Goal: Task Accomplishment & Management: Manage account settings

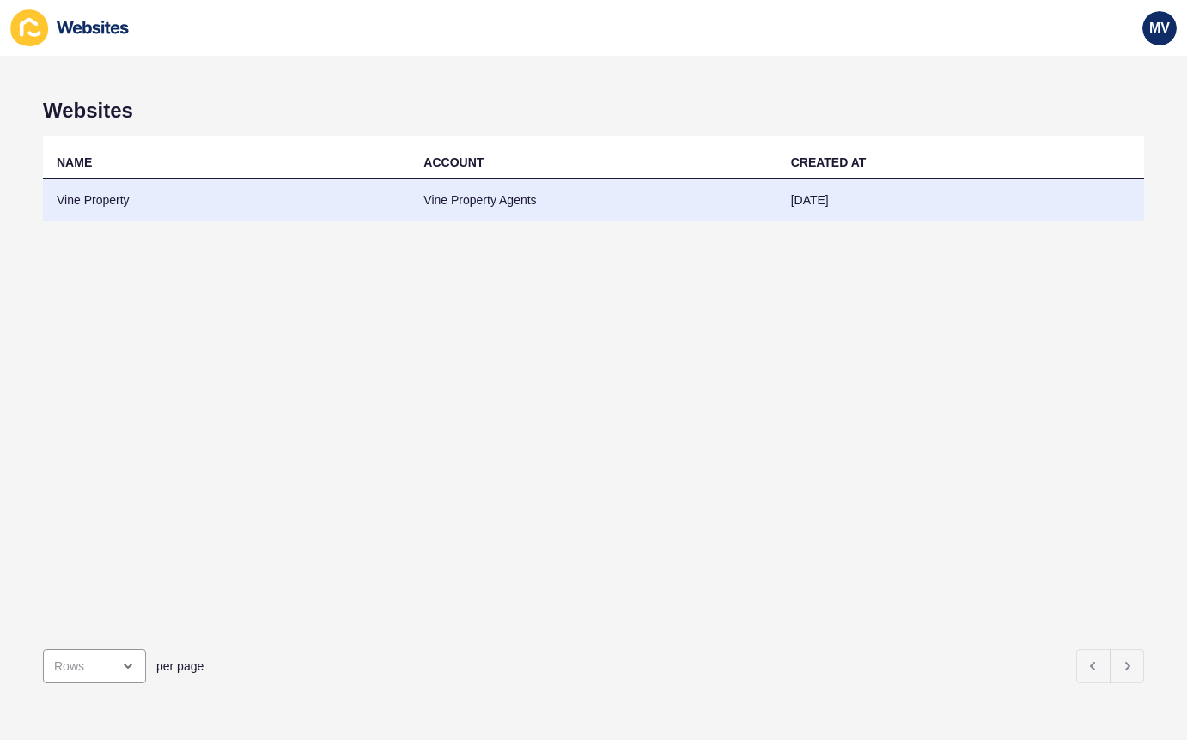
click at [521, 197] on td "Vine Property Agents" at bounding box center [593, 200] width 367 height 42
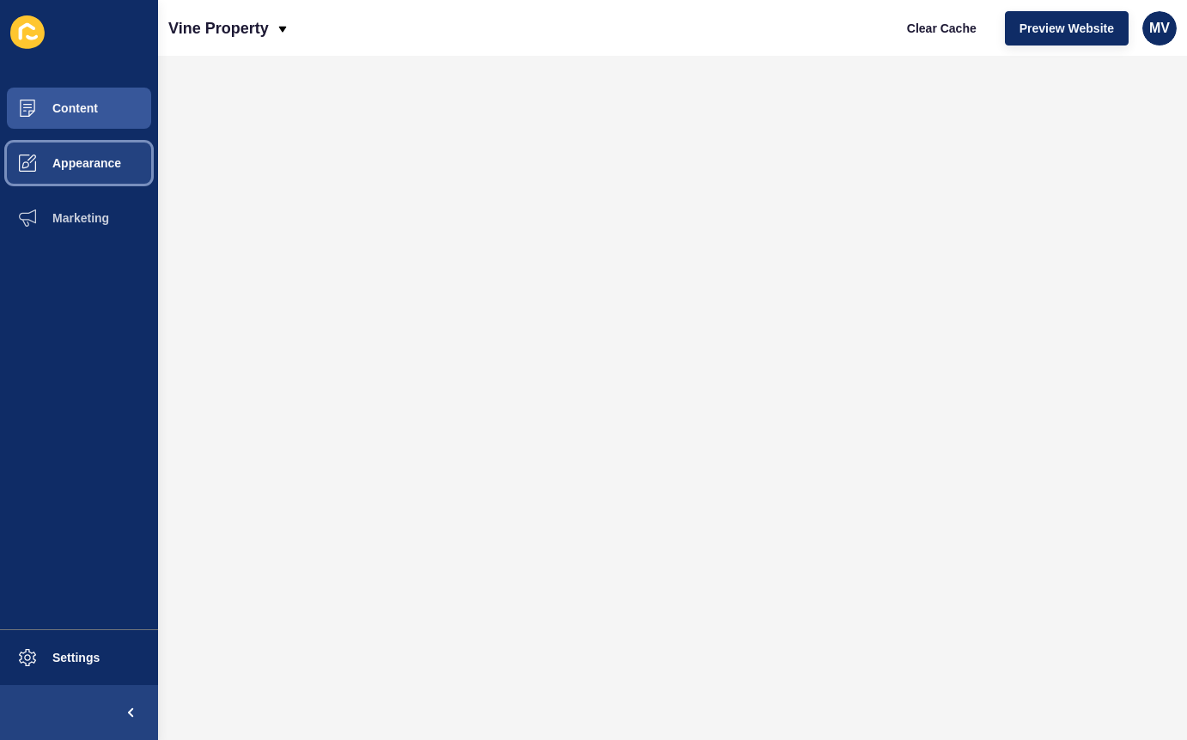
click at [102, 168] on span "Appearance" at bounding box center [59, 163] width 124 height 14
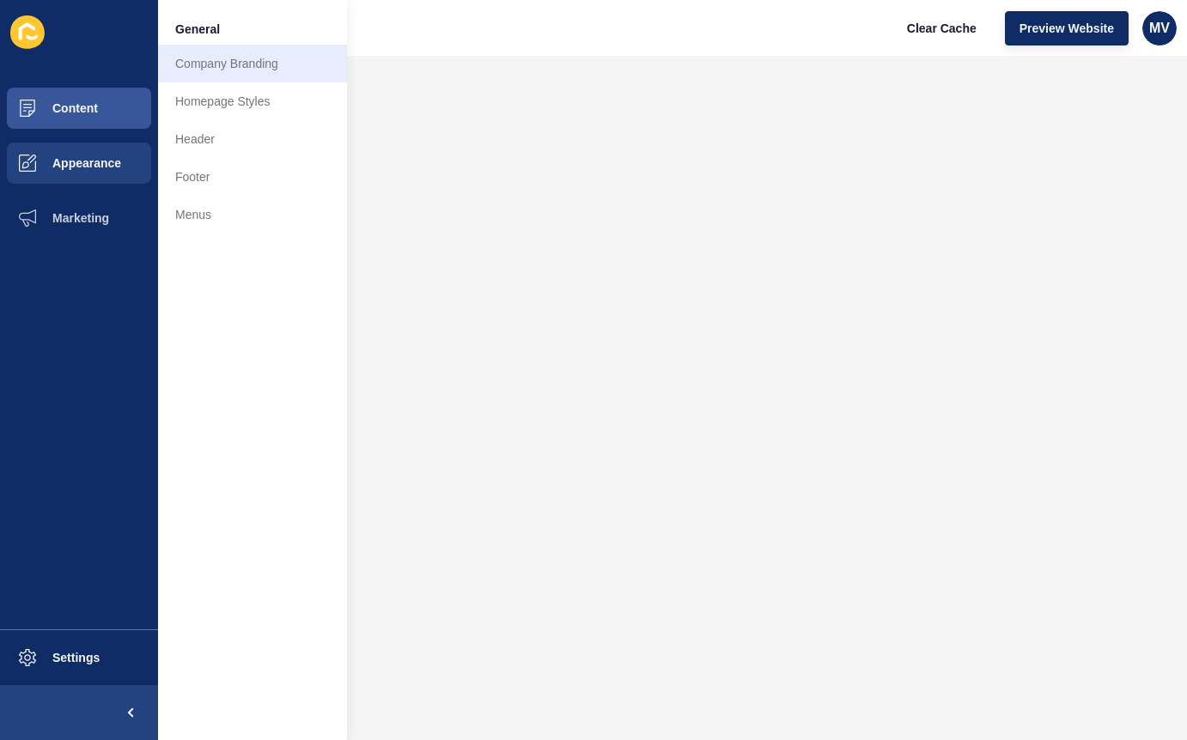
click at [238, 64] on link "Company Branding" at bounding box center [252, 64] width 189 height 38
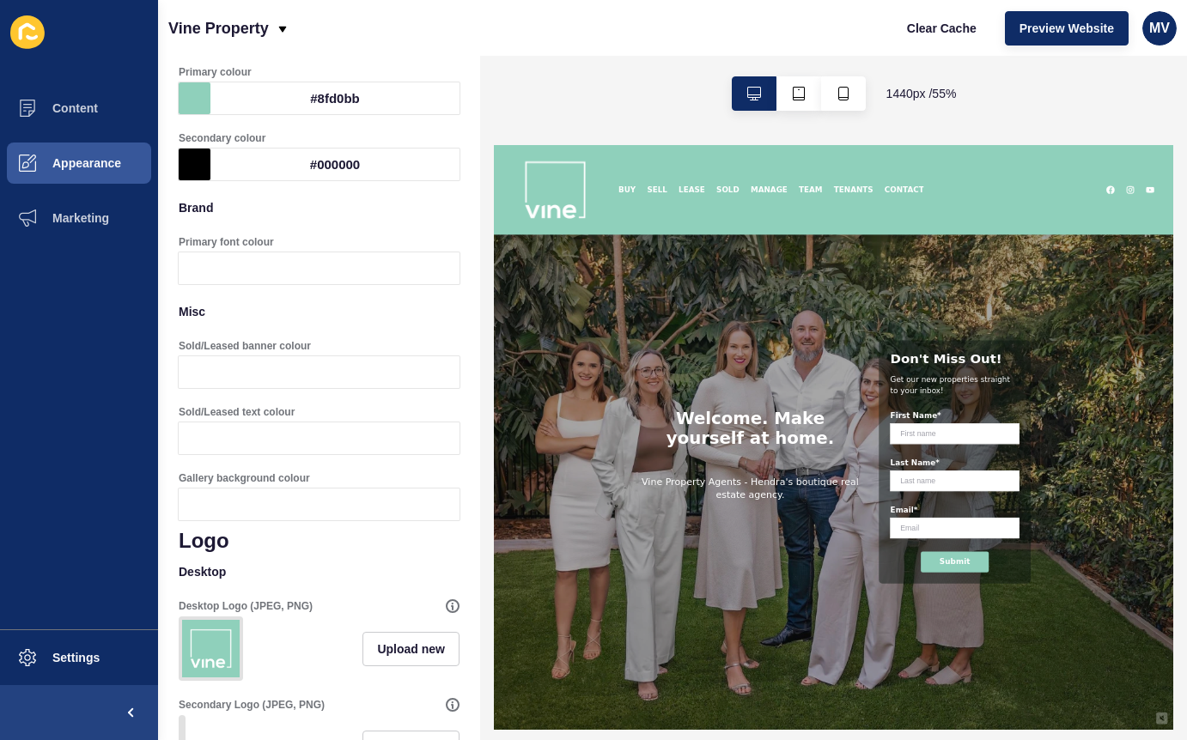
scroll to position [150, 0]
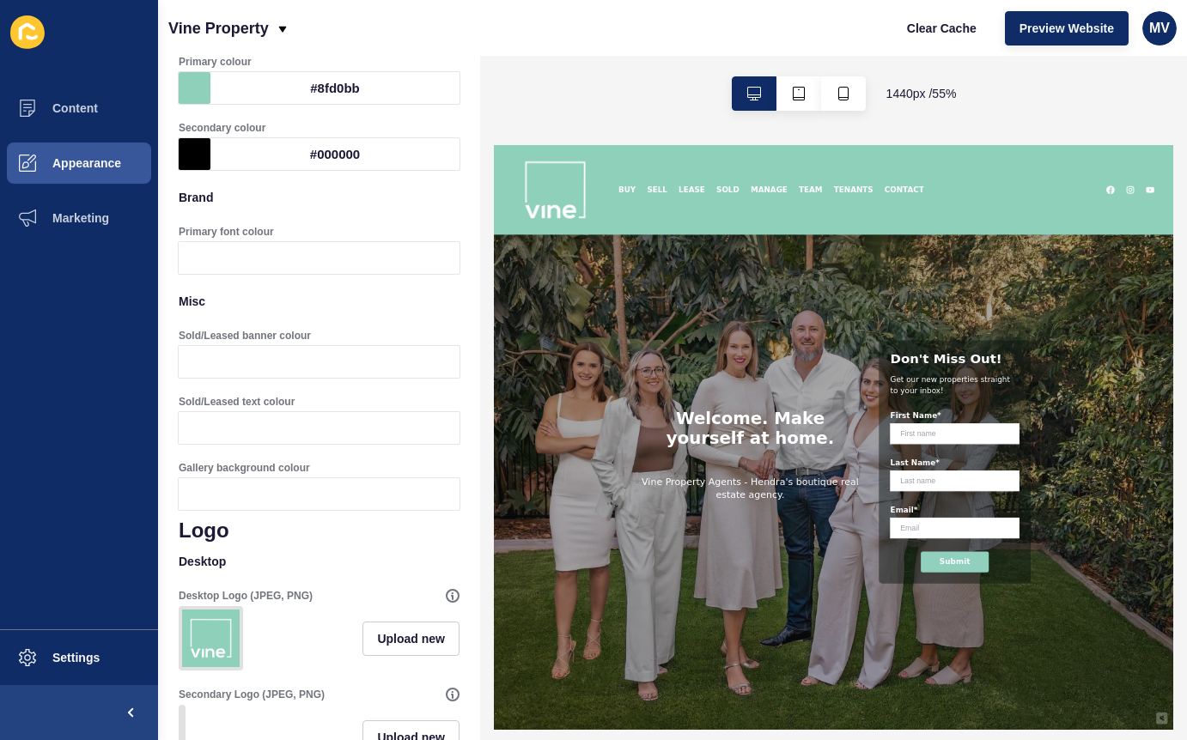
click at [324, 366] on div at bounding box center [334, 362] width 249 height 32
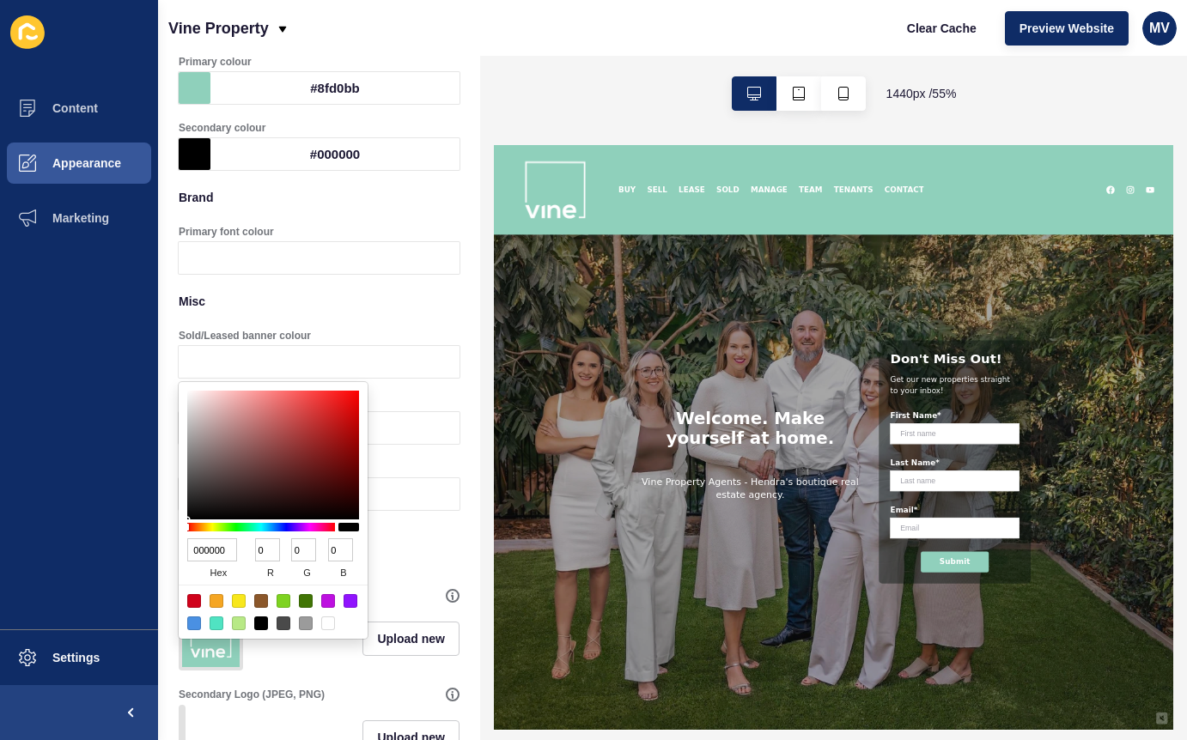
drag, startPoint x: 227, startPoint y: 549, endPoint x: 158, endPoint y: 545, distance: 68.8
click at [158, 545] on body "Content Appearance Marketing Settings Vine Property Clear Cache Preview Website…" at bounding box center [593, 370] width 1187 height 740
drag, startPoint x: 230, startPoint y: 551, endPoint x: 190, endPoint y: 550, distance: 40.4
click at [190, 550] on input "000000" at bounding box center [212, 549] width 50 height 23
click at [388, 302] on p "Misc" at bounding box center [319, 301] width 281 height 38
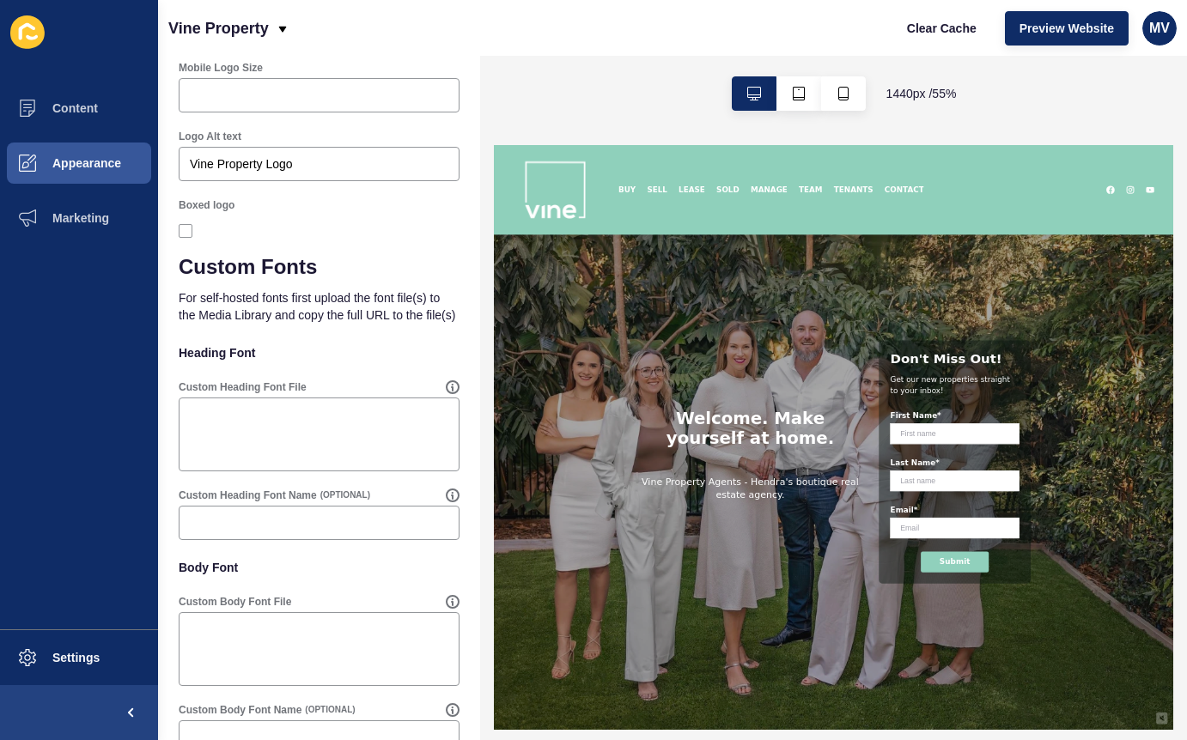
scroll to position [1086, 0]
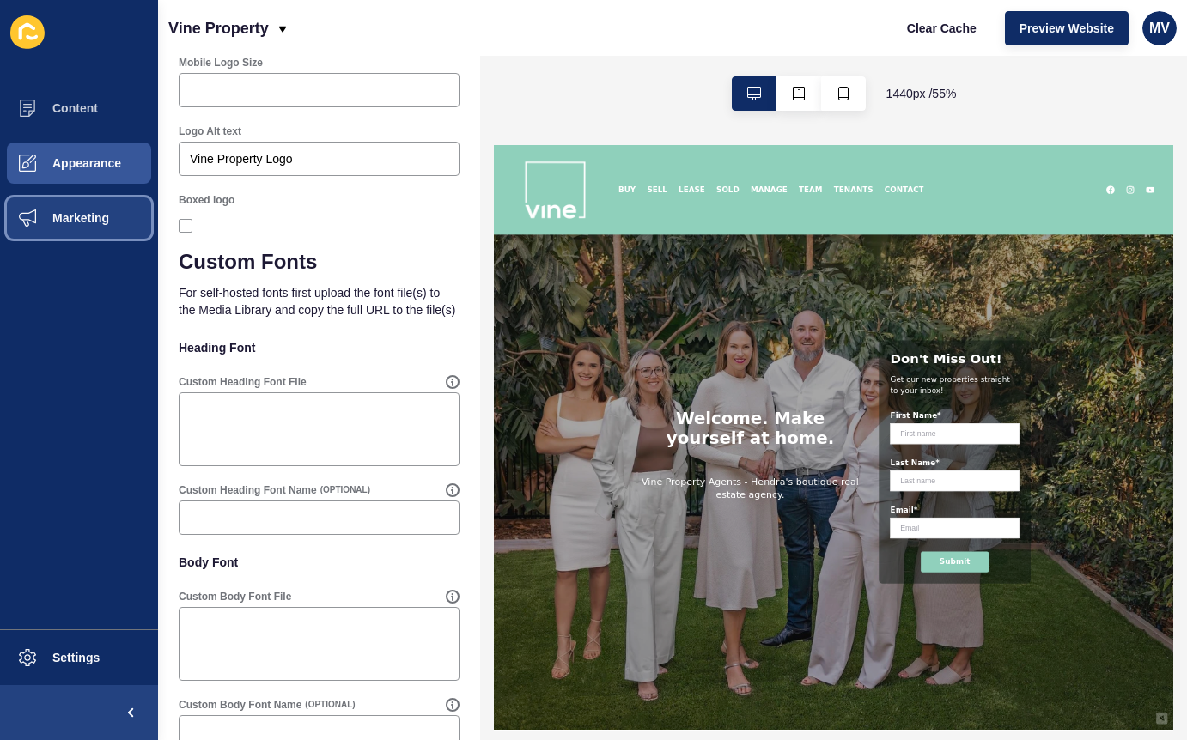
click at [72, 218] on span "Marketing" at bounding box center [53, 218] width 112 height 14
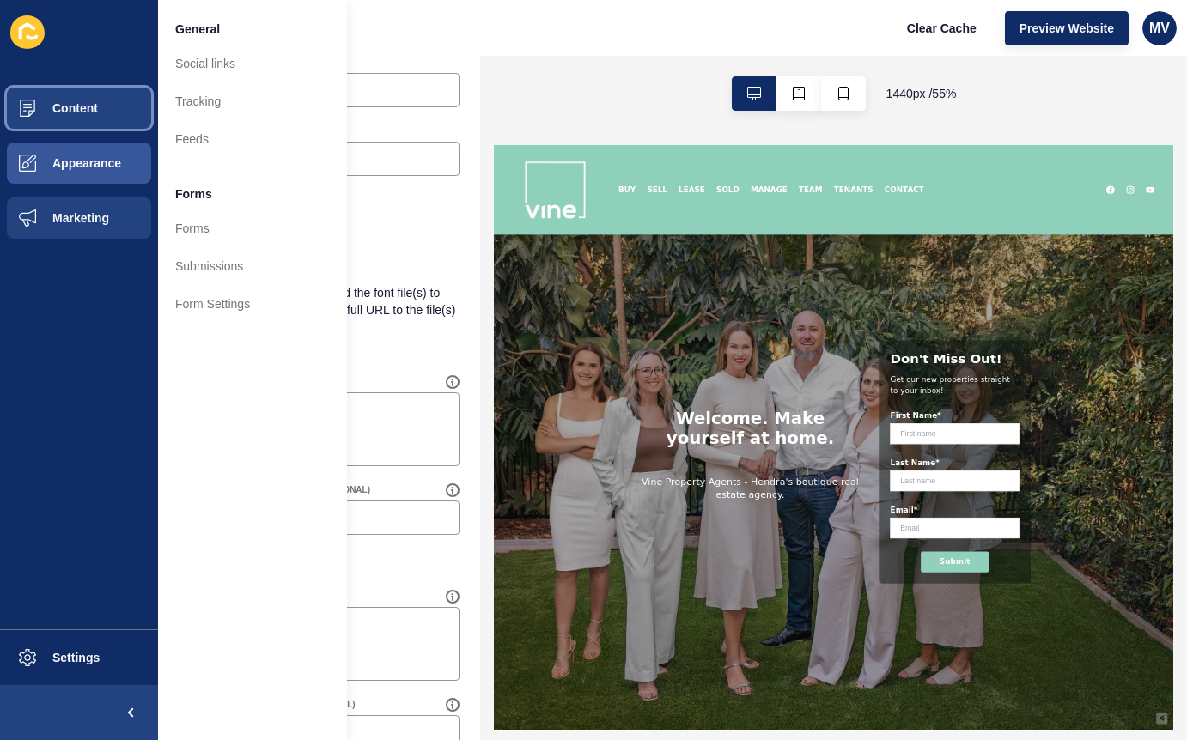
click at [82, 105] on span "Content" at bounding box center [47, 108] width 100 height 14
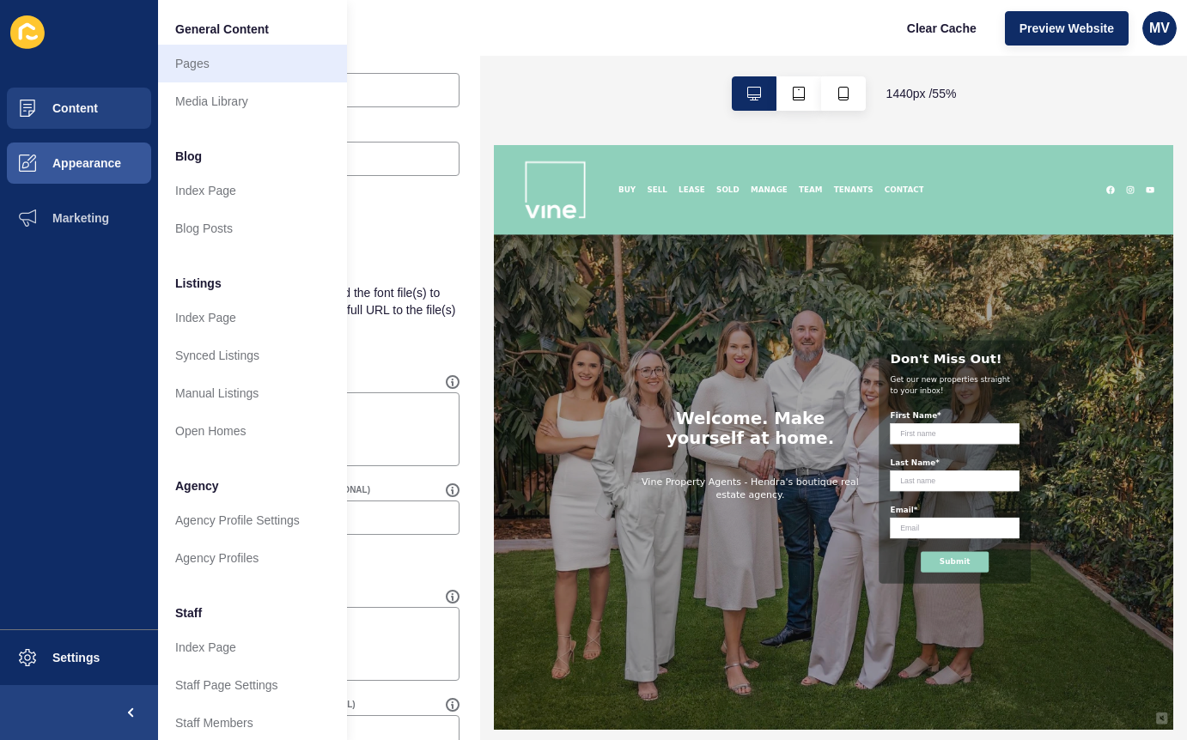
click at [203, 54] on link "Pages" at bounding box center [252, 64] width 189 height 38
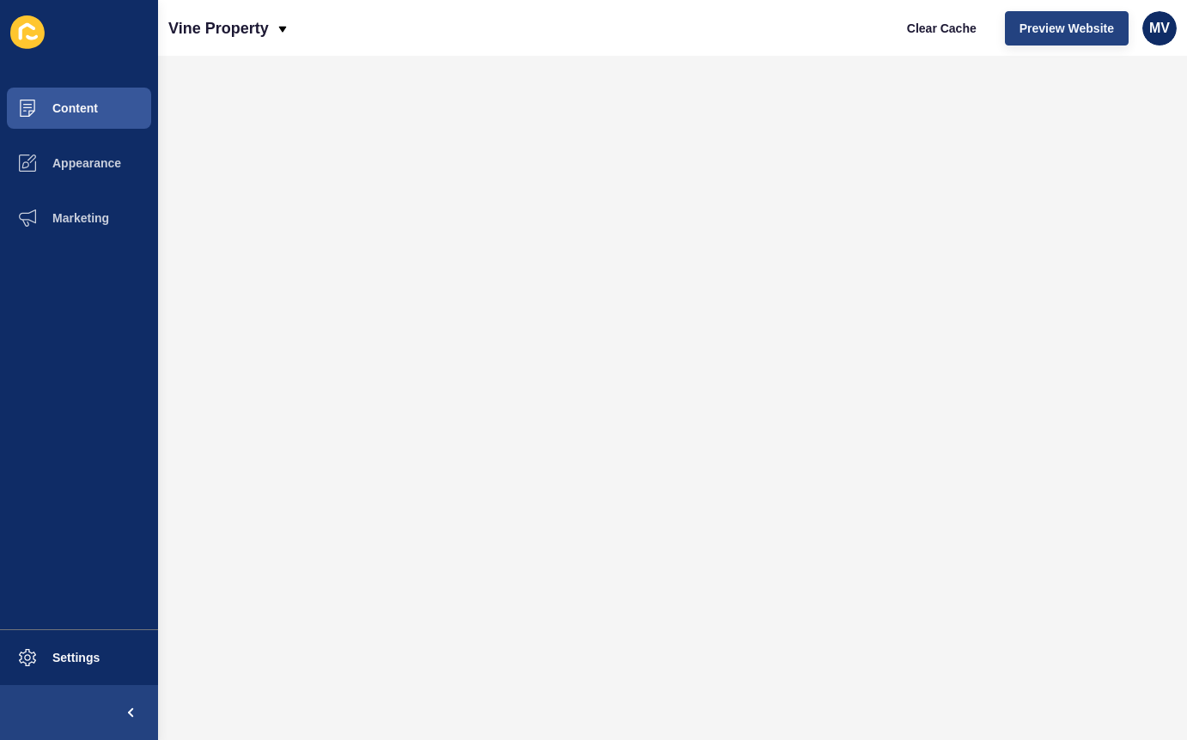
click at [1043, 27] on span "Preview Website" at bounding box center [1066, 28] width 94 height 17
click at [1050, 28] on span "Preview Website" at bounding box center [1066, 28] width 94 height 17
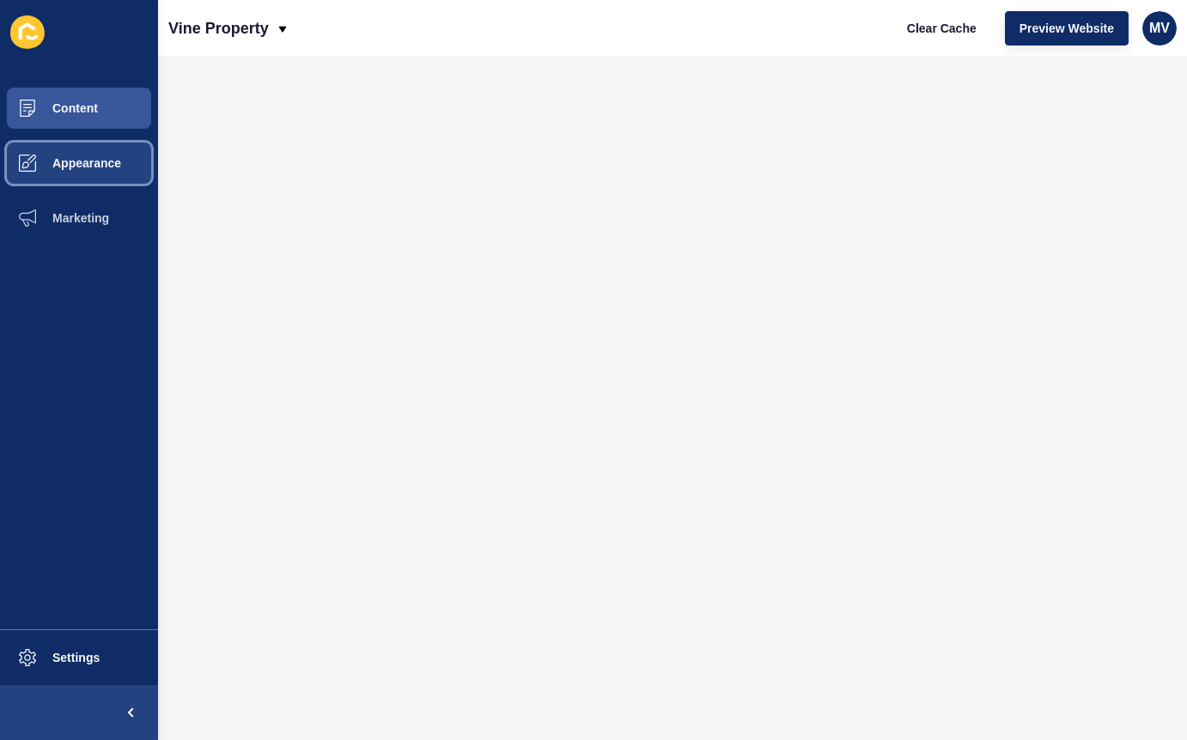
click at [81, 161] on span "Appearance" at bounding box center [59, 163] width 124 height 14
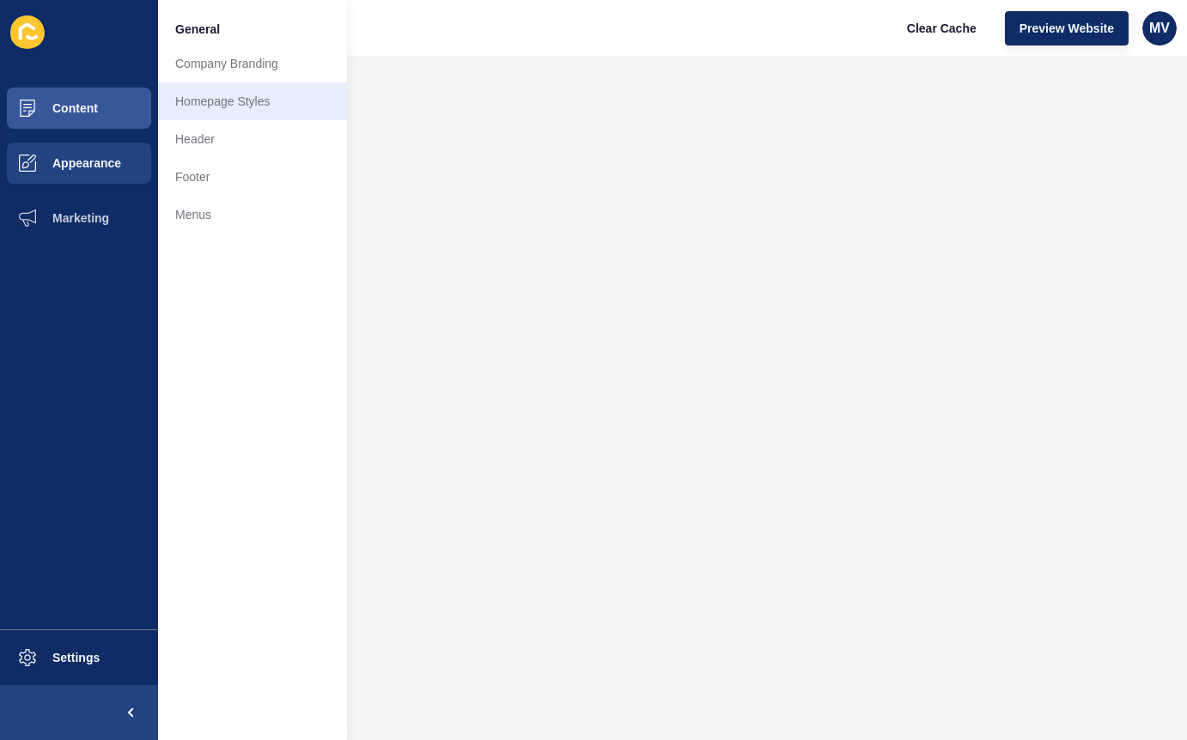
click at [216, 113] on link "Homepage Styles" at bounding box center [252, 101] width 189 height 38
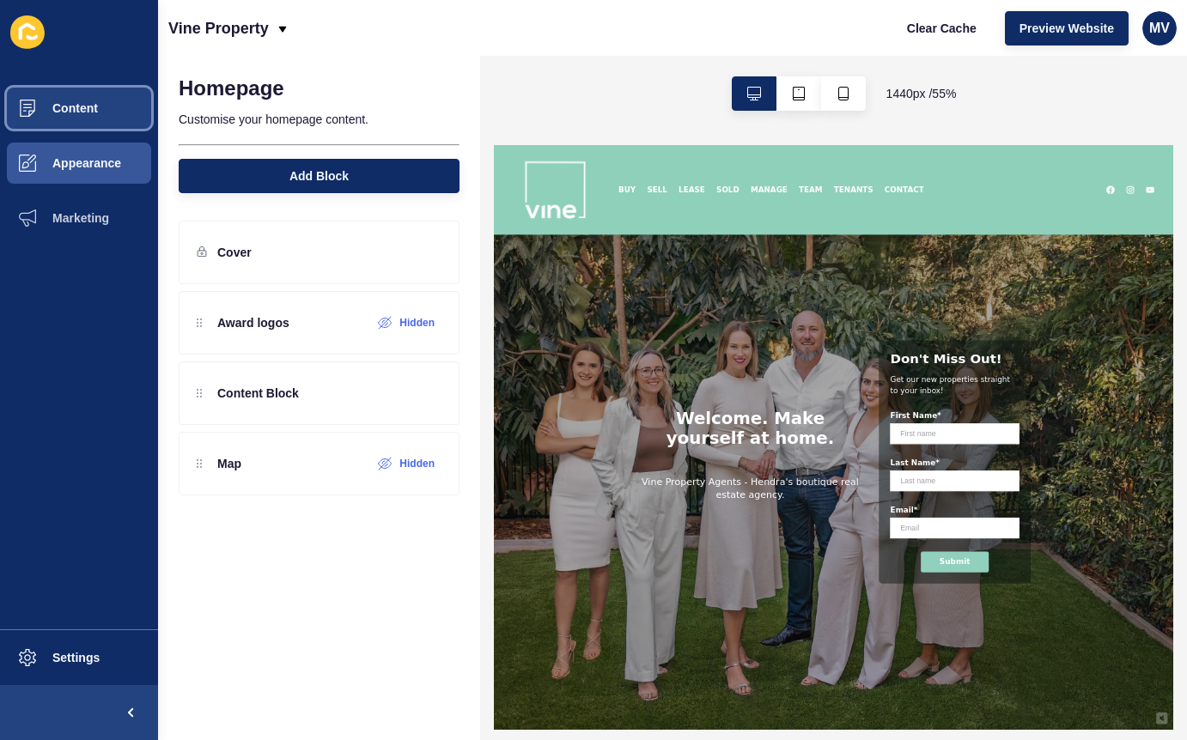
click at [75, 115] on button "Content" at bounding box center [79, 108] width 158 height 55
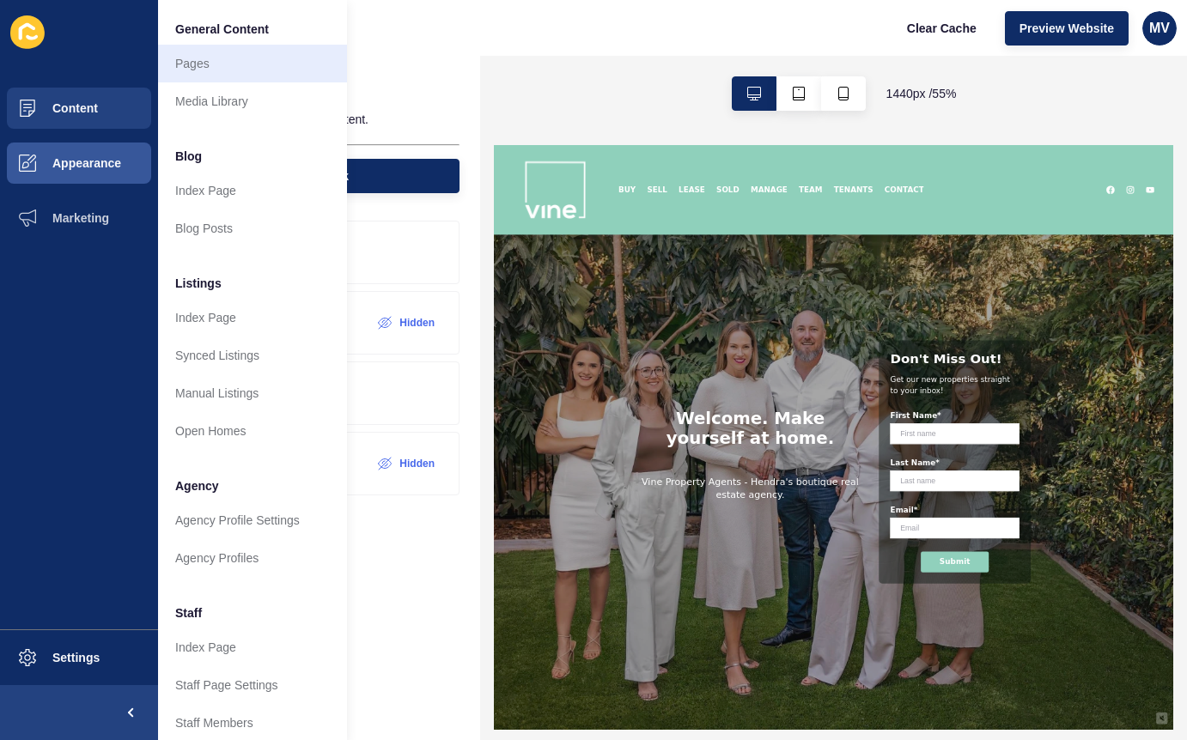
click at [203, 62] on link "Pages" at bounding box center [252, 64] width 189 height 38
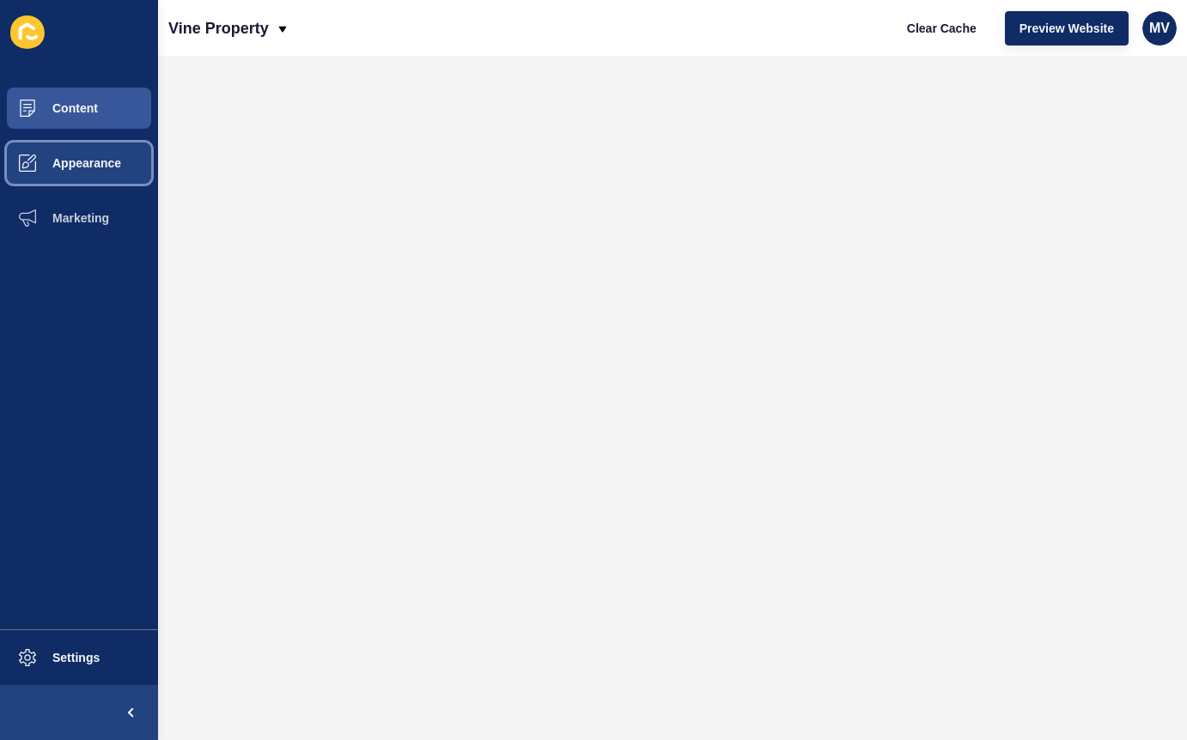
click at [84, 164] on span "Appearance" at bounding box center [59, 163] width 124 height 14
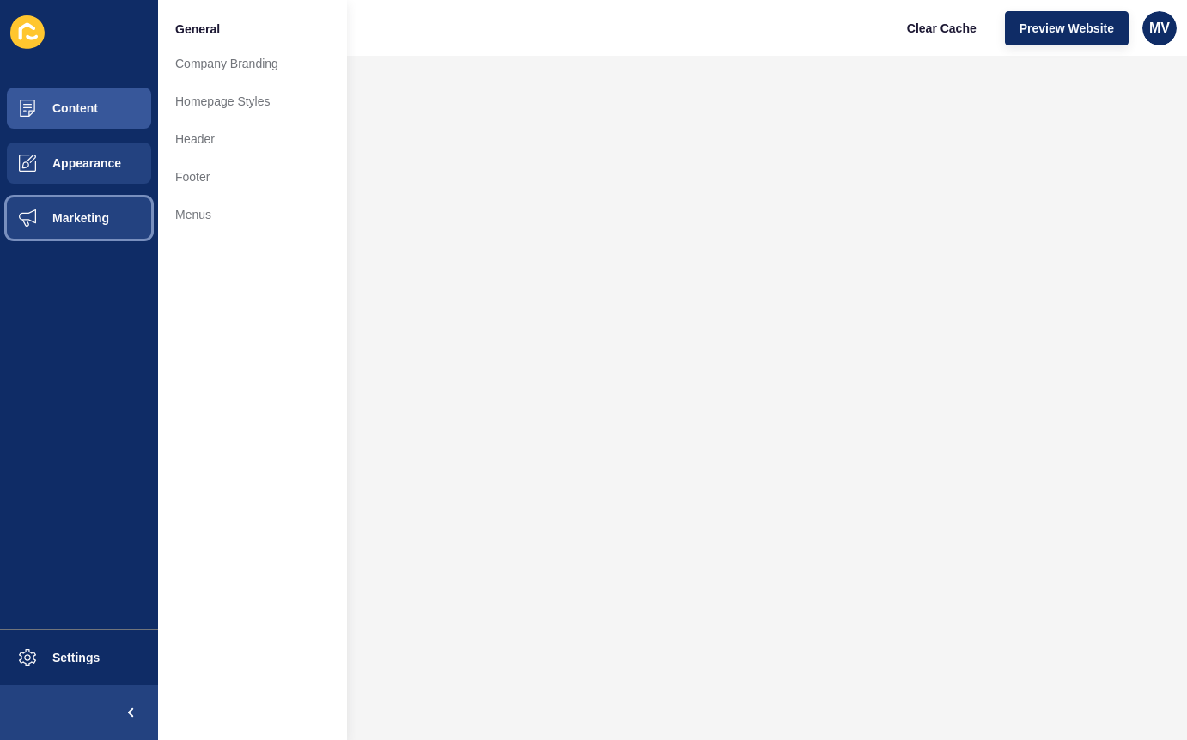
click at [84, 205] on button "Marketing" at bounding box center [79, 218] width 158 height 55
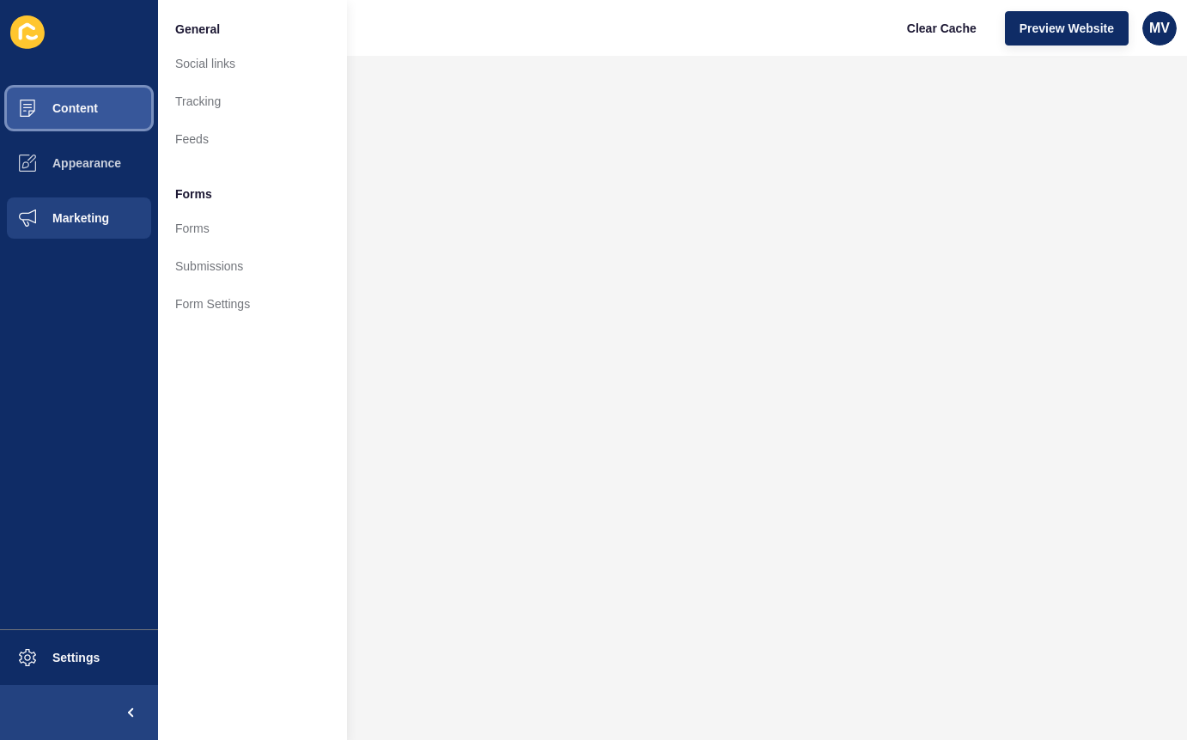
click at [66, 105] on span "Content" at bounding box center [47, 108] width 100 height 14
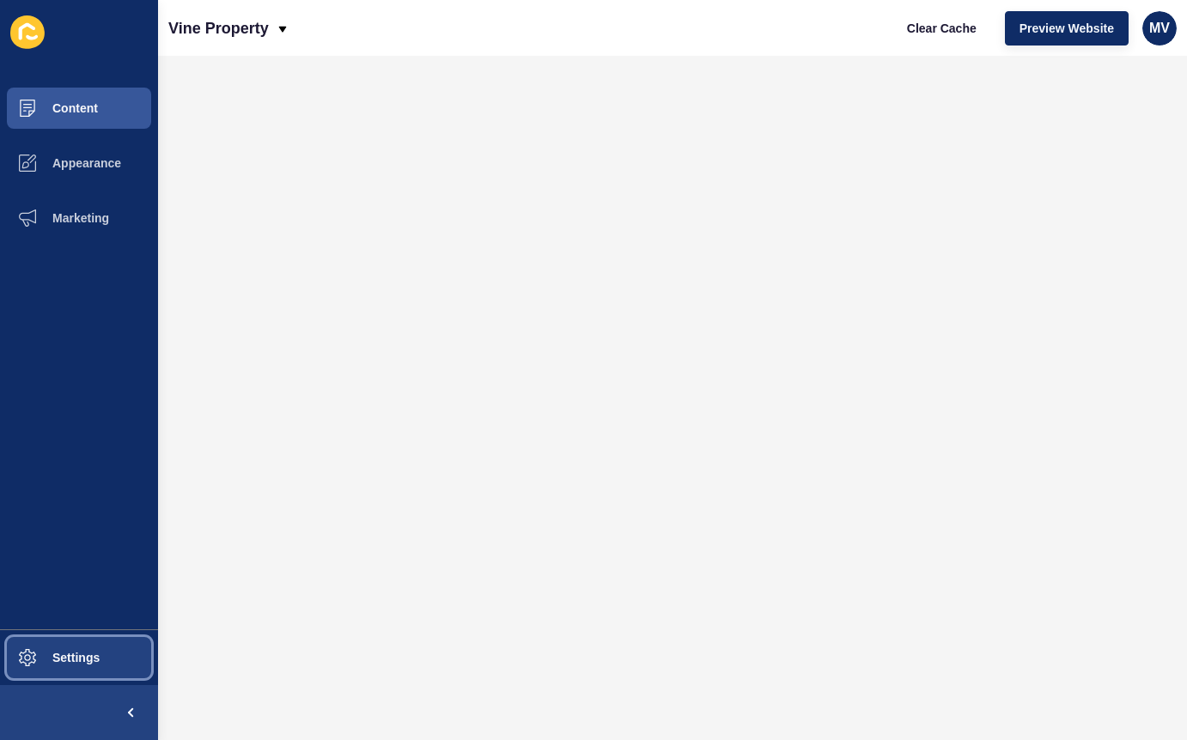
click at [62, 657] on span "Settings" at bounding box center [48, 658] width 102 height 14
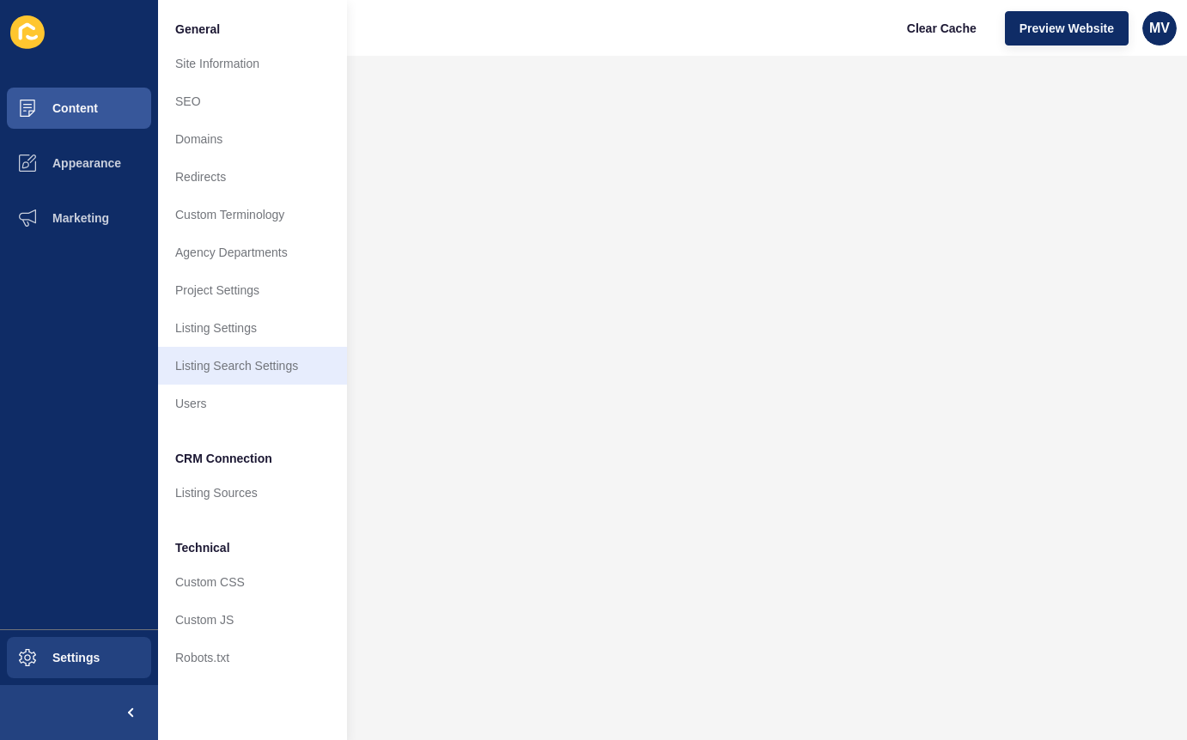
click at [211, 364] on link "Listing Search Settings" at bounding box center [252, 366] width 189 height 38
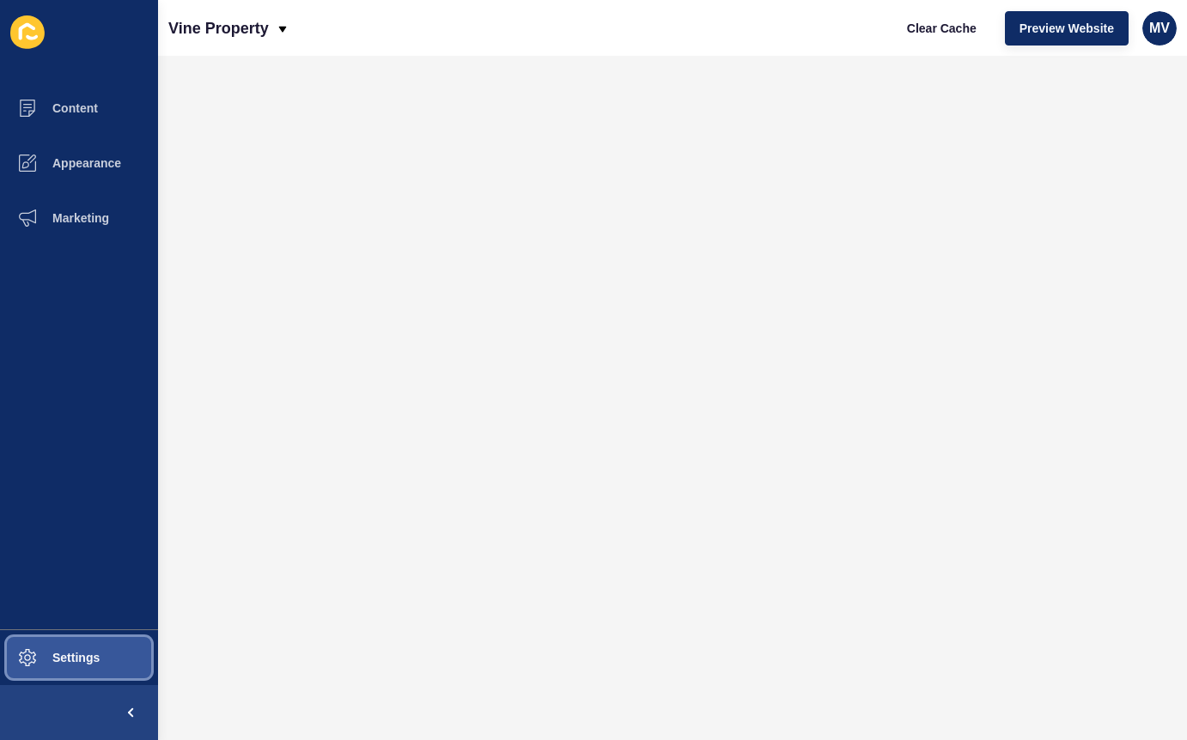
click at [98, 651] on span "Settings" at bounding box center [48, 658] width 102 height 14
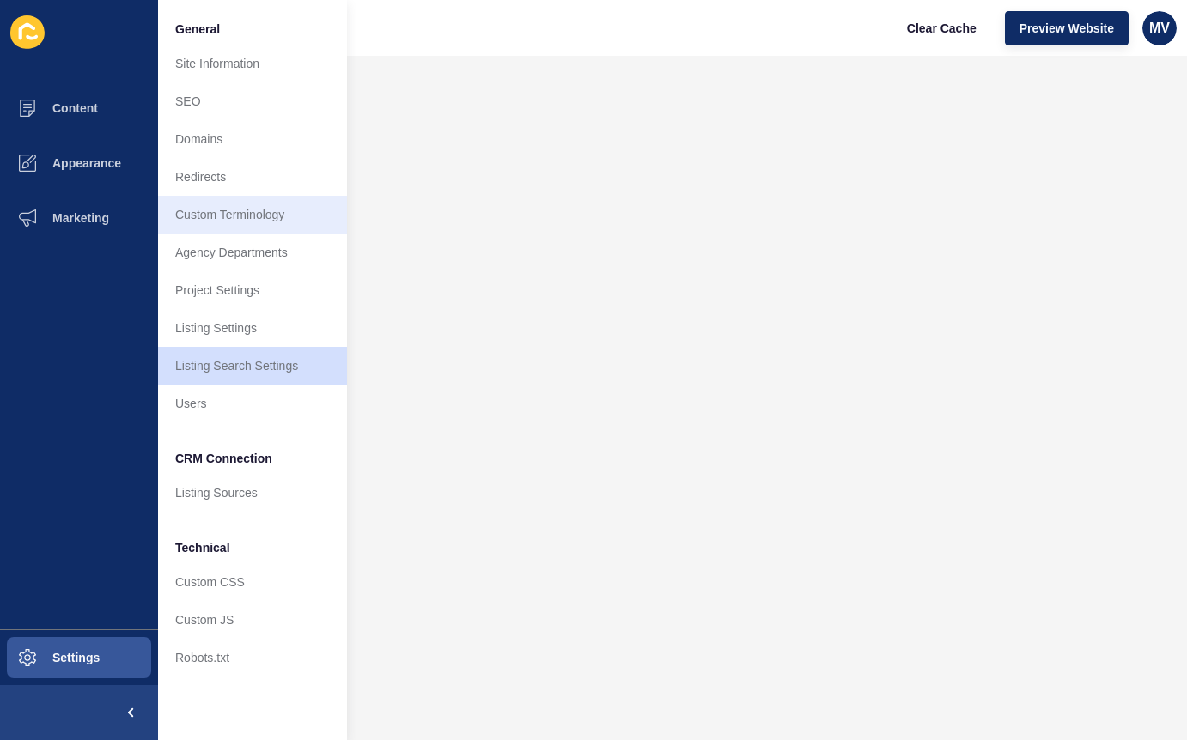
click at [213, 219] on link "Custom Terminology" at bounding box center [252, 215] width 189 height 38
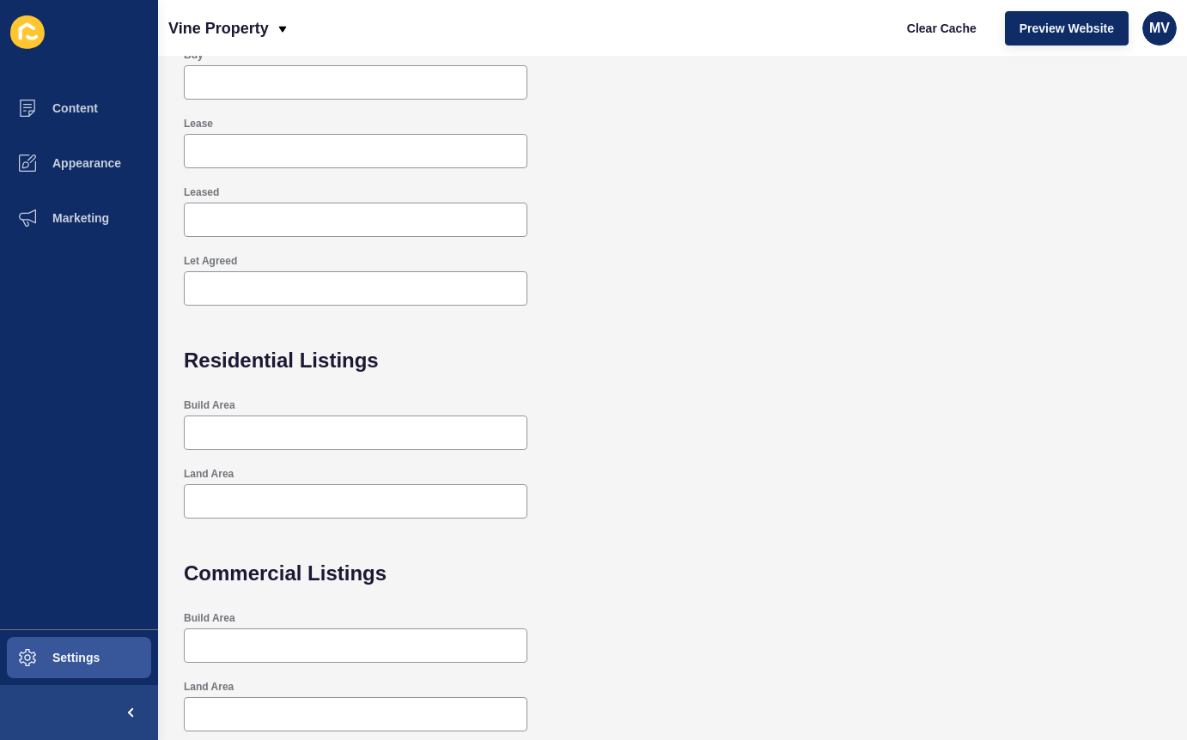
scroll to position [367, 0]
click at [95, 660] on span "Settings" at bounding box center [48, 658] width 102 height 14
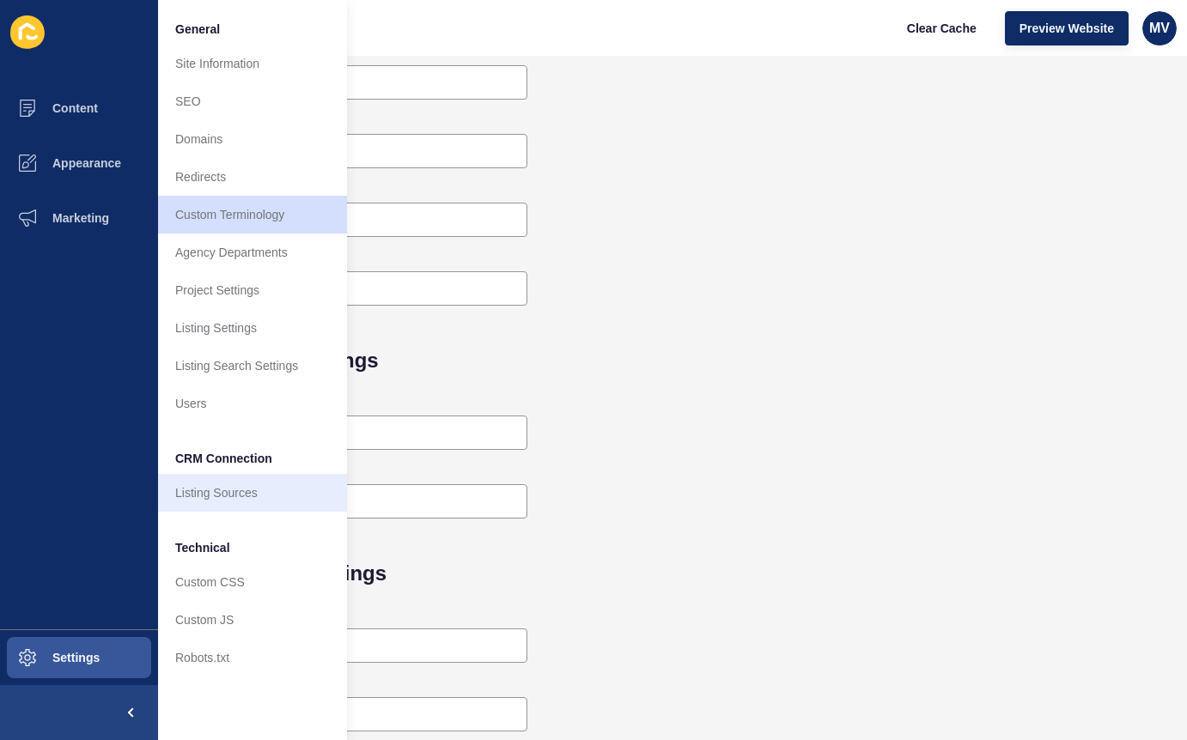
click at [238, 487] on link "Listing Sources" at bounding box center [252, 493] width 189 height 38
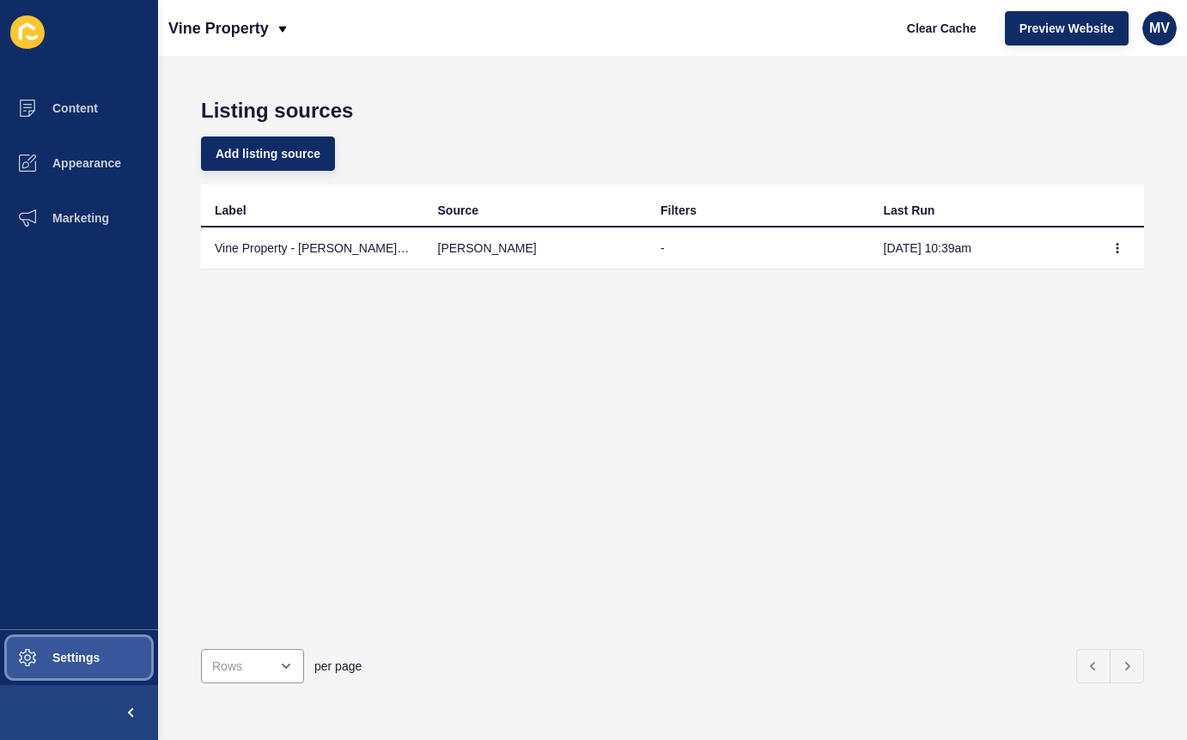
click at [94, 653] on span "Settings" at bounding box center [48, 658] width 102 height 14
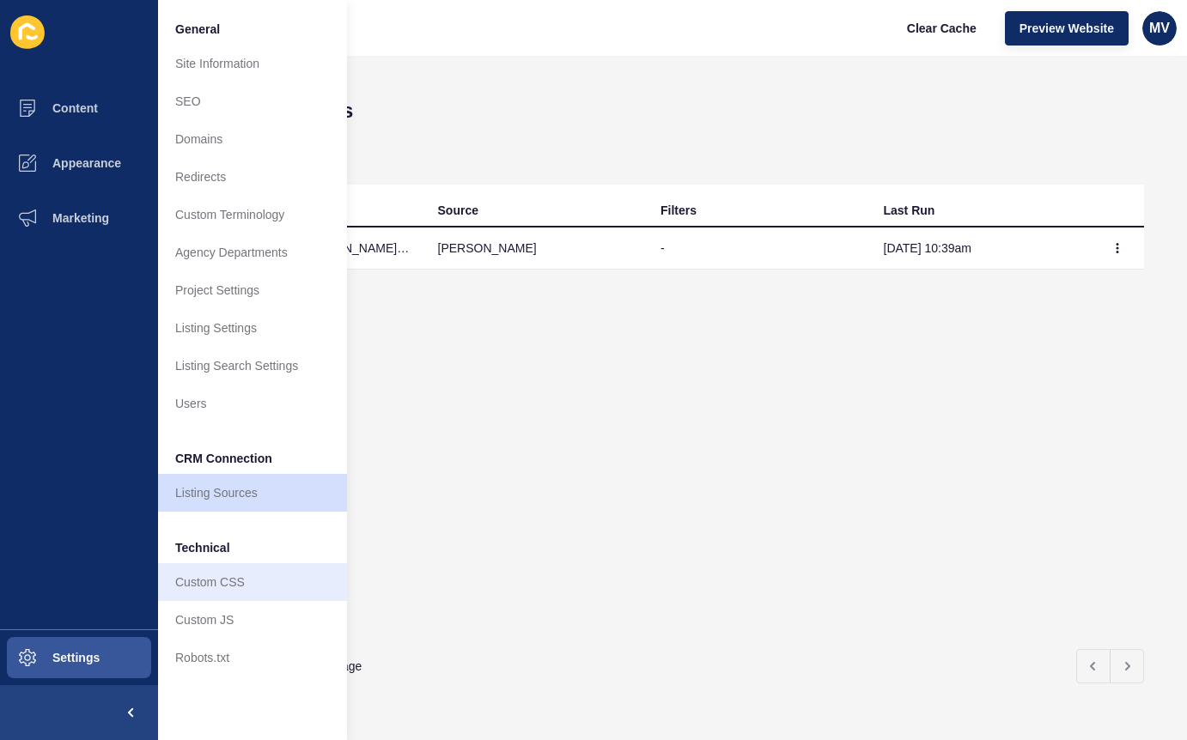
click at [237, 589] on link "Custom CSS" at bounding box center [252, 582] width 189 height 38
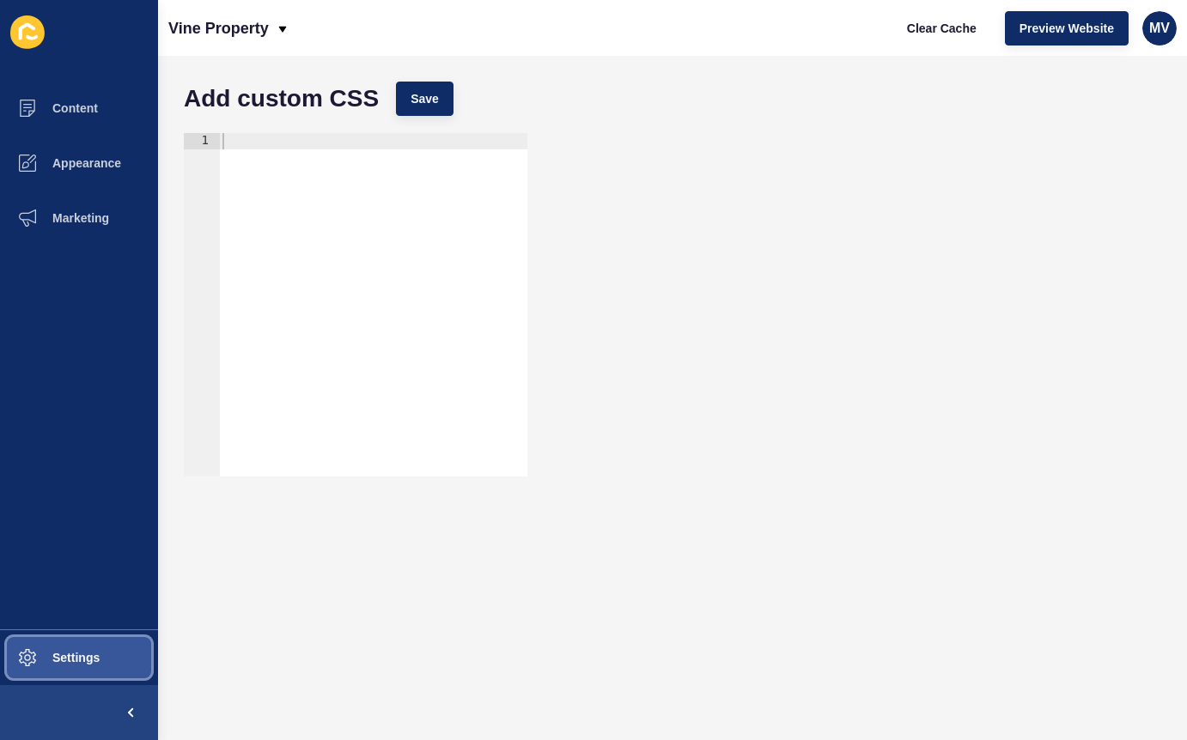
click at [56, 656] on span "Settings" at bounding box center [48, 658] width 102 height 14
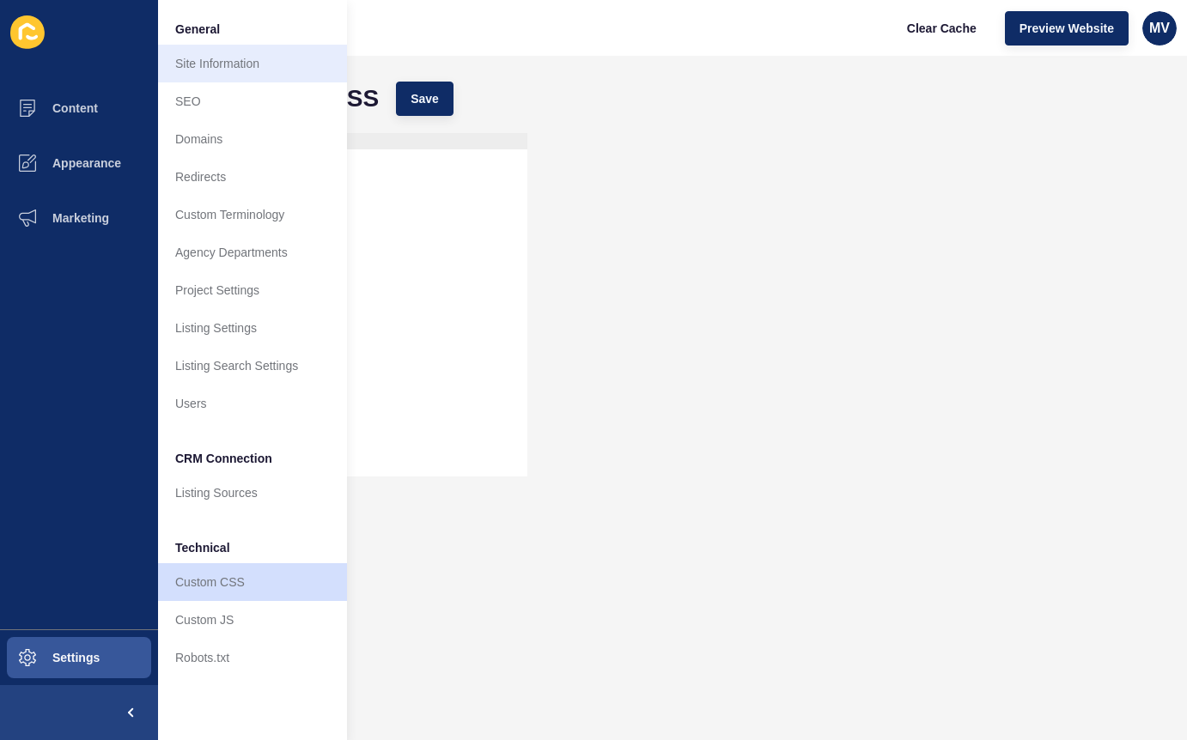
click at [222, 63] on link "Site Information" at bounding box center [252, 64] width 189 height 38
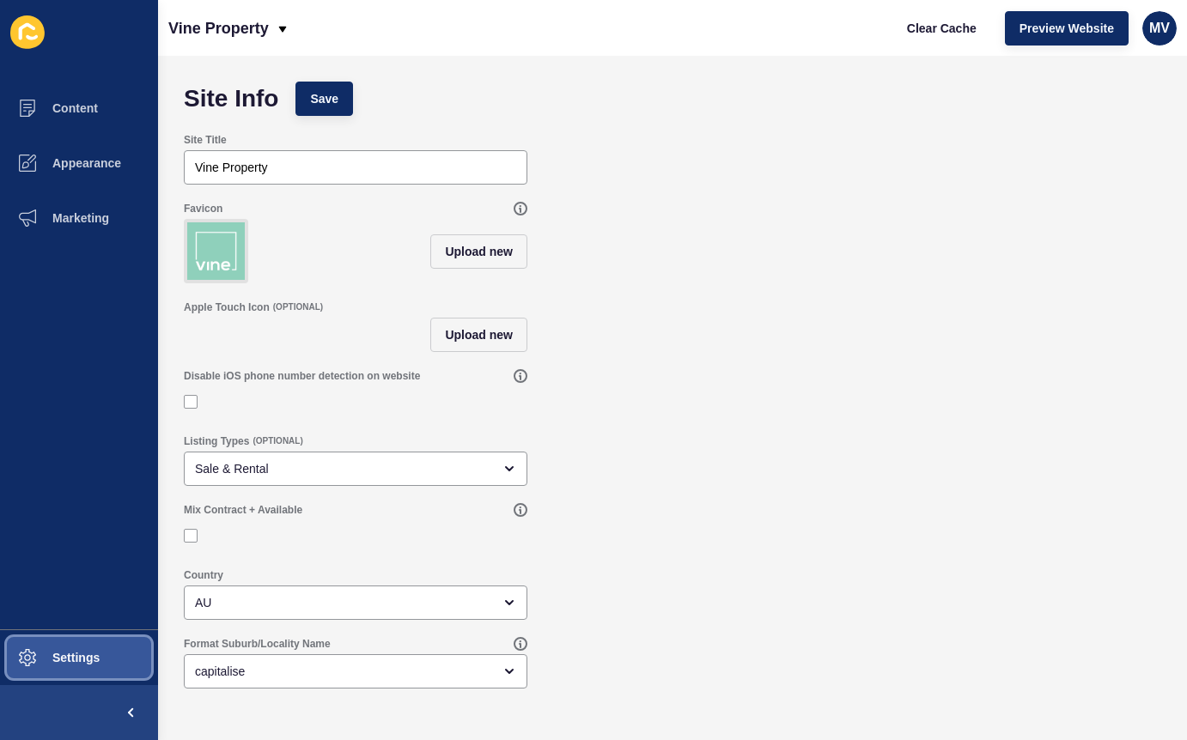
click at [78, 665] on button "Settings" at bounding box center [79, 657] width 158 height 55
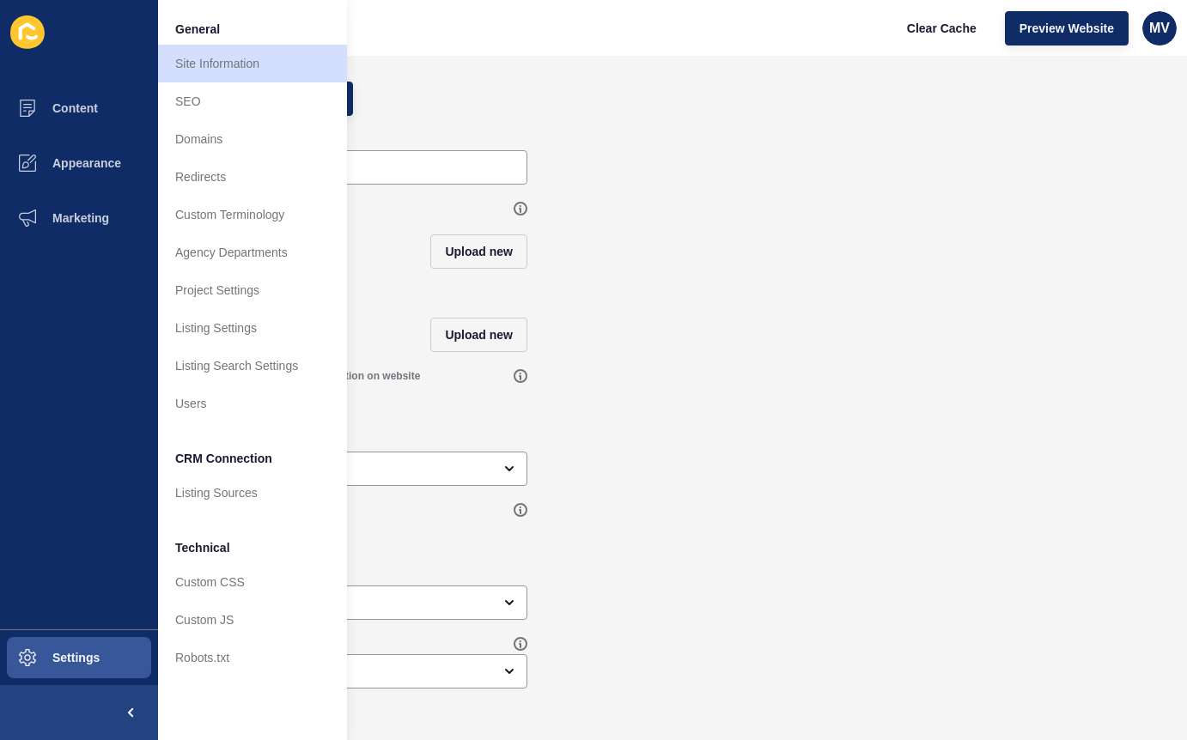
click at [884, 307] on div "Apple Touch Icon (OPTIONAL) Upload new" at bounding box center [672, 326] width 994 height 69
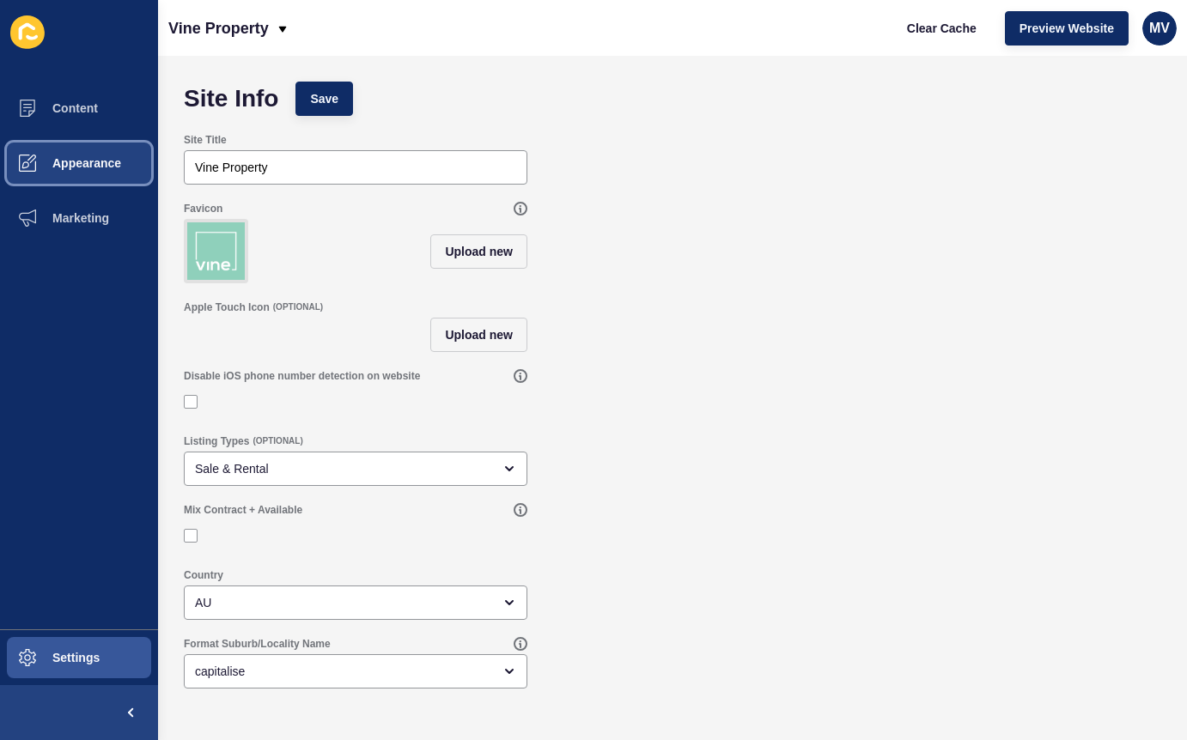
click at [55, 167] on span "Appearance" at bounding box center [59, 163] width 124 height 14
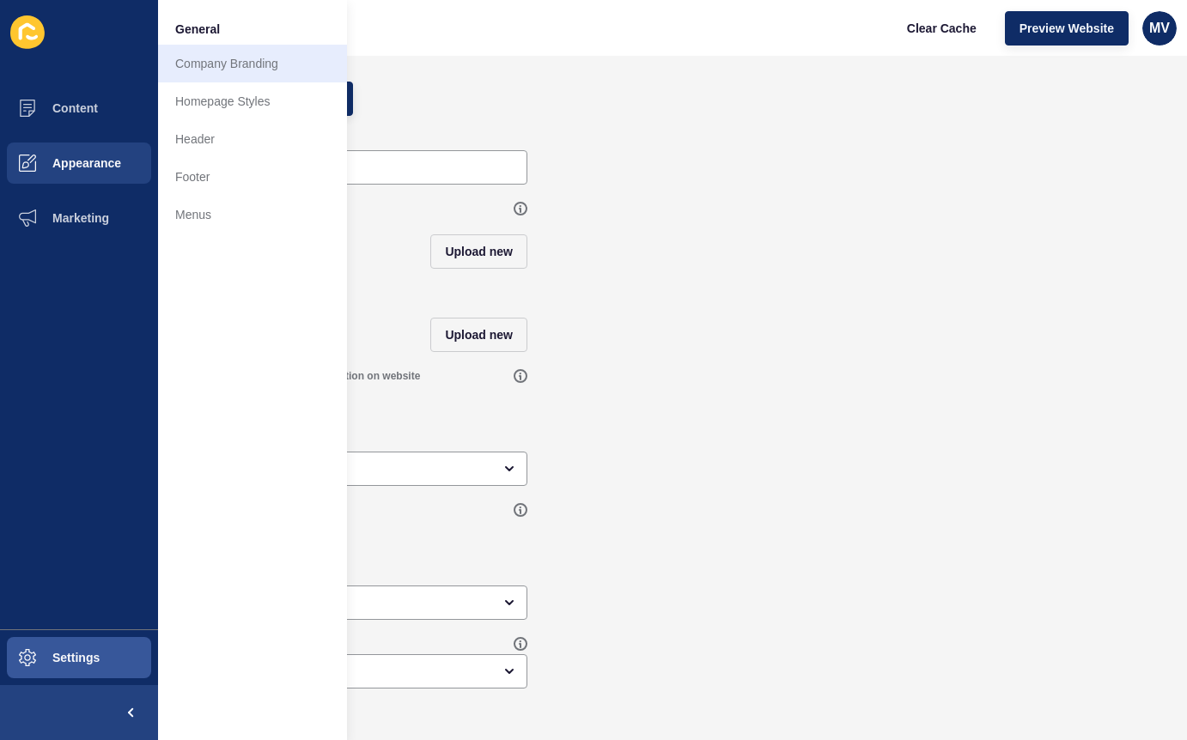
click at [217, 65] on link "Company Branding" at bounding box center [252, 64] width 189 height 38
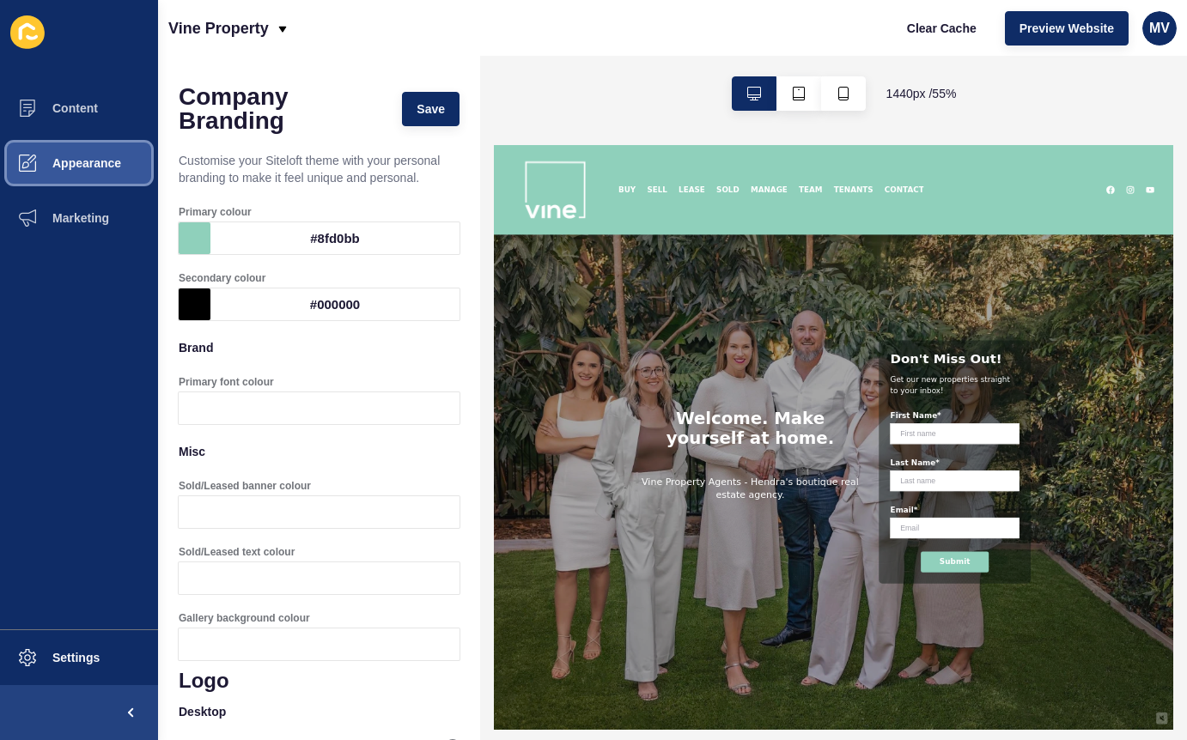
click at [84, 167] on span "Appearance" at bounding box center [59, 163] width 124 height 14
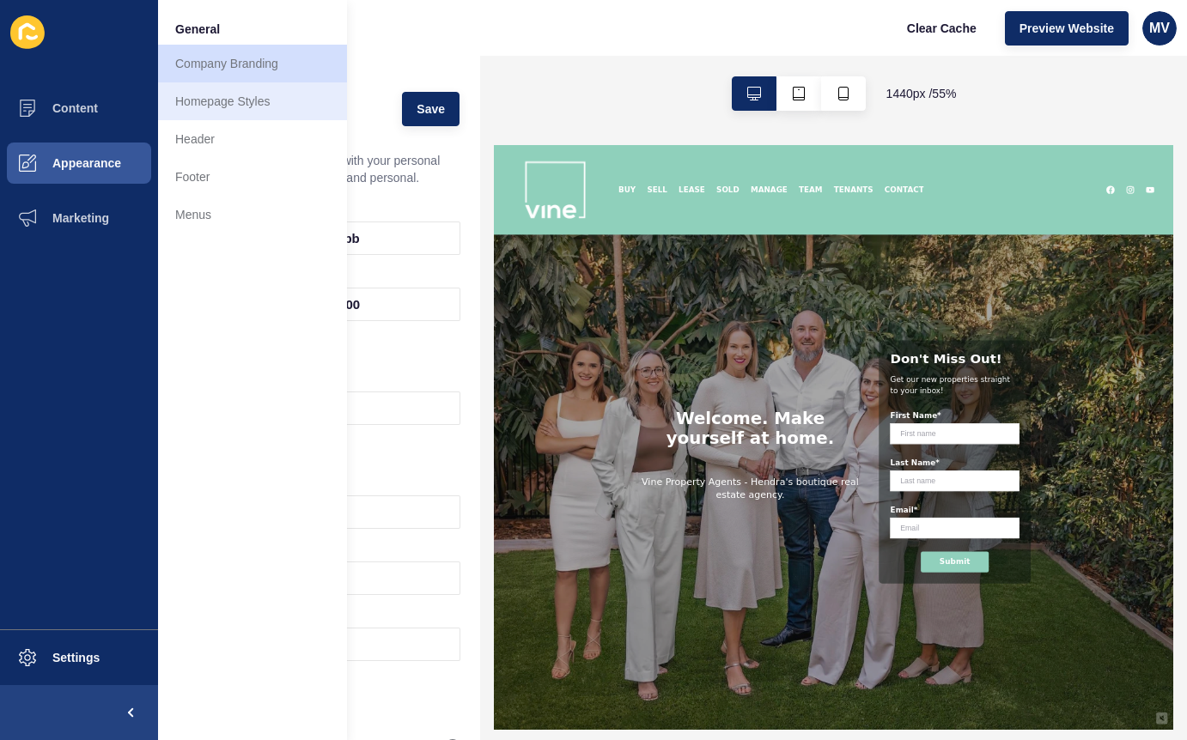
click at [229, 88] on link "Homepage Styles" at bounding box center [252, 101] width 189 height 38
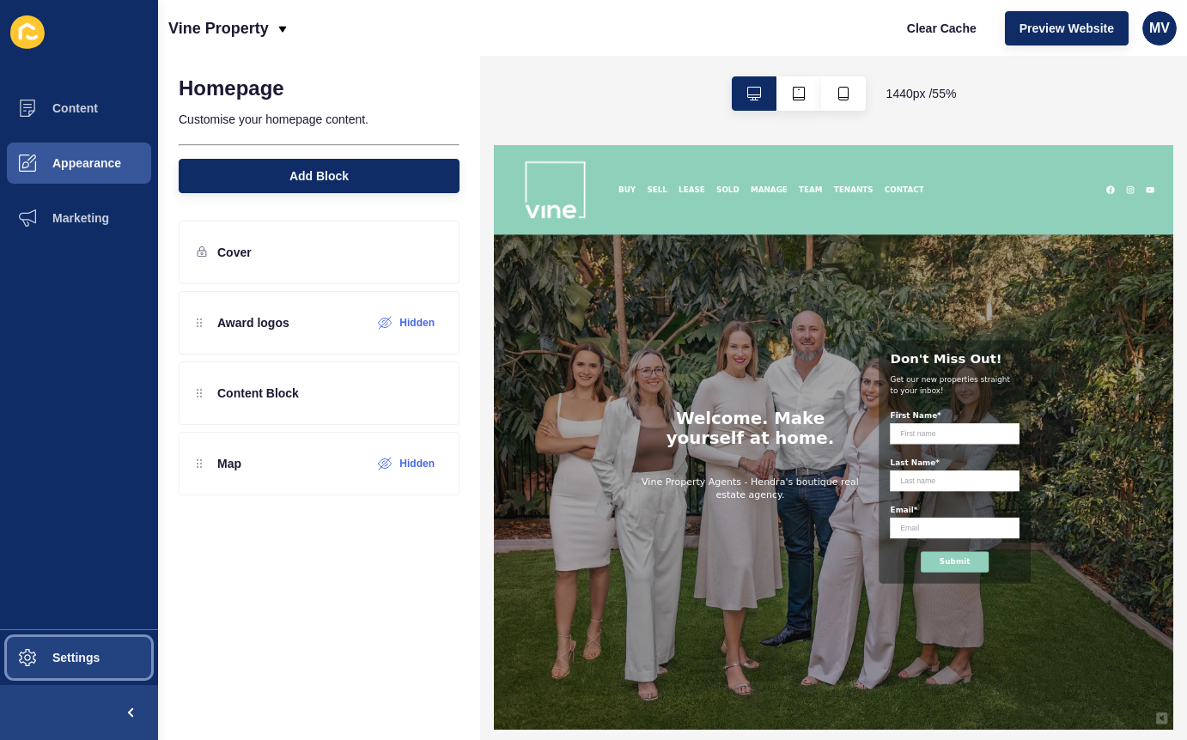
click at [62, 656] on span "Settings" at bounding box center [48, 658] width 102 height 14
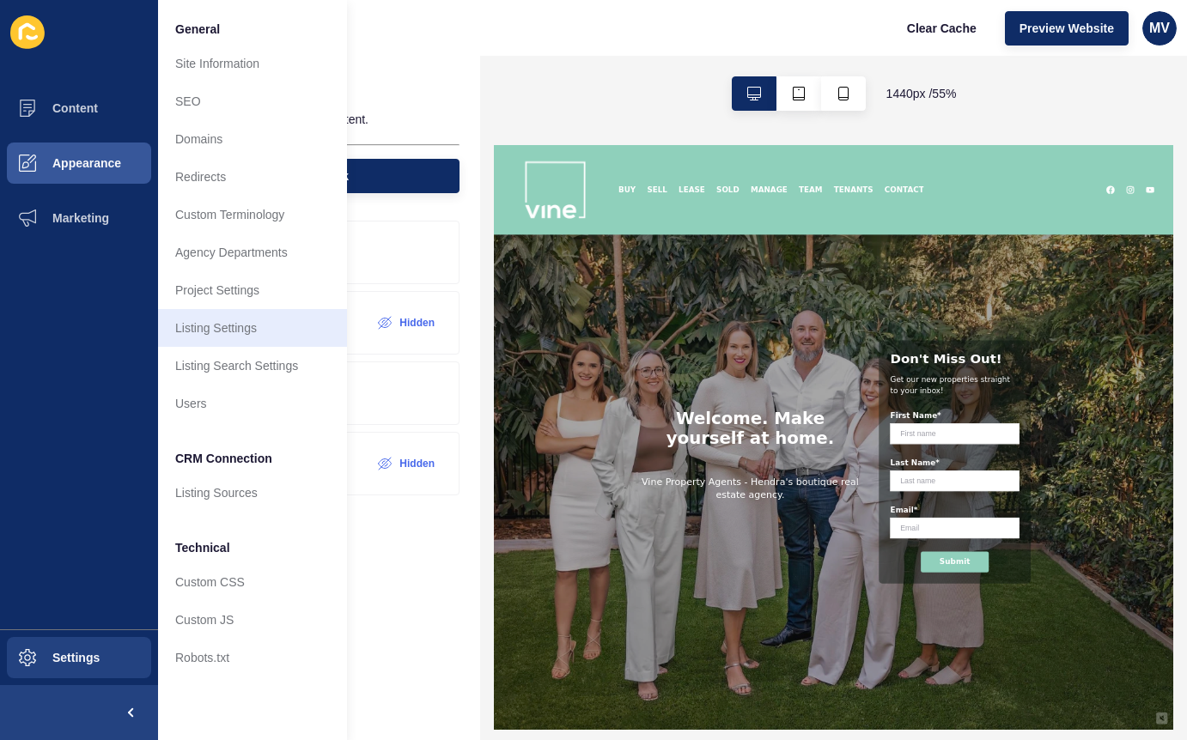
click at [208, 331] on link "Listing Settings" at bounding box center [252, 328] width 189 height 38
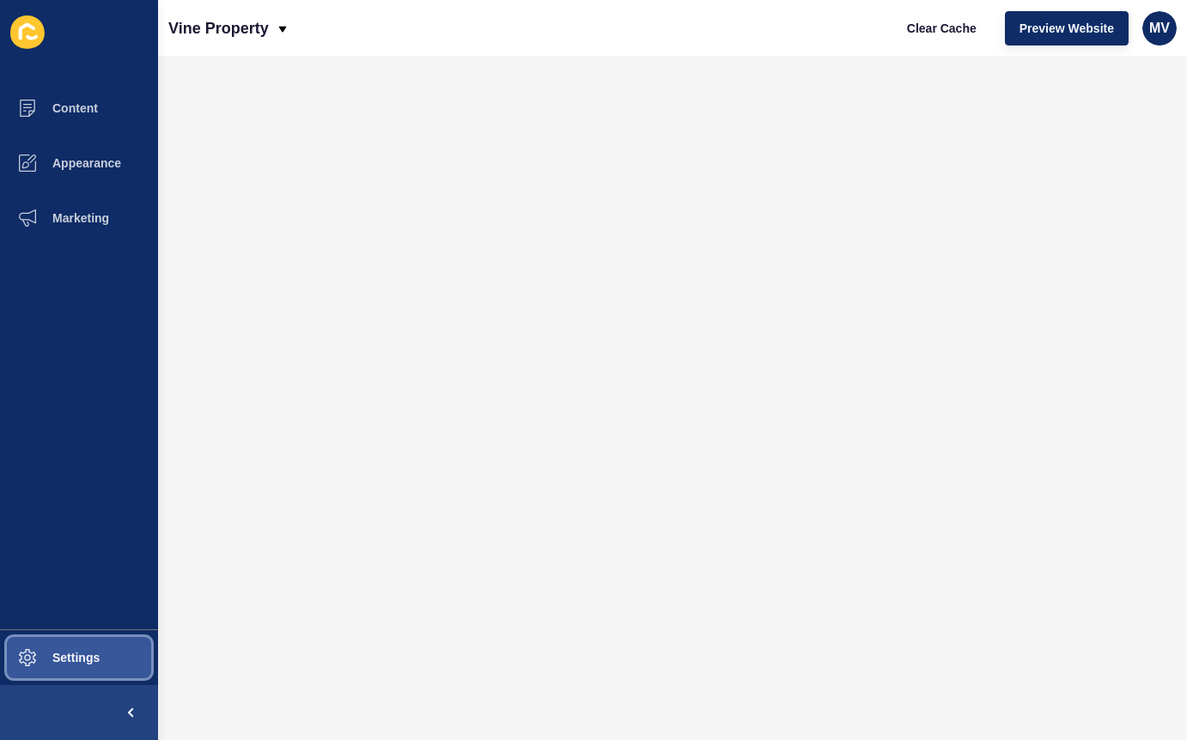
click at [93, 661] on span "Settings" at bounding box center [48, 658] width 102 height 14
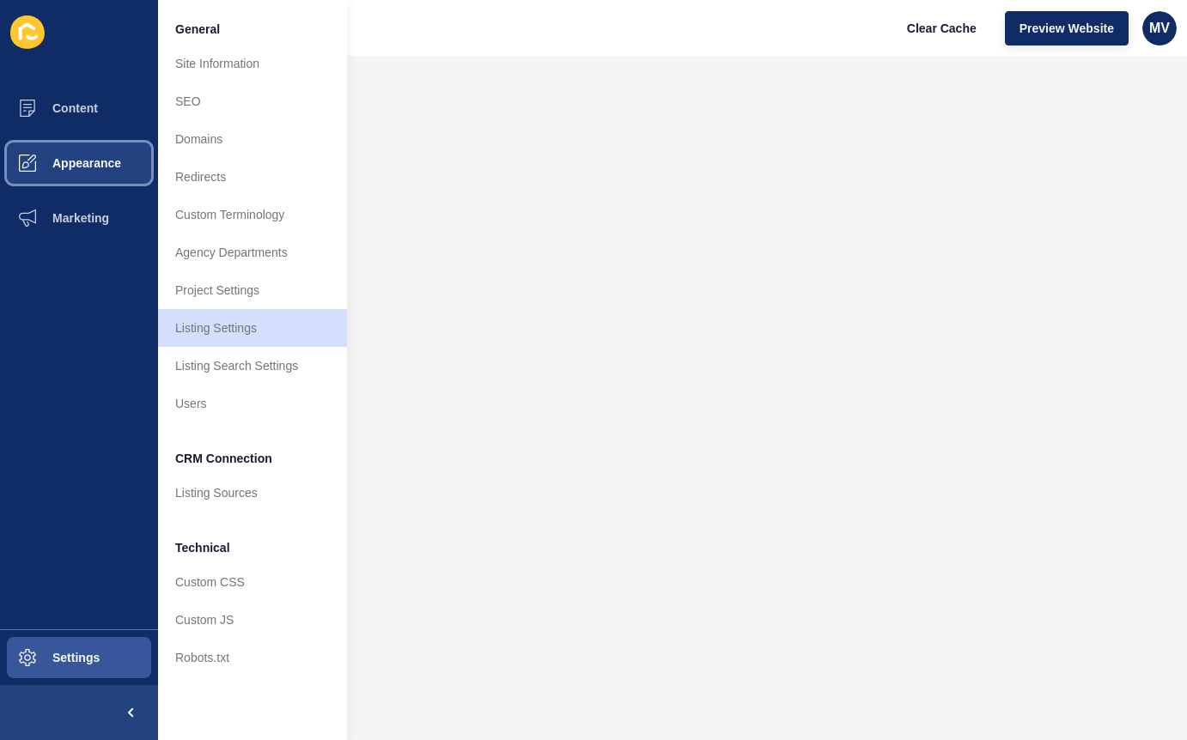
click at [33, 177] on span at bounding box center [27, 163] width 55 height 55
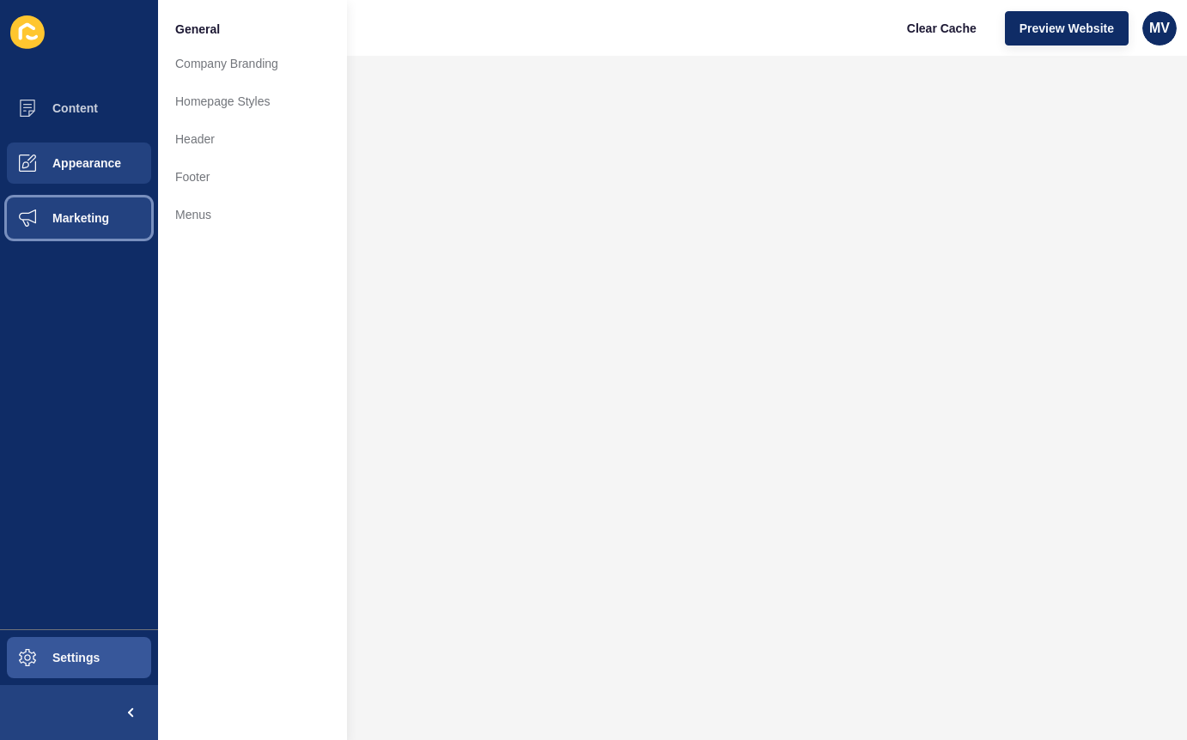
click at [100, 208] on button "Marketing" at bounding box center [79, 218] width 158 height 55
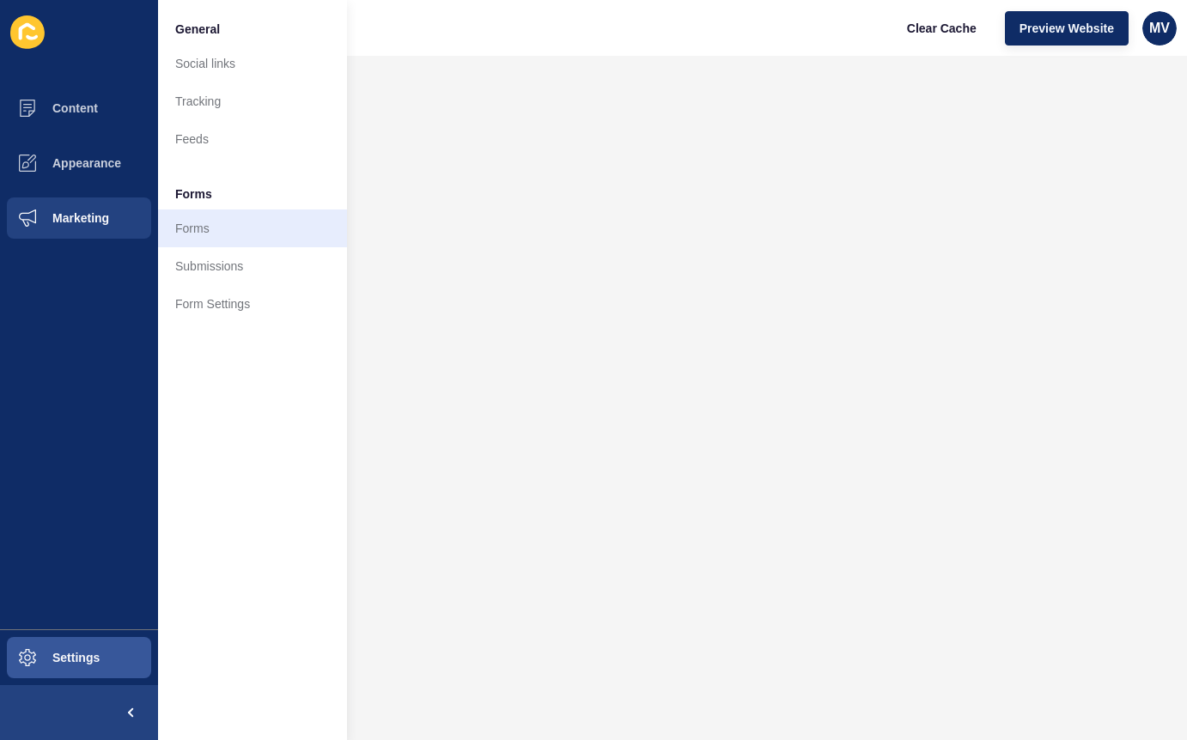
click at [204, 228] on link "Forms" at bounding box center [252, 228] width 189 height 38
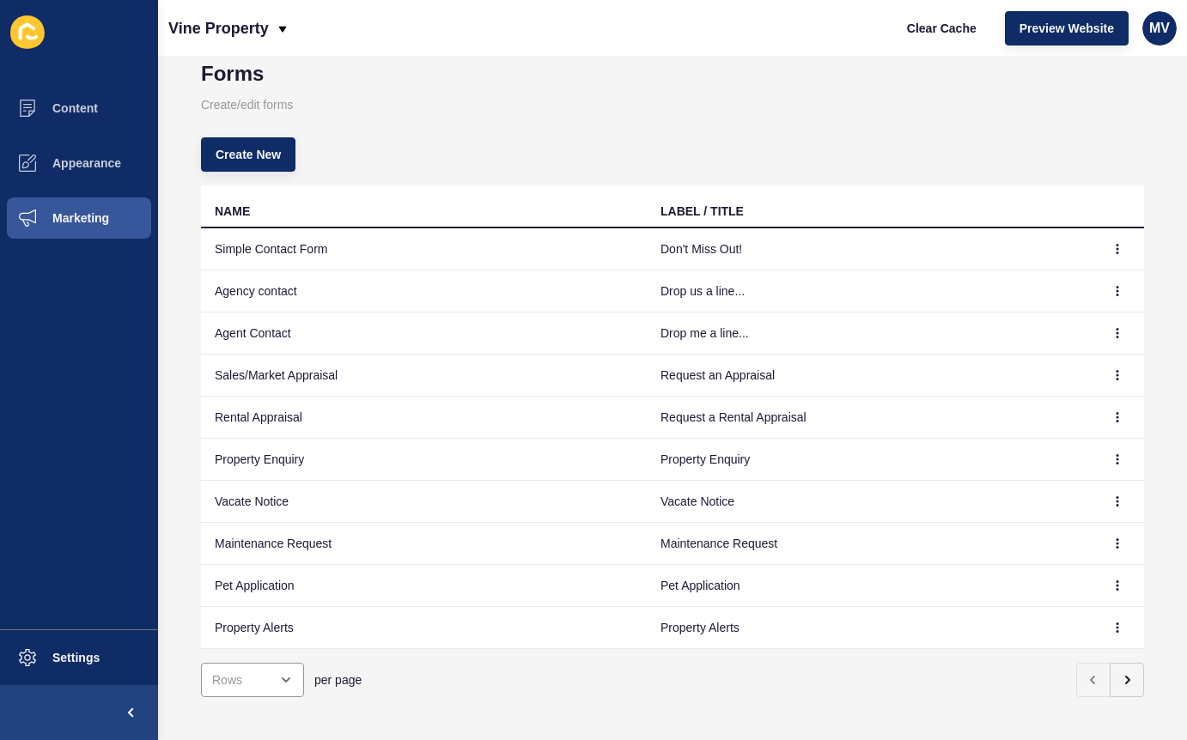
scroll to position [43, 0]
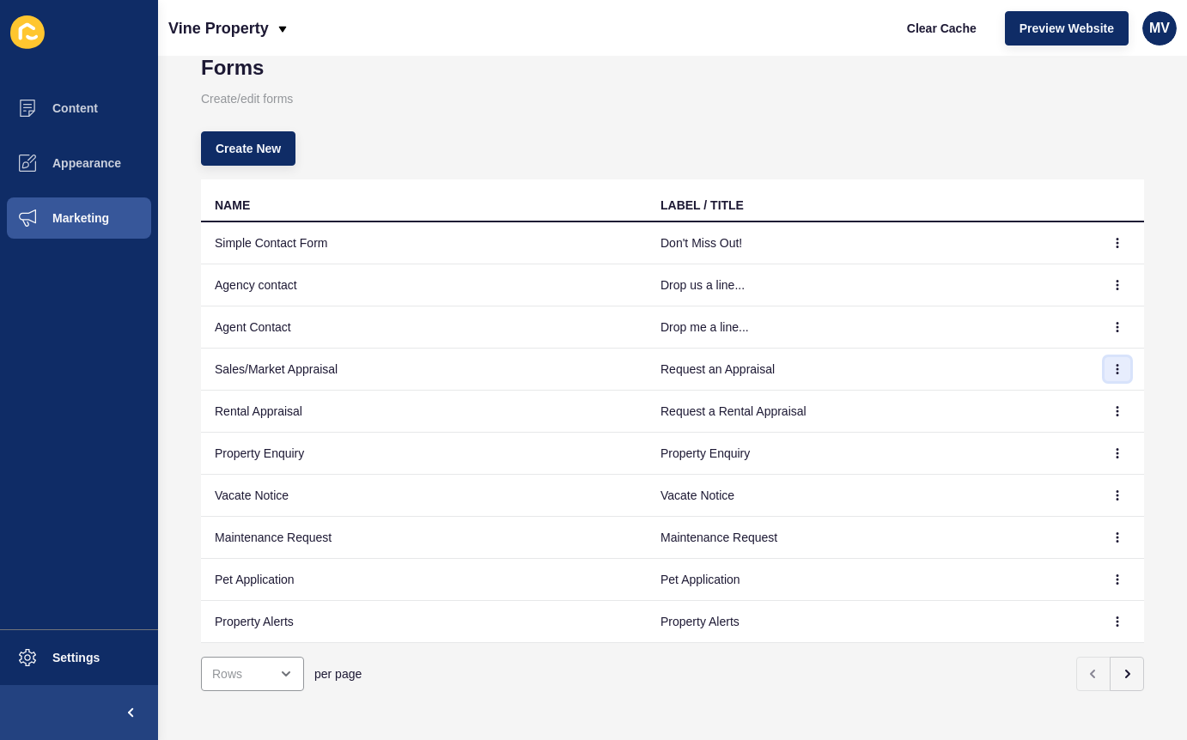
click at [1120, 367] on icon "button" at bounding box center [1117, 369] width 10 height 10
click at [1041, 400] on link "Edit" at bounding box center [1070, 404] width 120 height 38
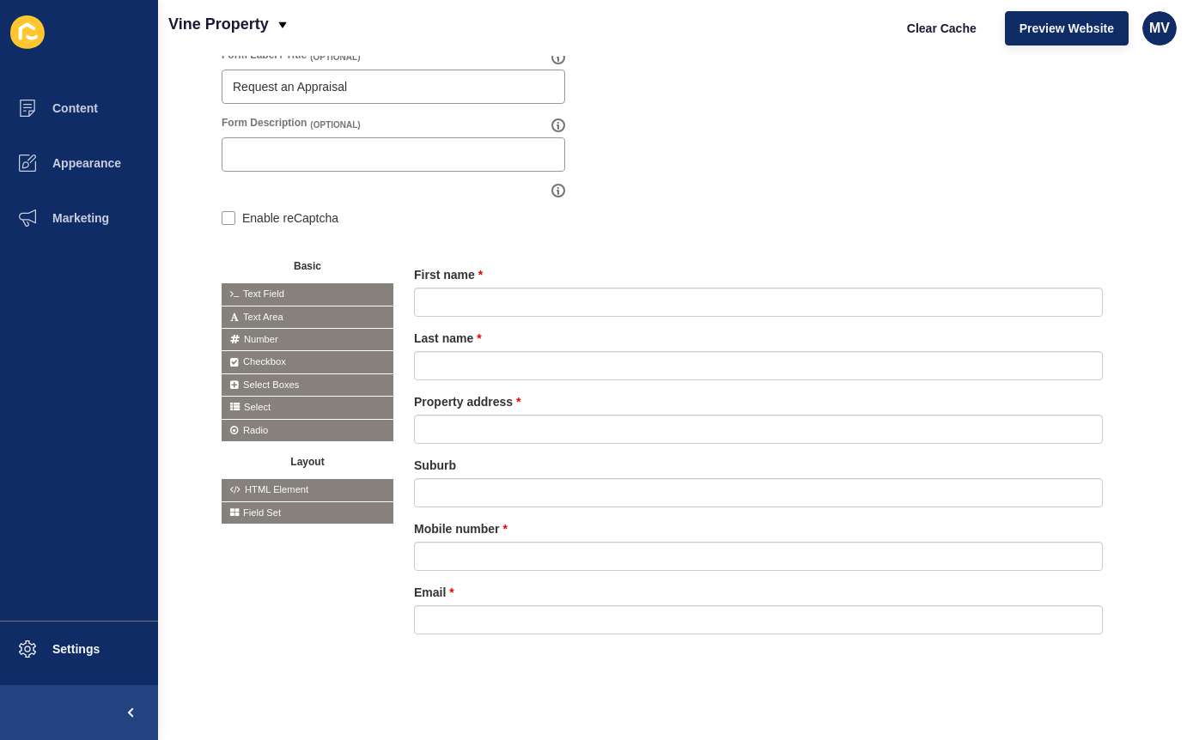
scroll to position [230, 3]
click at [288, 489] on span "HTML Element" at bounding box center [308, 489] width 172 height 21
click at [278, 488] on span "HTML Element" at bounding box center [308, 489] width 172 height 21
click at [282, 510] on span "Field Set" at bounding box center [308, 512] width 172 height 21
click at [281, 485] on span "HTML Element" at bounding box center [308, 489] width 172 height 21
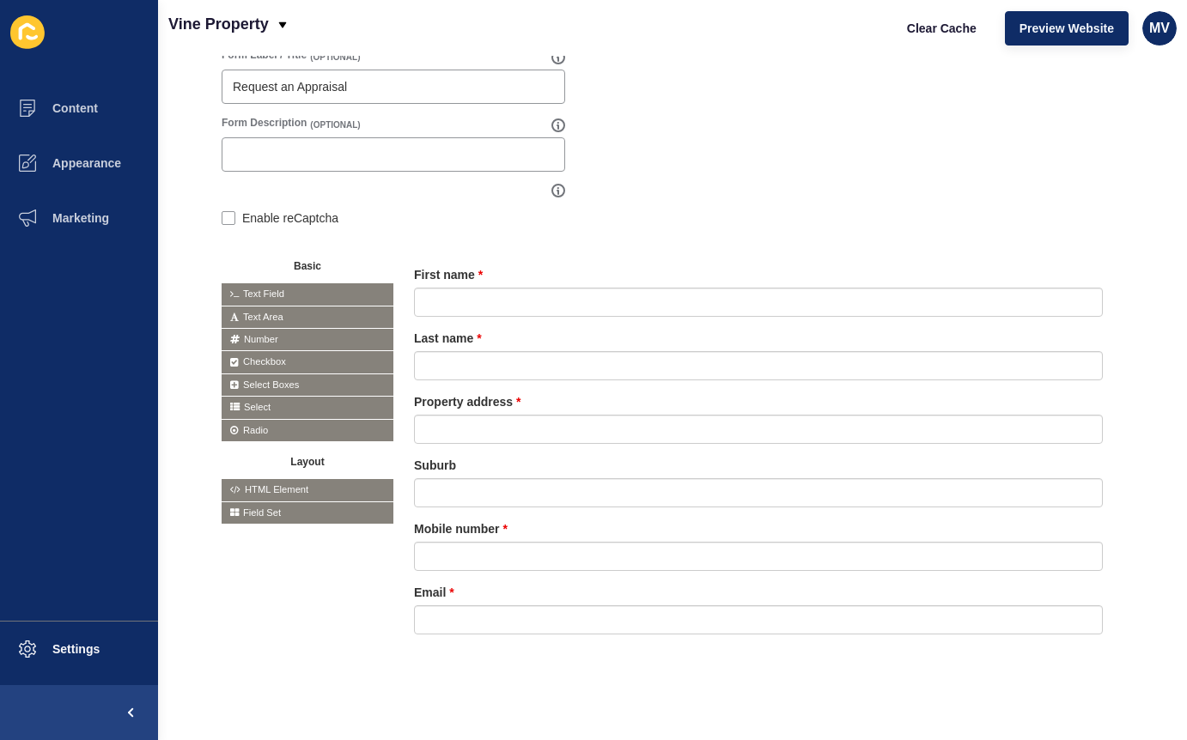
click at [277, 504] on span "Field Set" at bounding box center [308, 512] width 172 height 21
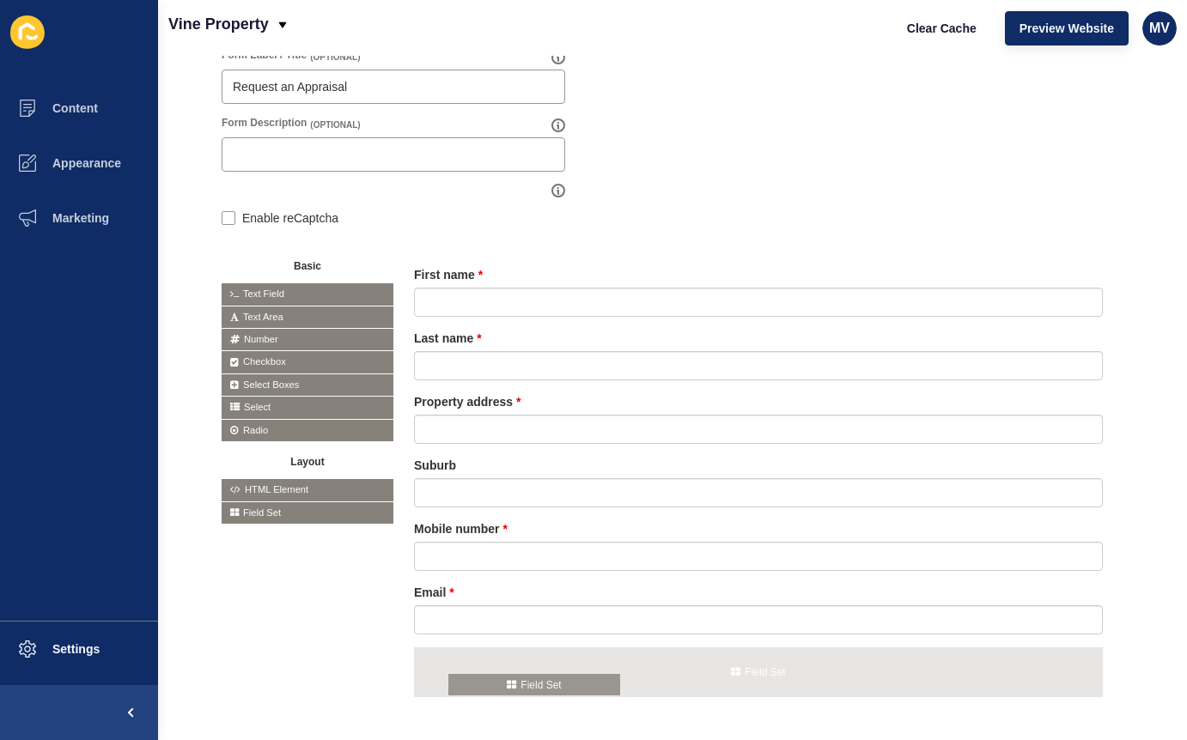
drag, startPoint x: 248, startPoint y: 511, endPoint x: 478, endPoint y: 686, distance: 289.2
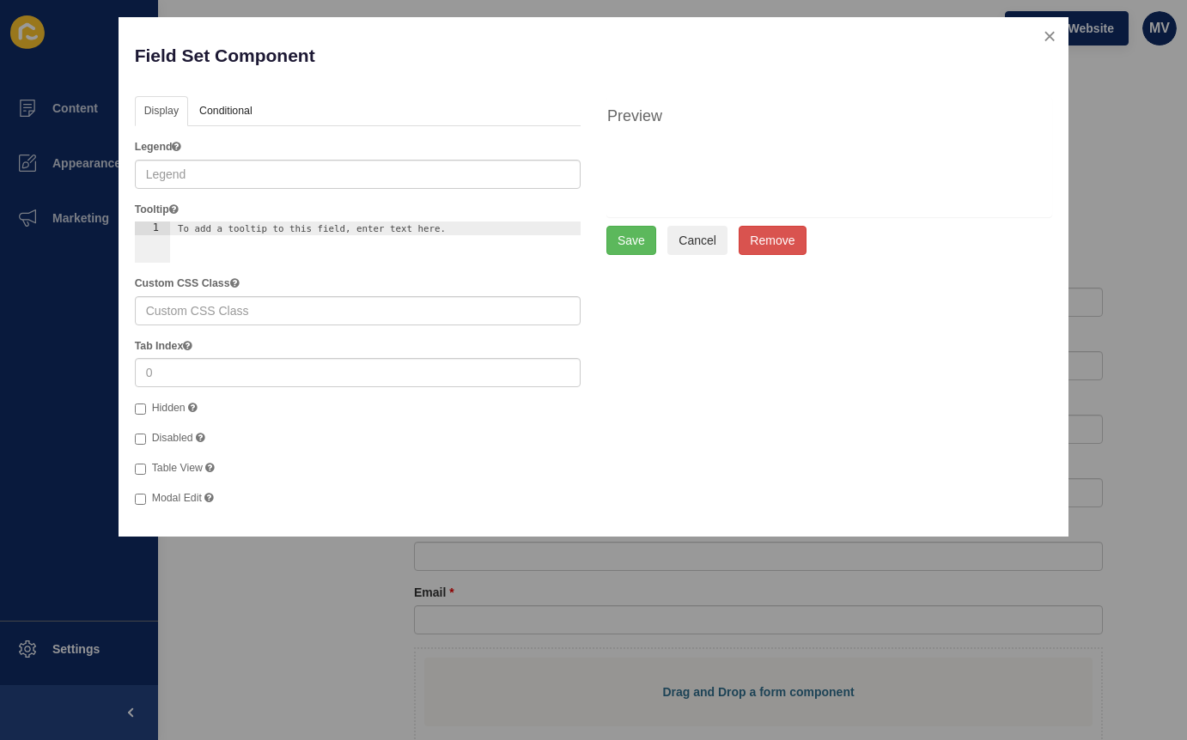
click at [692, 255] on button "Cancel" at bounding box center [697, 240] width 60 height 29
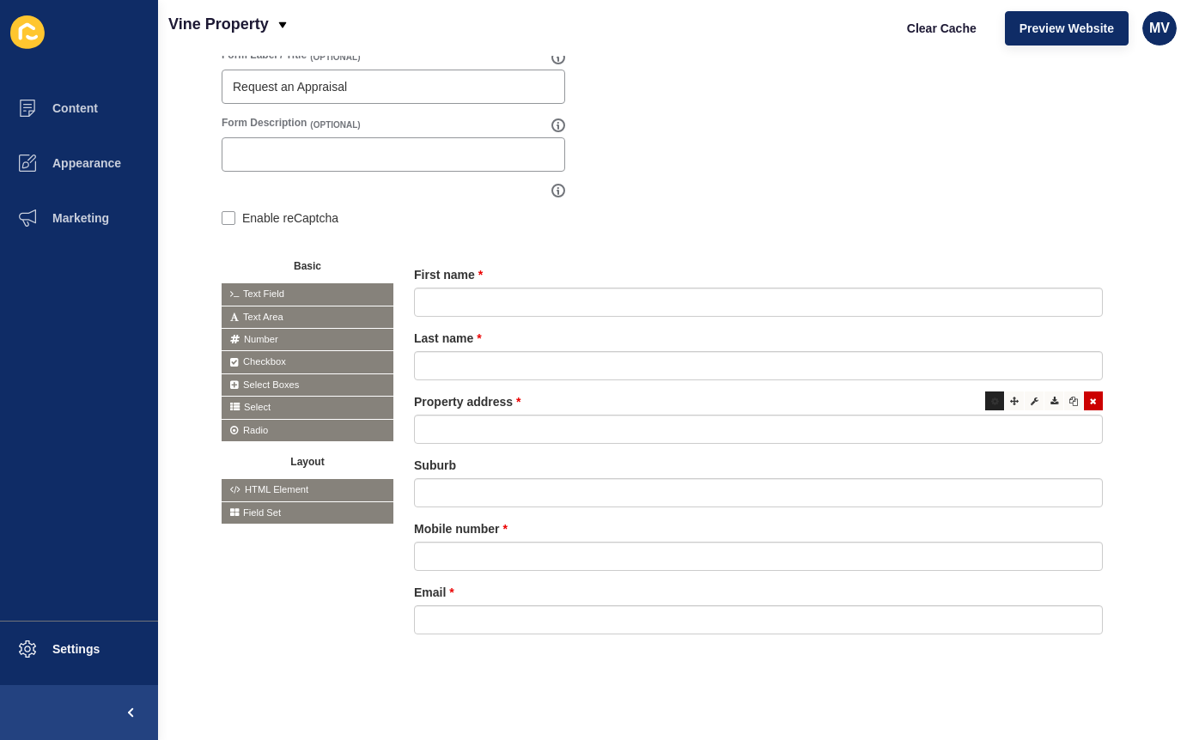
click at [993, 404] on icon at bounding box center [995, 401] width 8 height 9
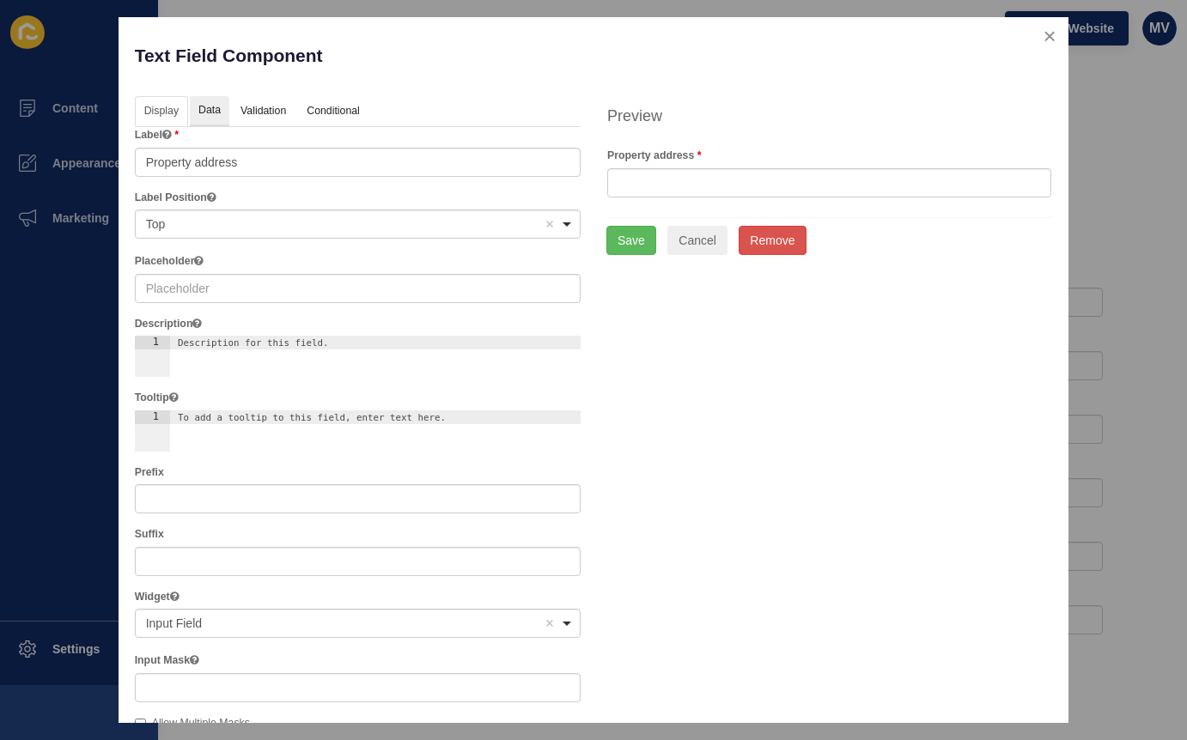
click at [204, 112] on link "Data" at bounding box center [209, 112] width 39 height 32
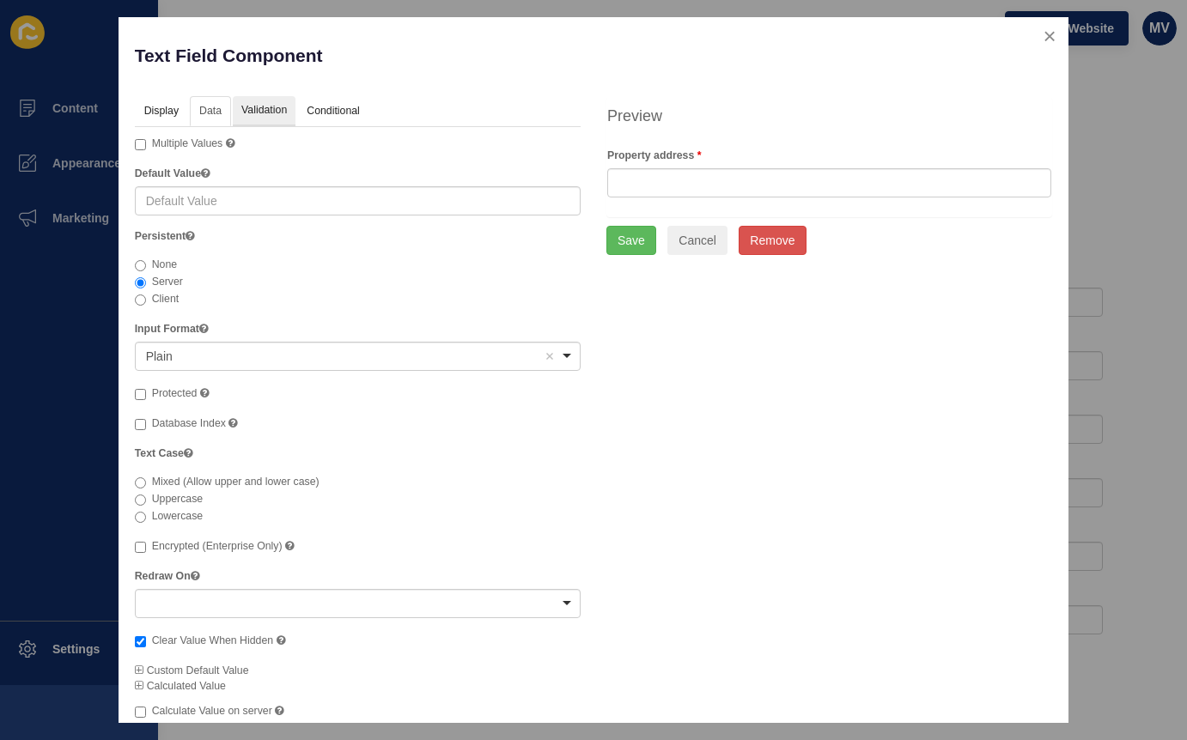
click at [266, 111] on link "Validation" at bounding box center [264, 112] width 63 height 32
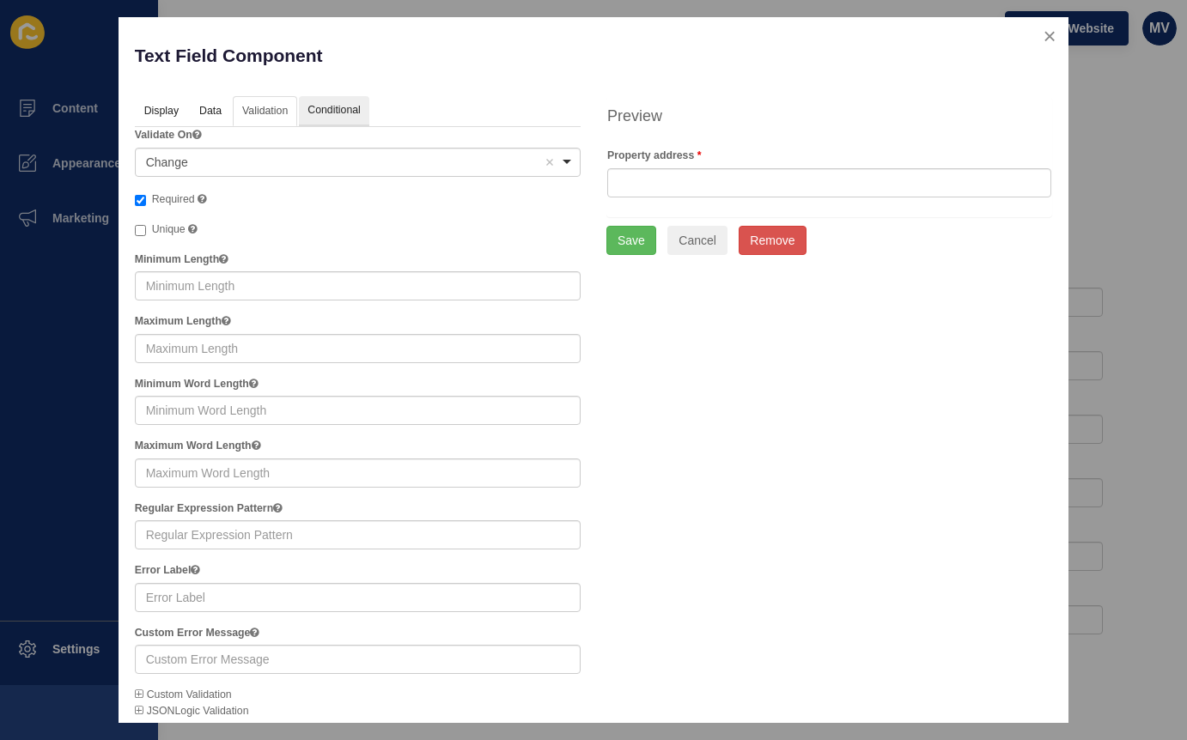
click at [319, 112] on link "Conditional" at bounding box center [334, 112] width 70 height 32
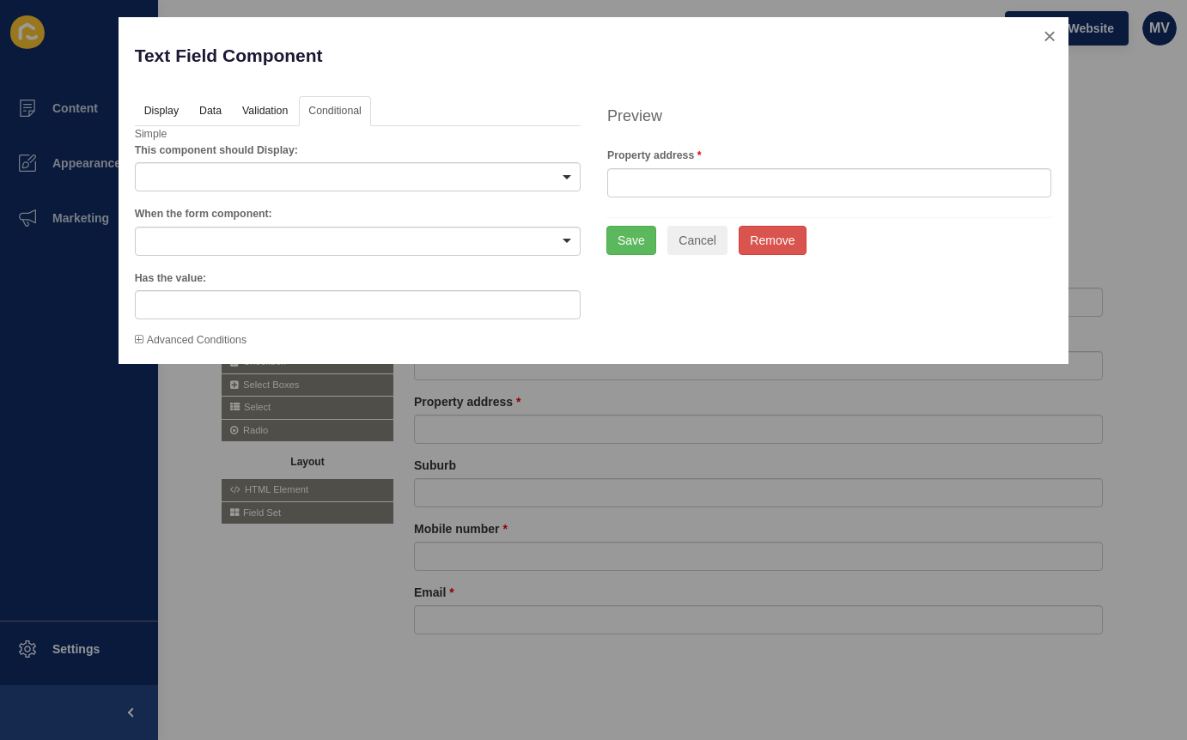
click at [1054, 39] on button "close" at bounding box center [1049, 36] width 35 height 36
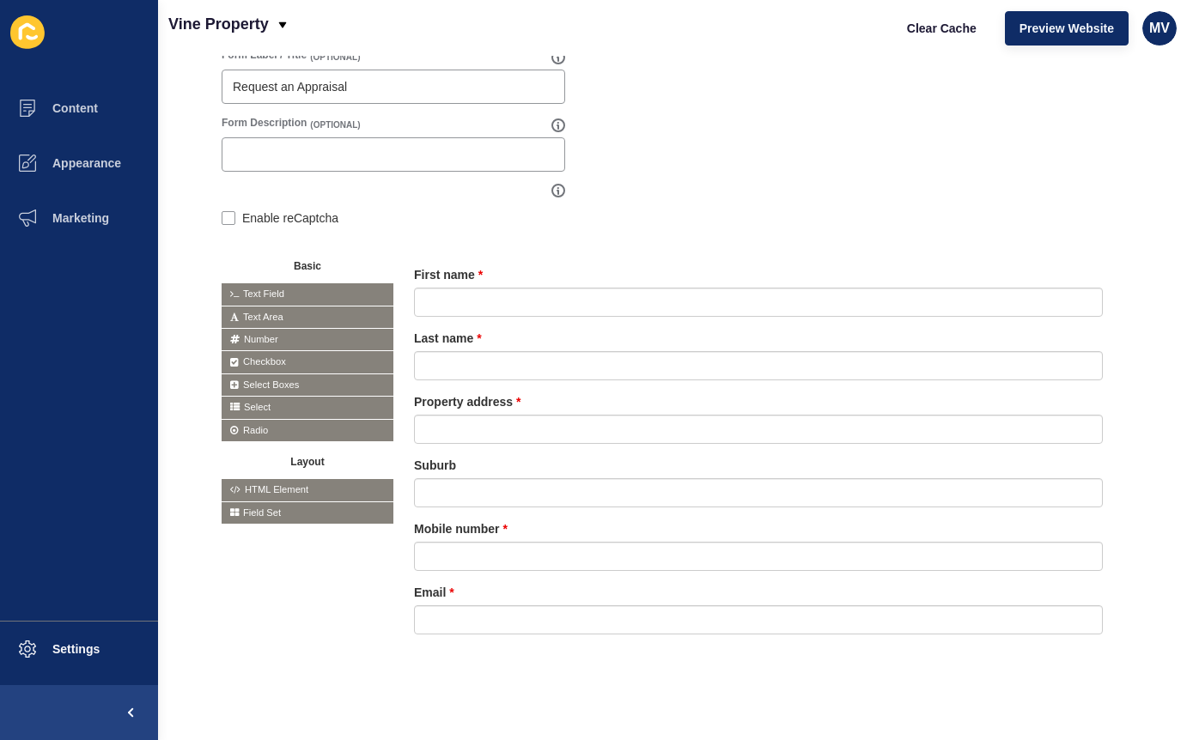
scroll to position [230, 4]
click at [47, 649] on span "Settings" at bounding box center [48, 649] width 102 height 14
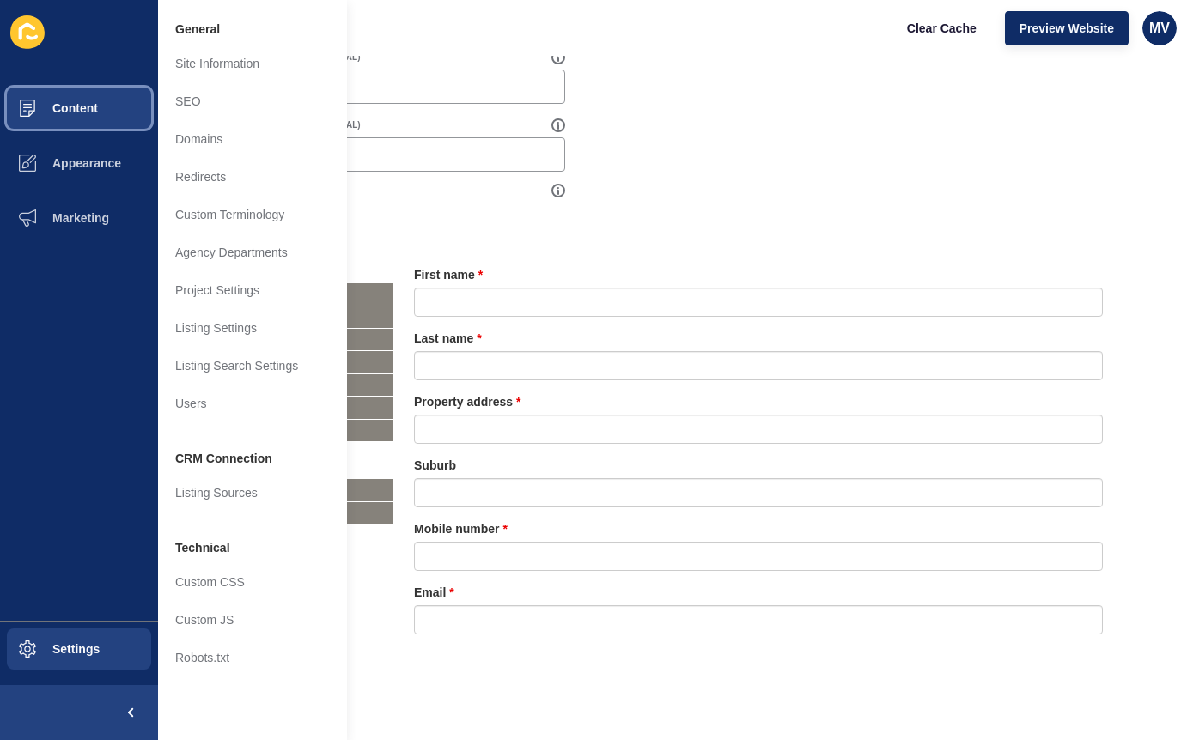
click at [82, 109] on span "Content" at bounding box center [47, 108] width 100 height 14
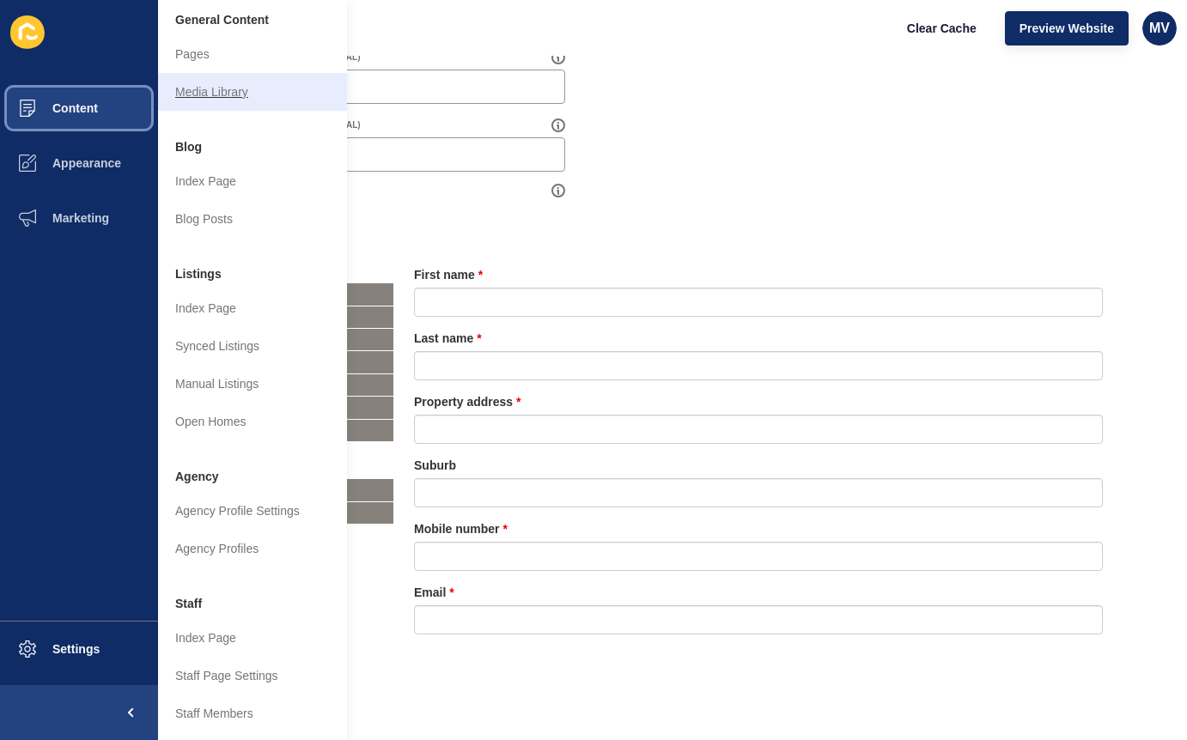
scroll to position [10, 0]
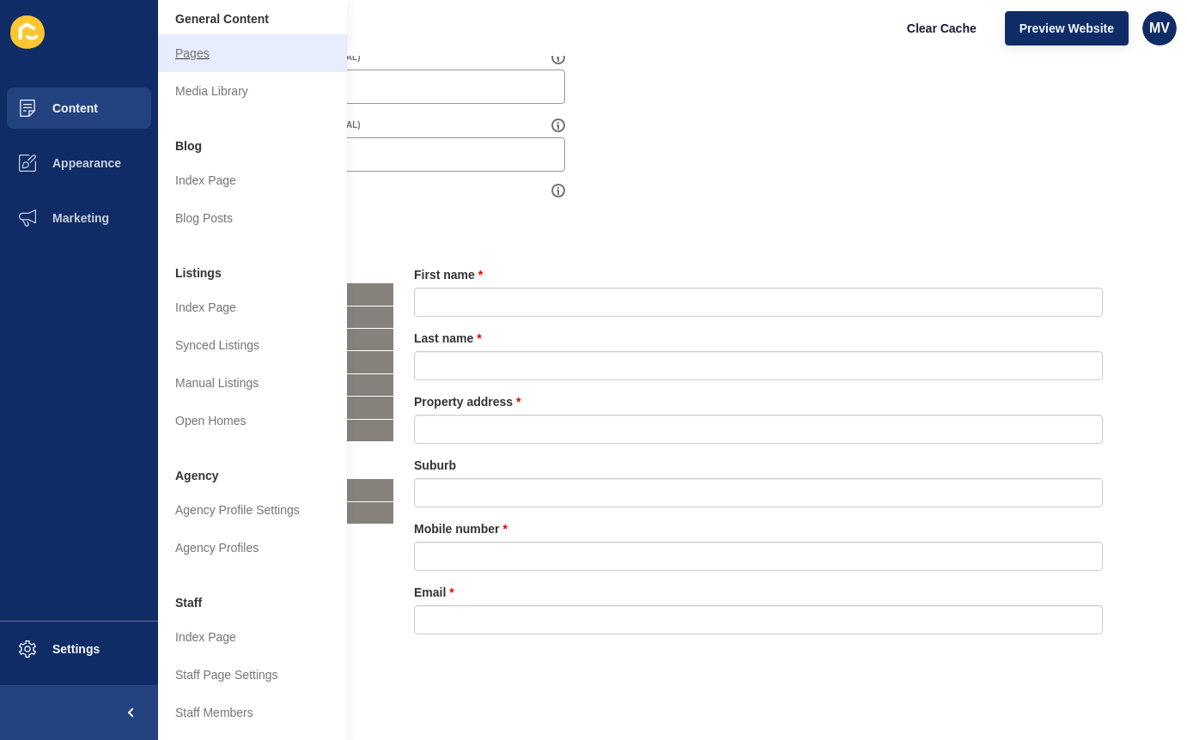
click at [200, 64] on link "Pages" at bounding box center [252, 53] width 189 height 38
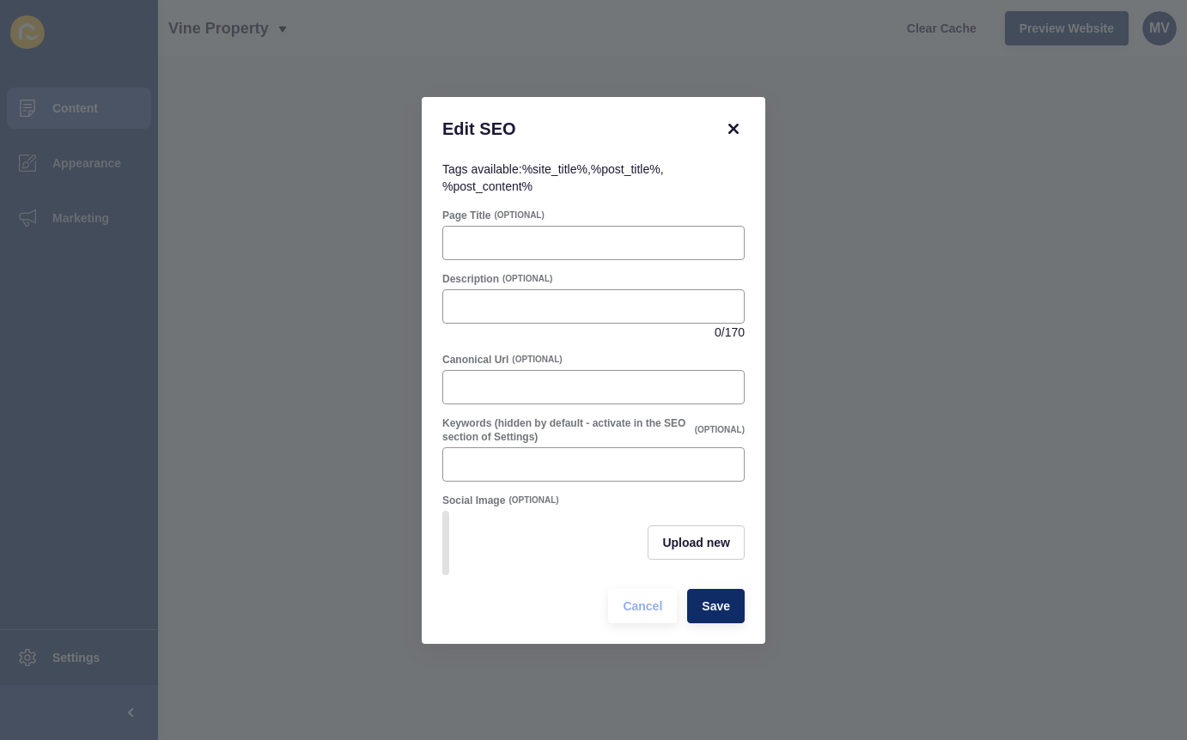
click at [733, 128] on icon at bounding box center [733, 129] width 10 height 10
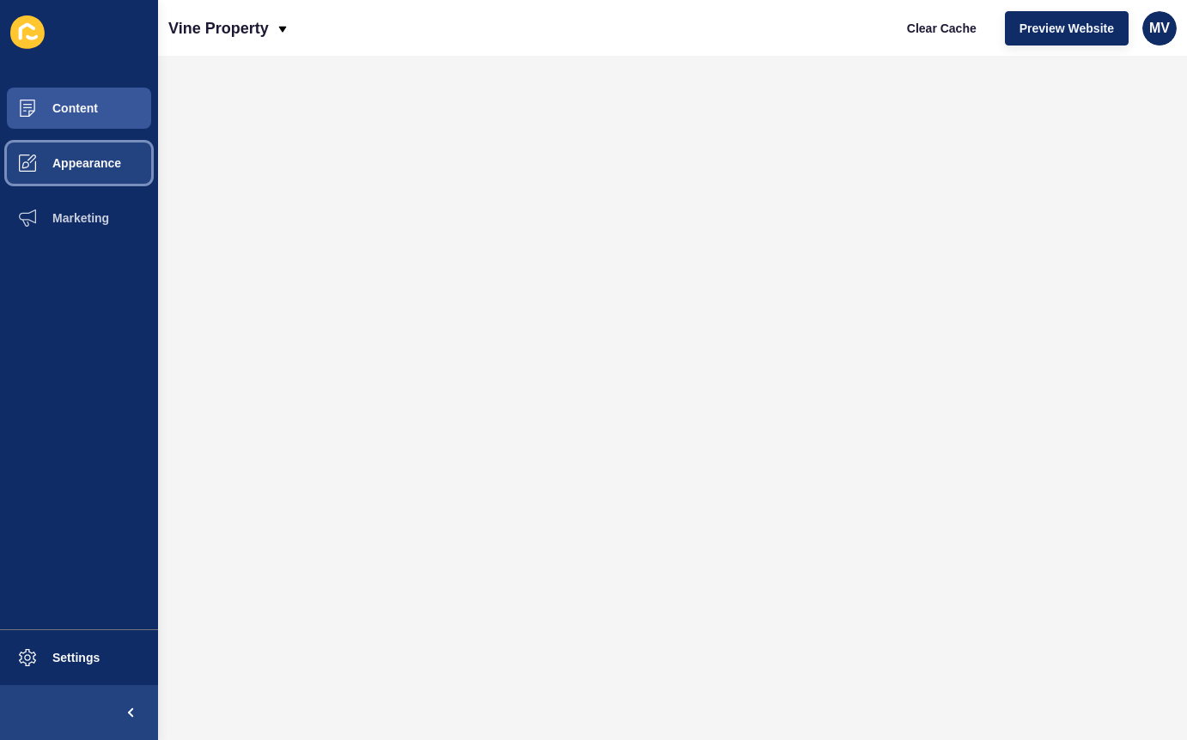
click at [75, 165] on span "Appearance" at bounding box center [59, 163] width 124 height 14
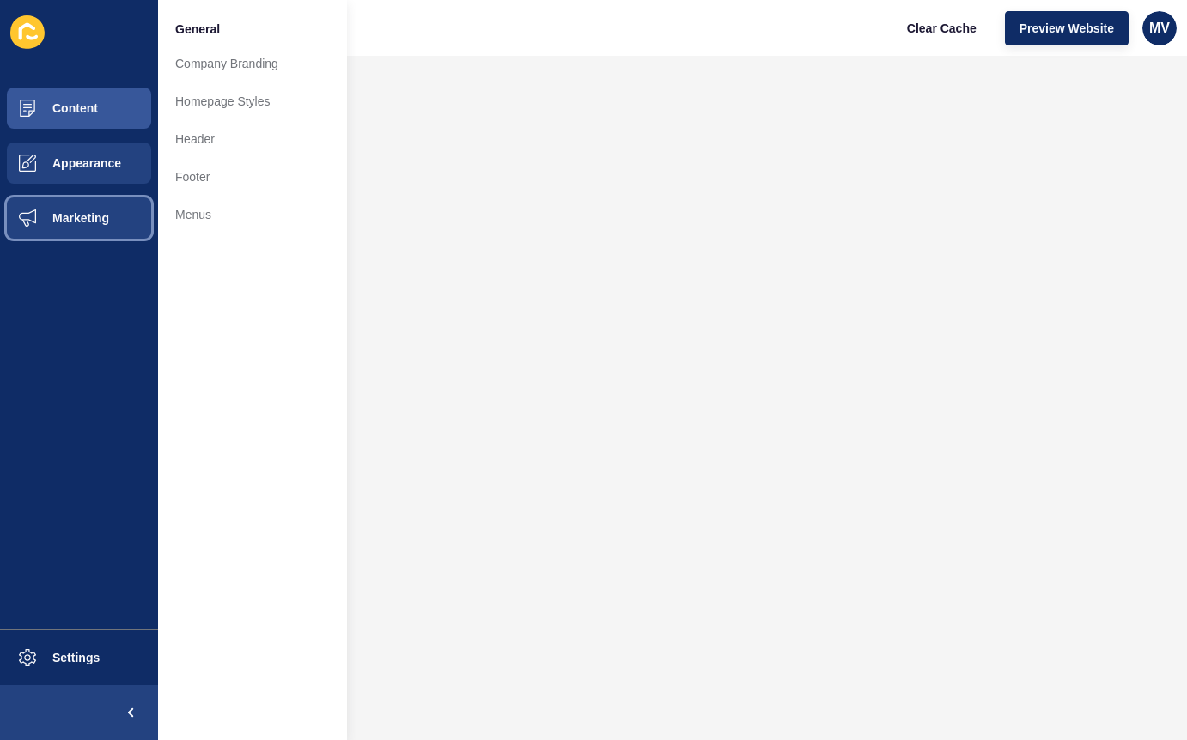
click at [81, 211] on span "Marketing" at bounding box center [53, 218] width 112 height 14
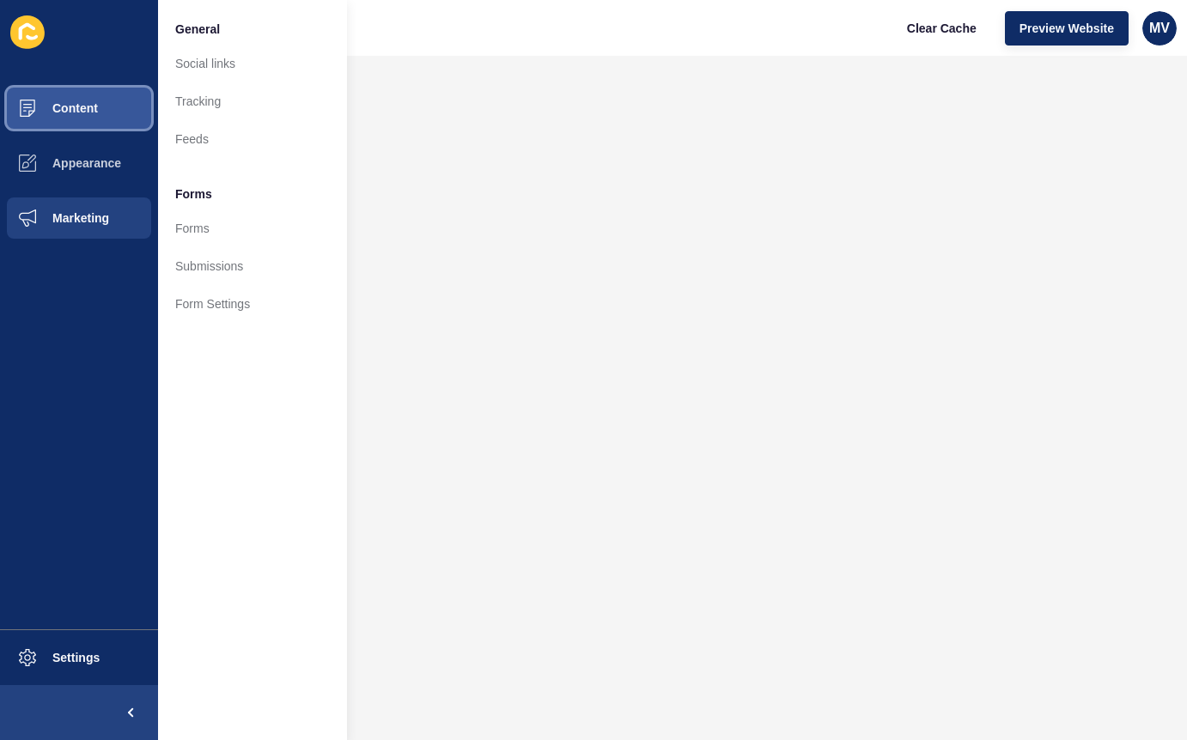
click at [85, 120] on button "Content" at bounding box center [79, 108] width 158 height 55
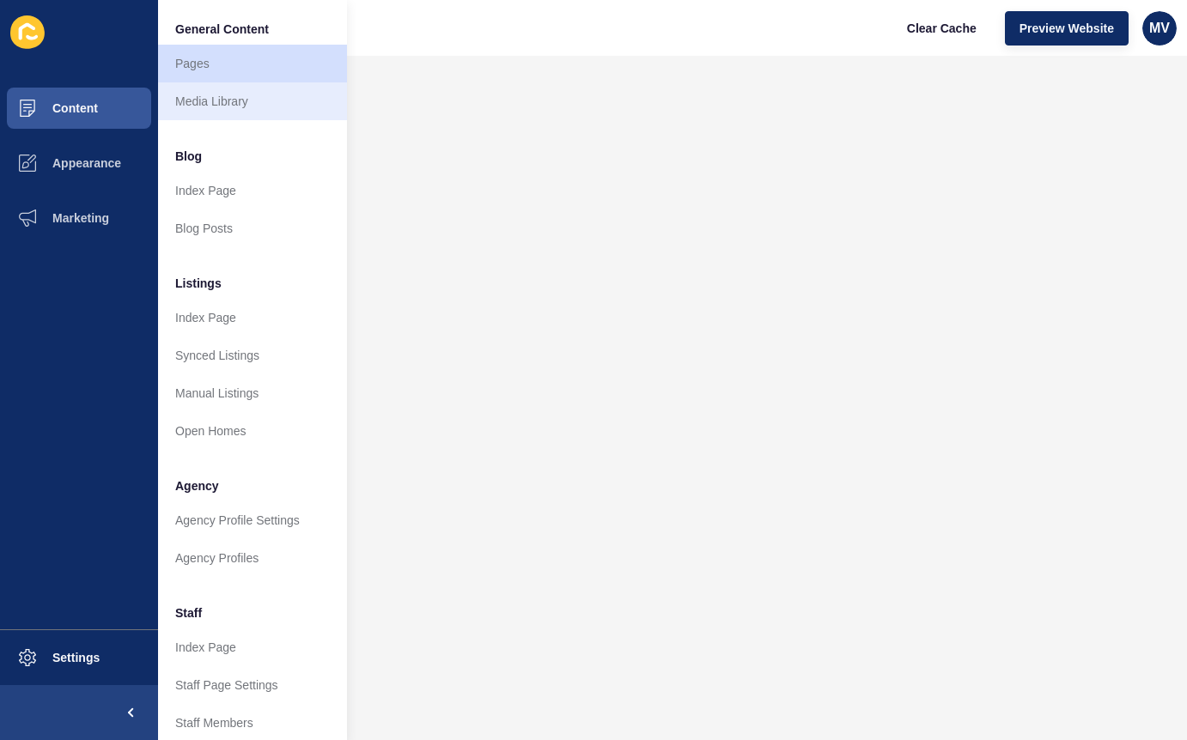
click at [222, 97] on link "Media Library" at bounding box center [252, 101] width 189 height 38
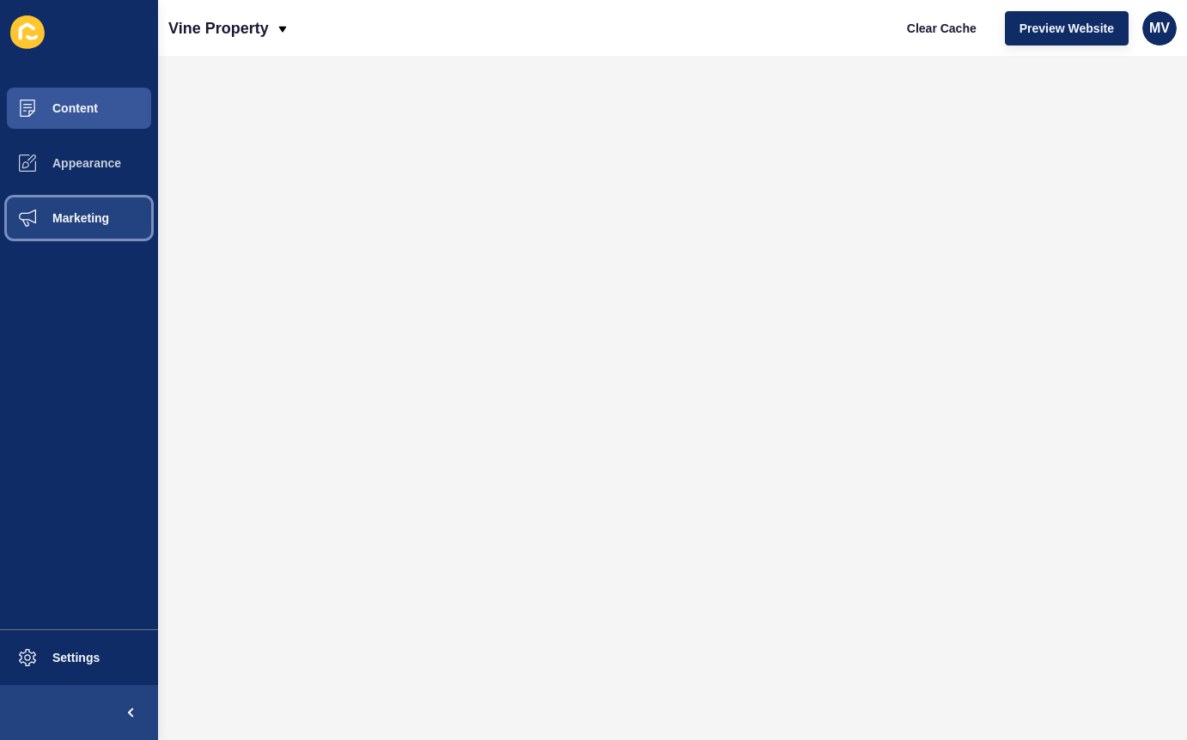
click at [82, 219] on span "Marketing" at bounding box center [53, 218] width 112 height 14
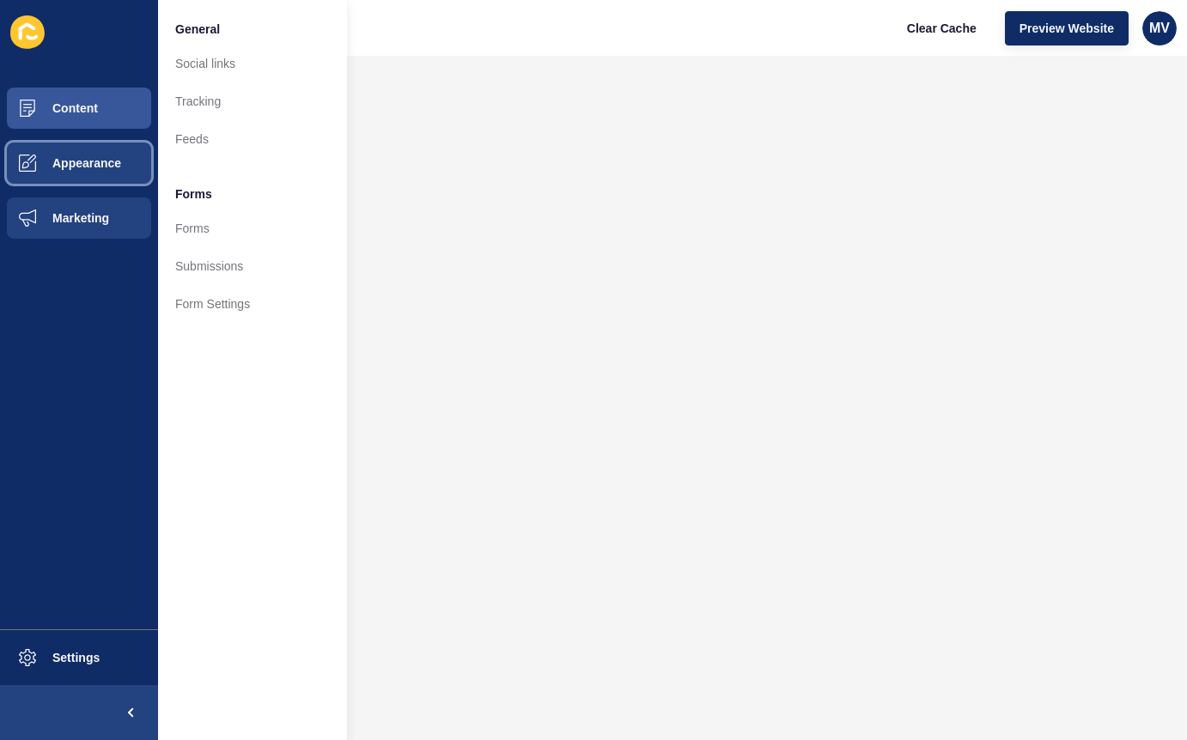
click at [70, 181] on button "Appearance" at bounding box center [79, 163] width 158 height 55
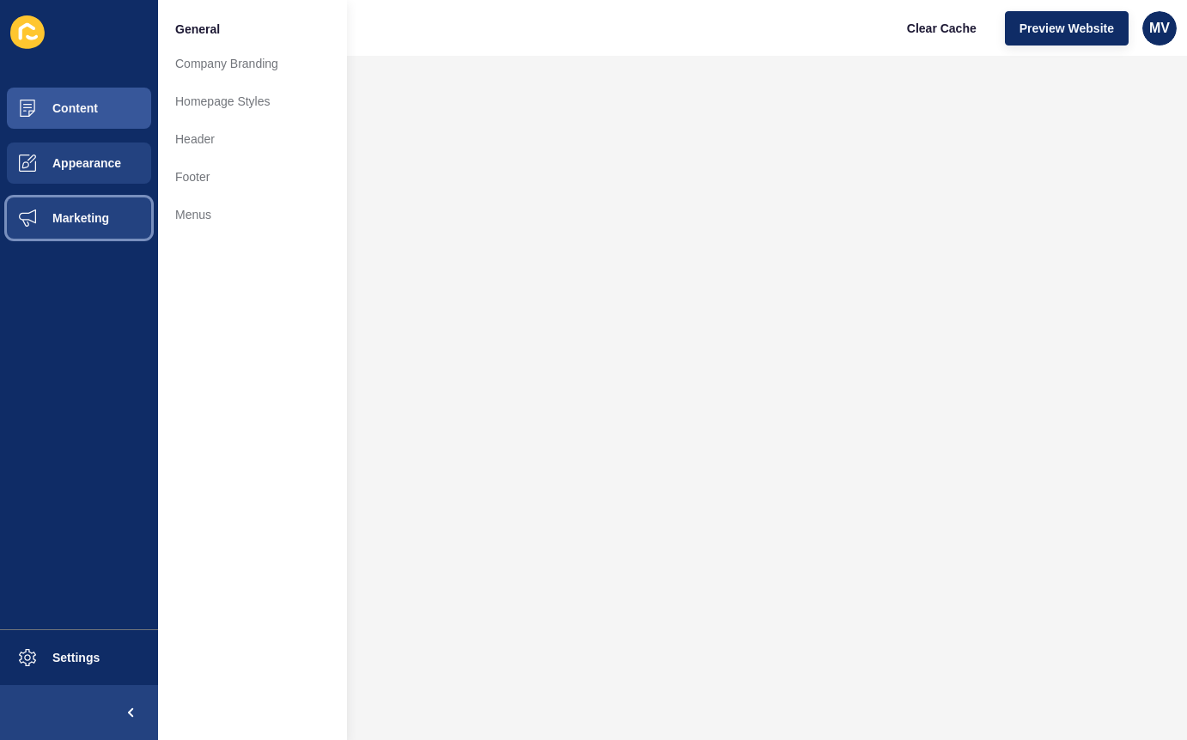
click at [73, 223] on span "Marketing" at bounding box center [53, 218] width 112 height 14
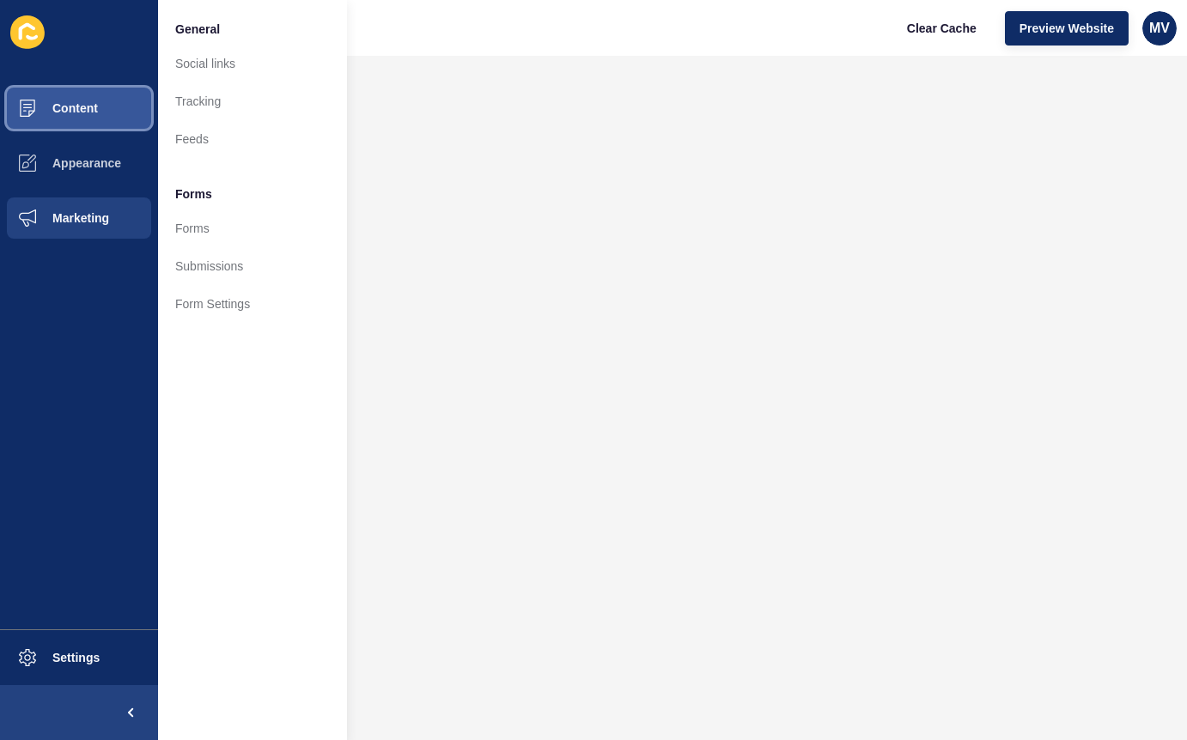
click at [77, 116] on button "Content" at bounding box center [79, 108] width 158 height 55
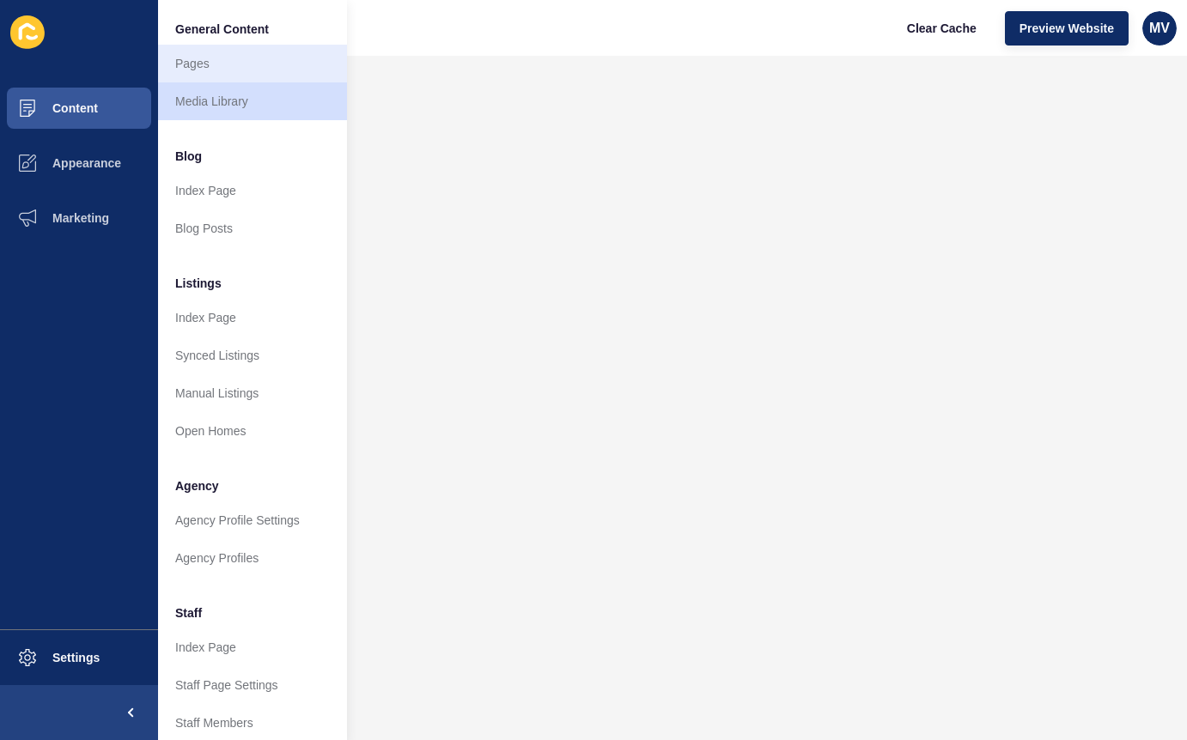
click at [193, 58] on link "Pages" at bounding box center [252, 64] width 189 height 38
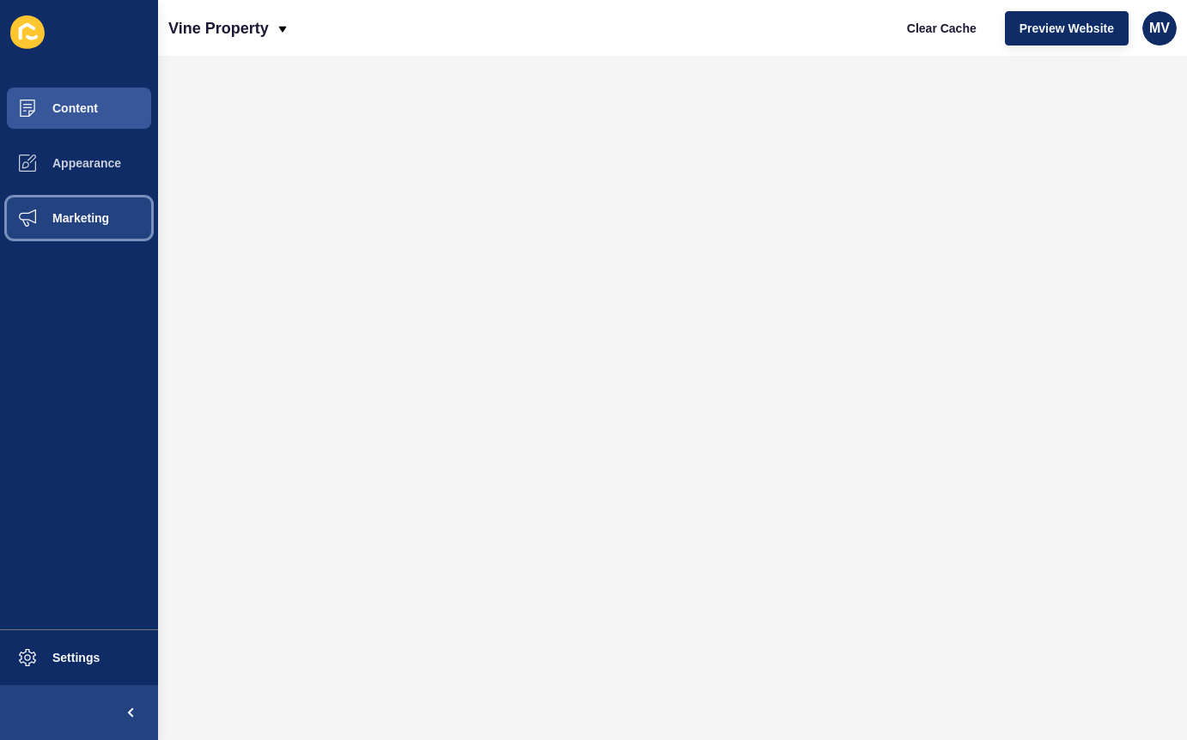
click at [76, 225] on button "Marketing" at bounding box center [79, 218] width 158 height 55
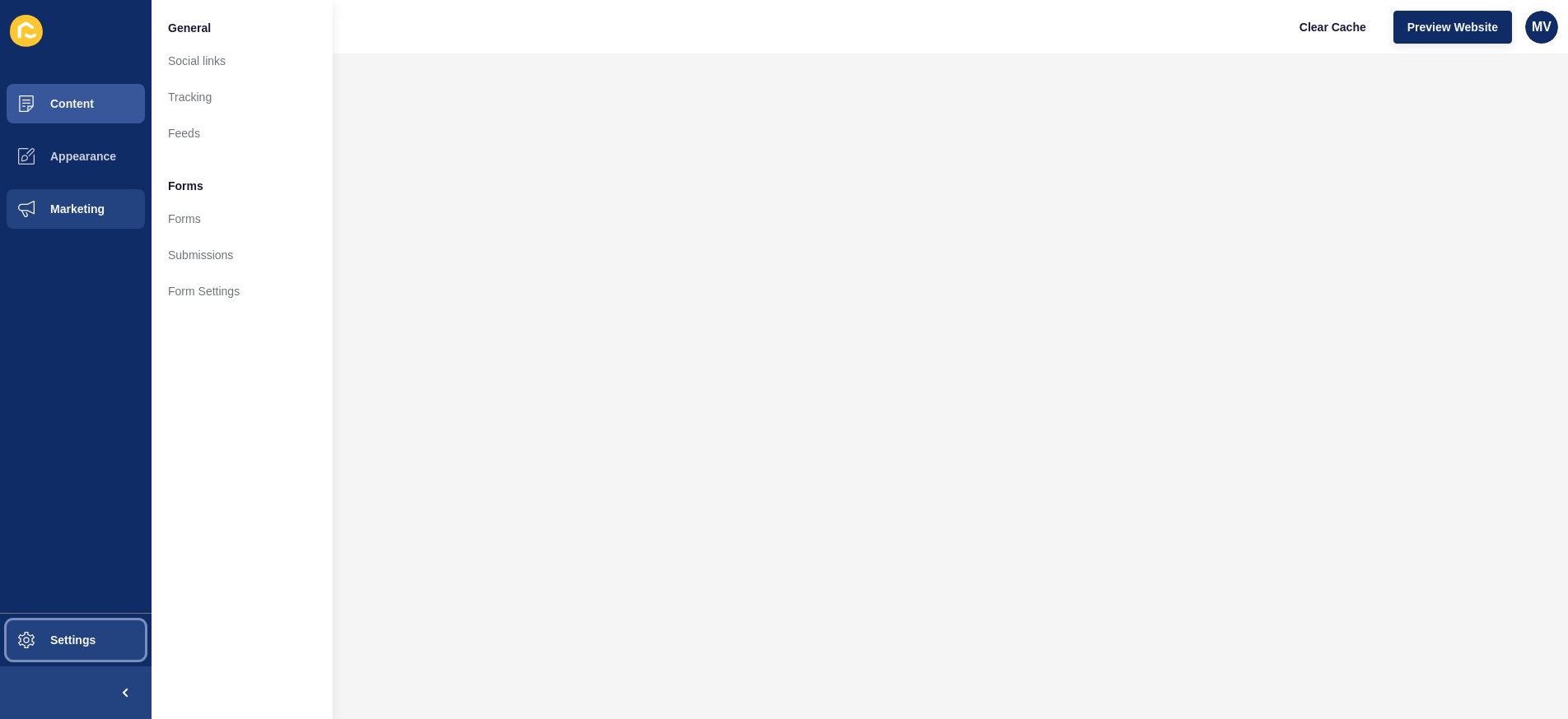
click at [68, 648] on button "Settings" at bounding box center [76, 639] width 152 height 53
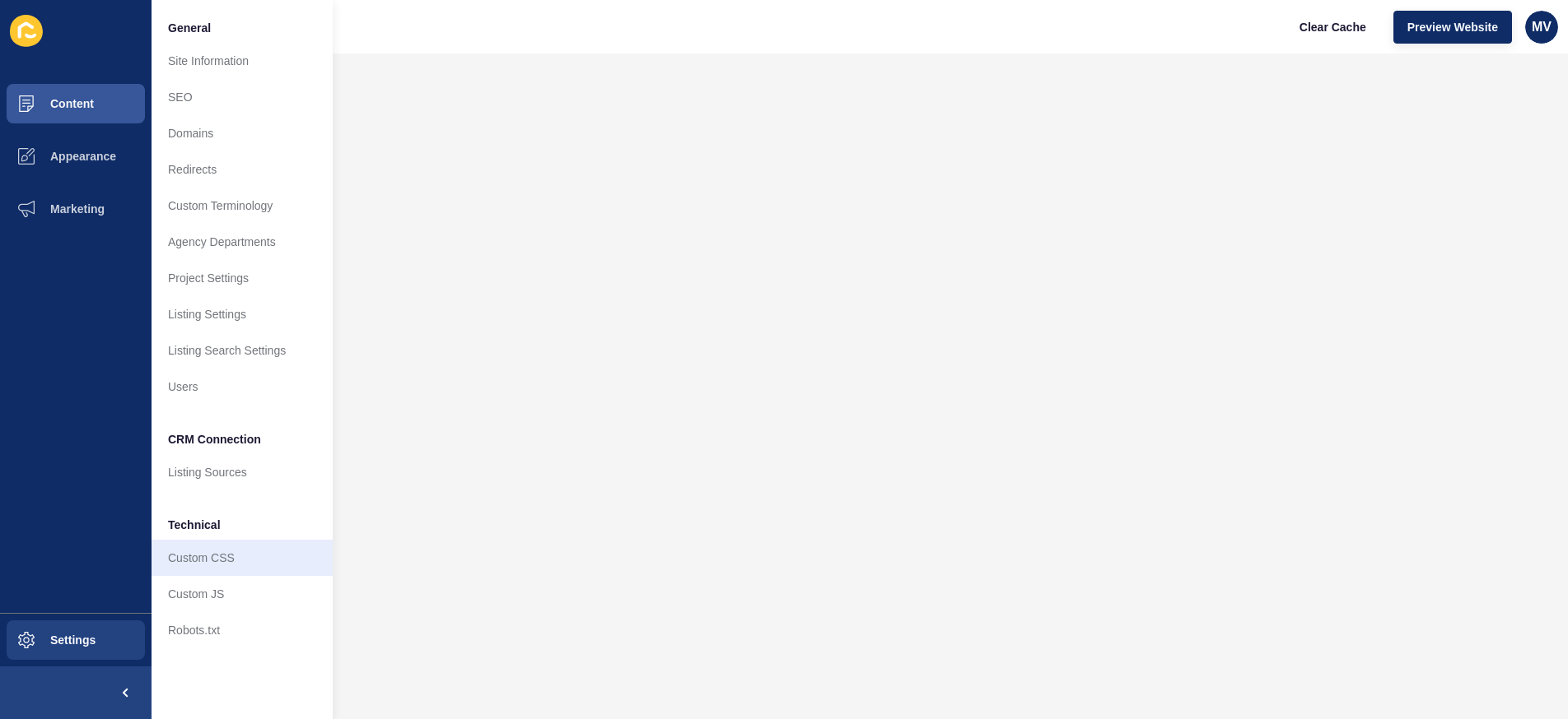
click at [195, 566] on link "Custom CSS" at bounding box center [242, 558] width 181 height 36
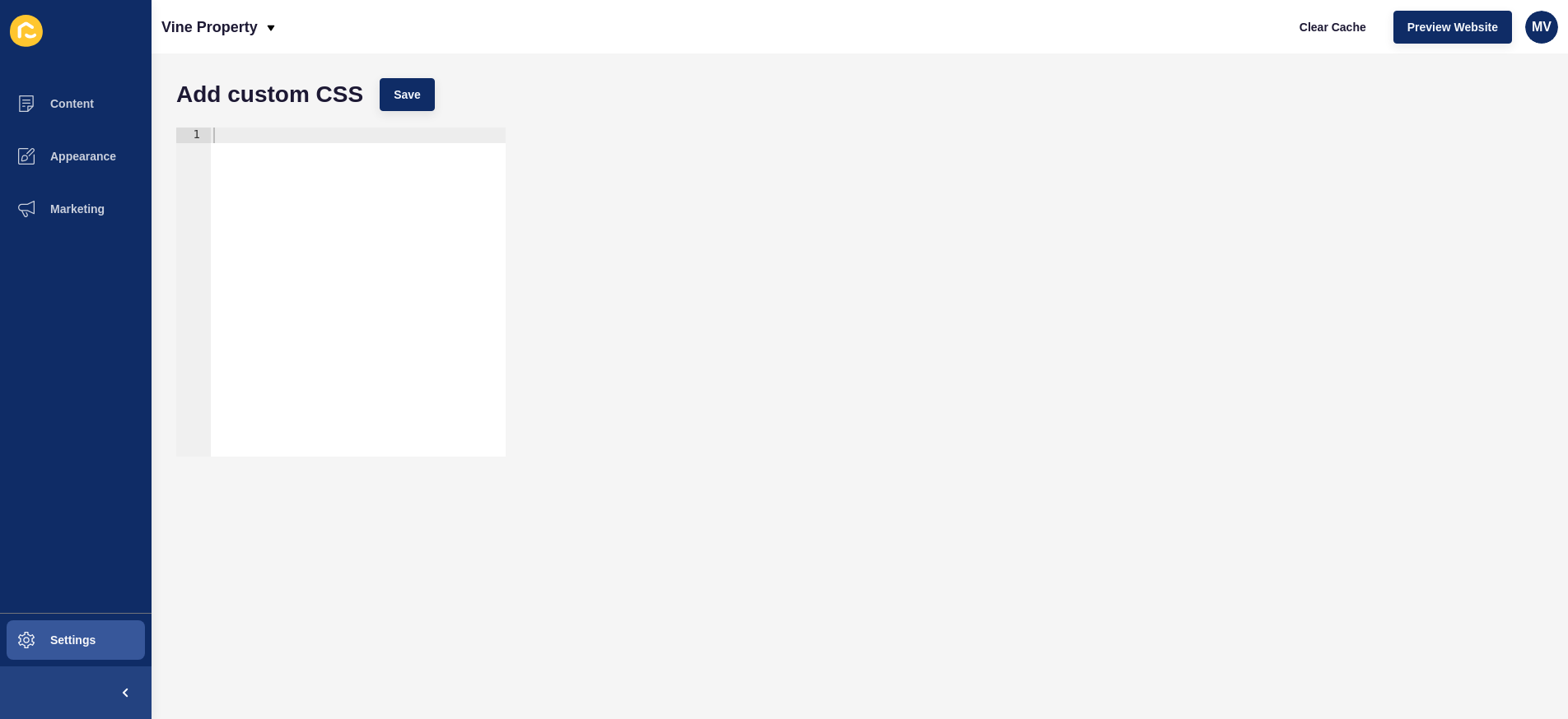
click at [316, 147] on div at bounding box center [358, 308] width 295 height 360
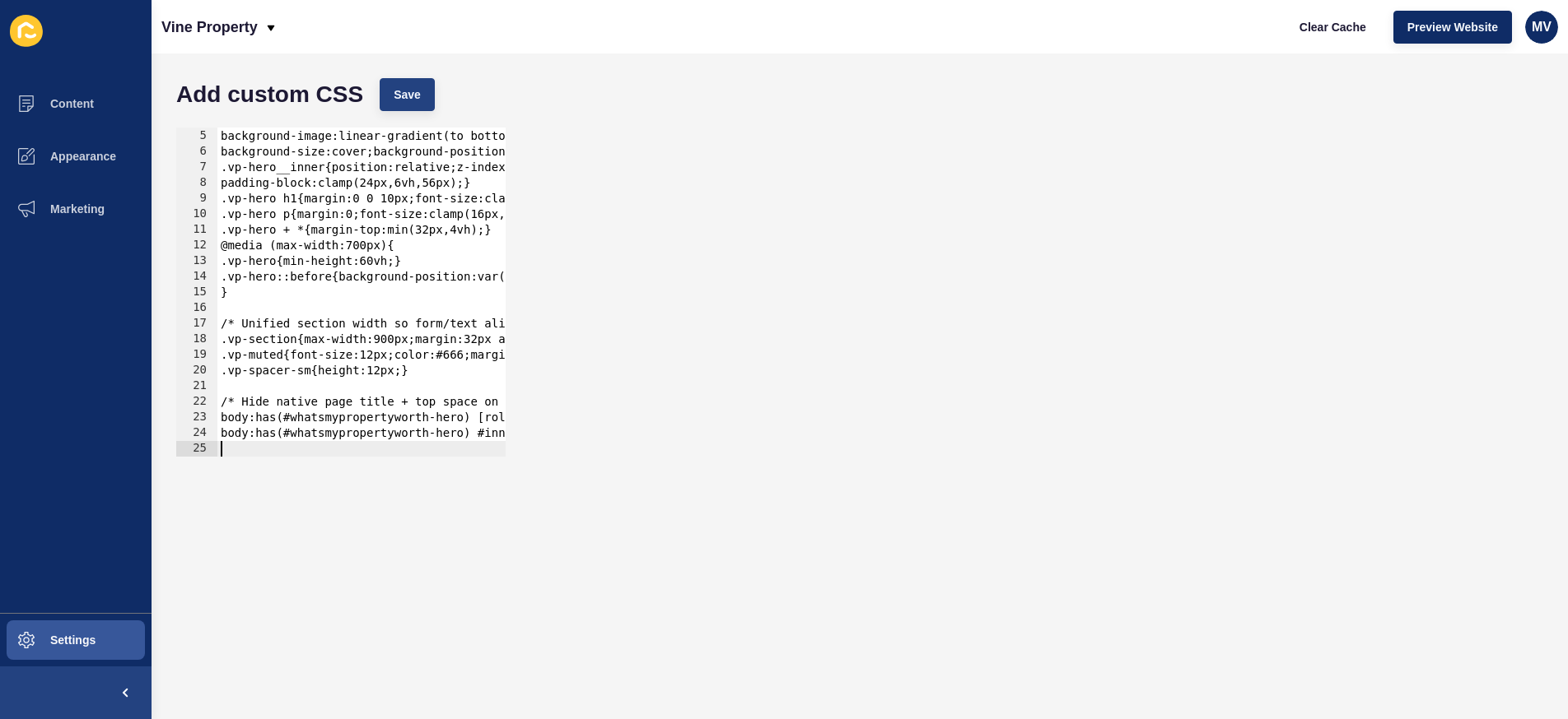
click at [405, 104] on button "Save" at bounding box center [408, 95] width 56 height 33
click at [65, 109] on span "Content" at bounding box center [45, 104] width 96 height 13
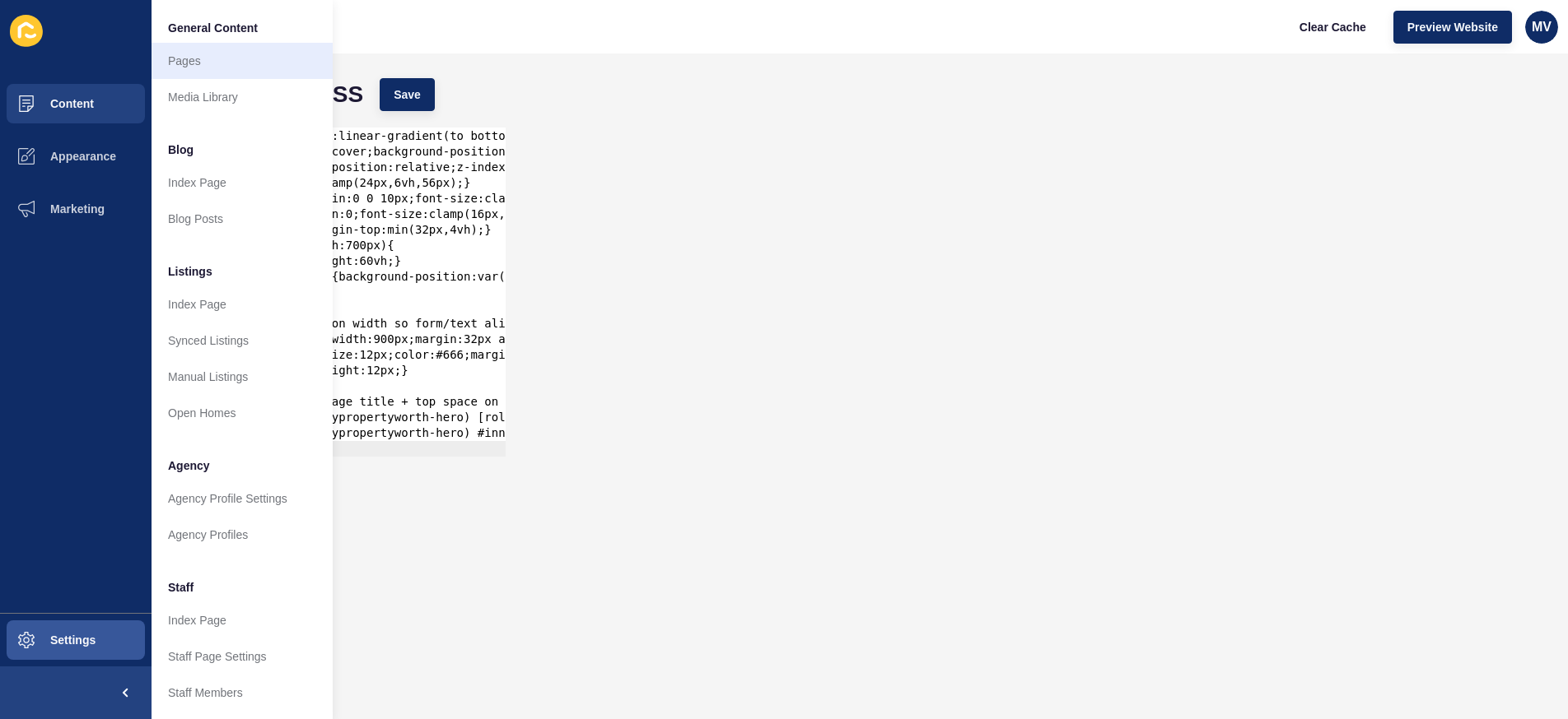
click at [193, 56] on link "Pages" at bounding box center [242, 61] width 181 height 36
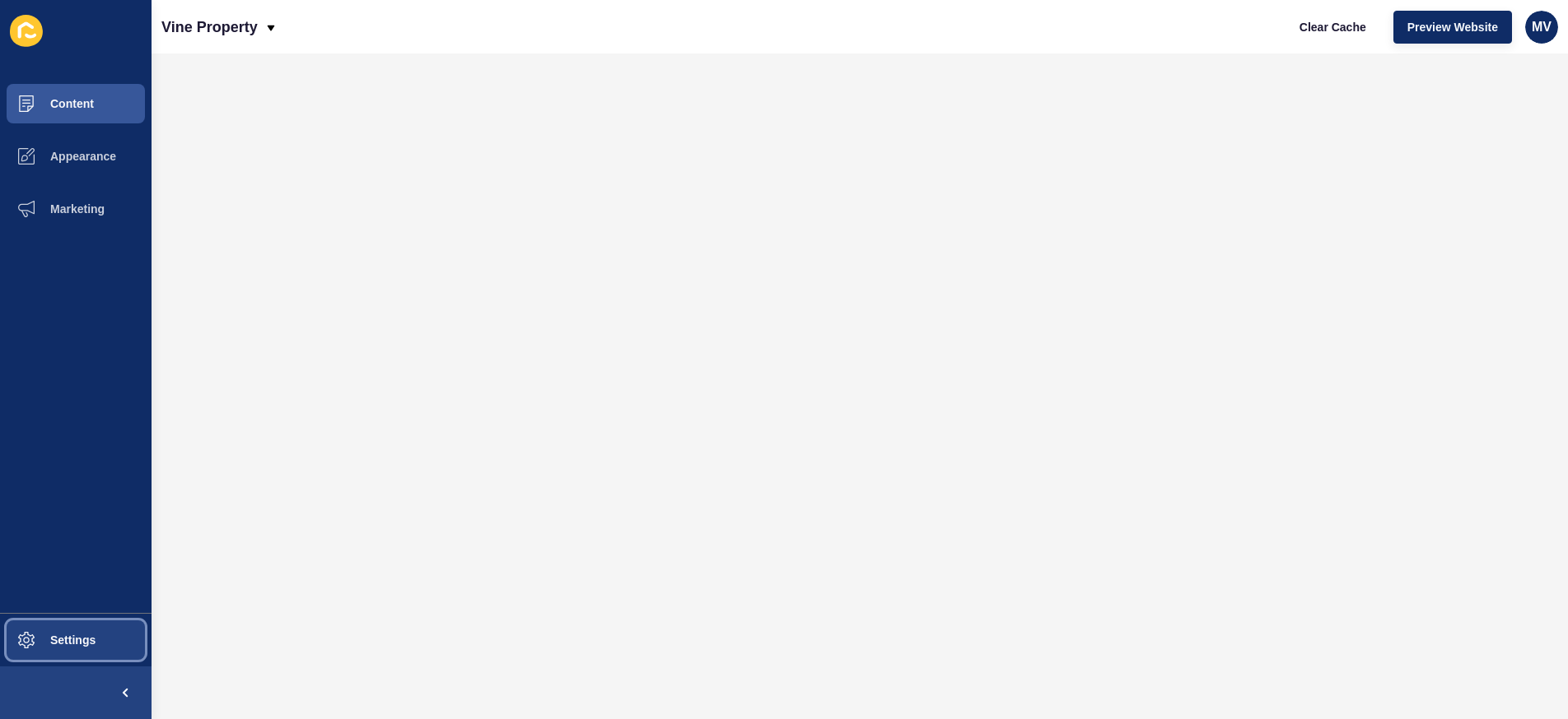
click at [59, 630] on button "Settings" at bounding box center [76, 639] width 152 height 53
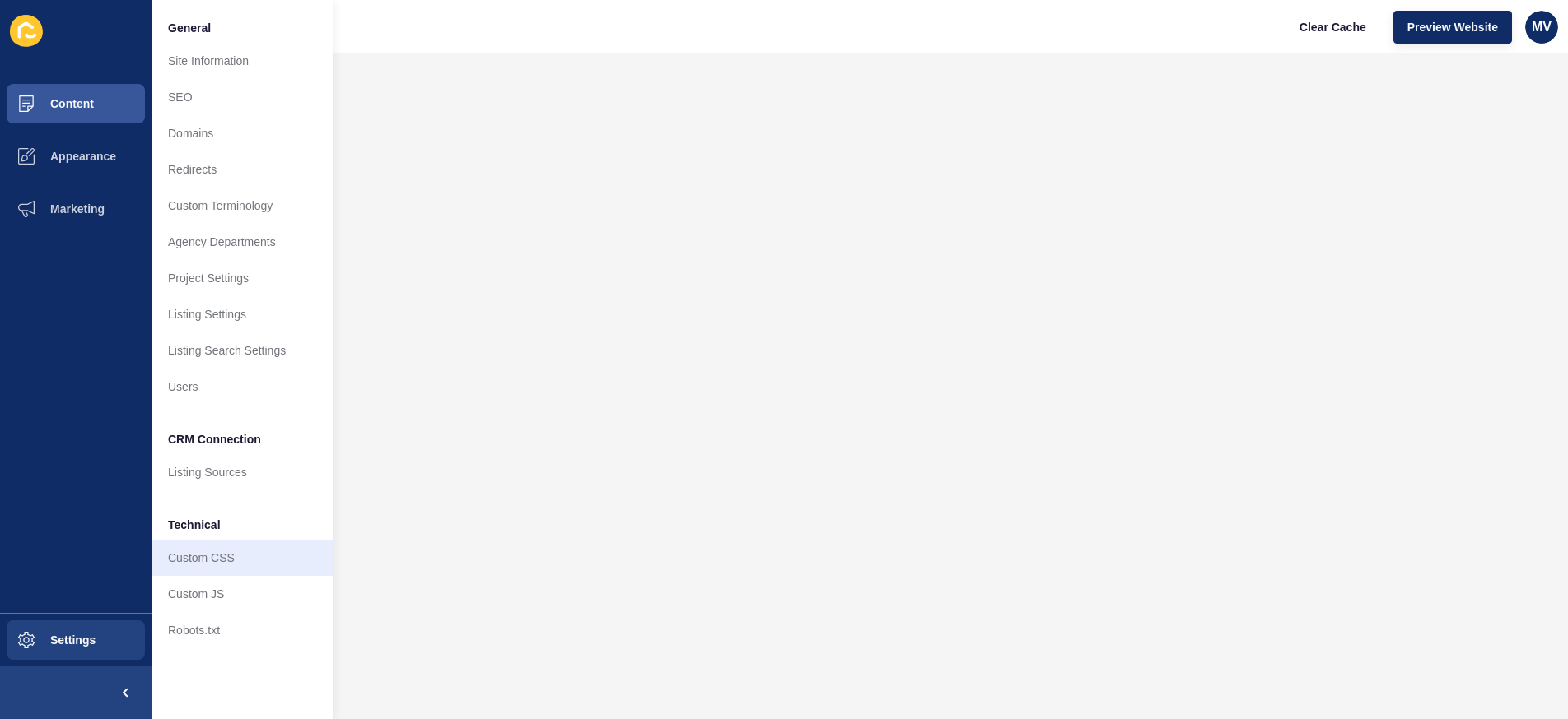
click at [189, 568] on link "Custom CSS" at bounding box center [242, 558] width 181 height 36
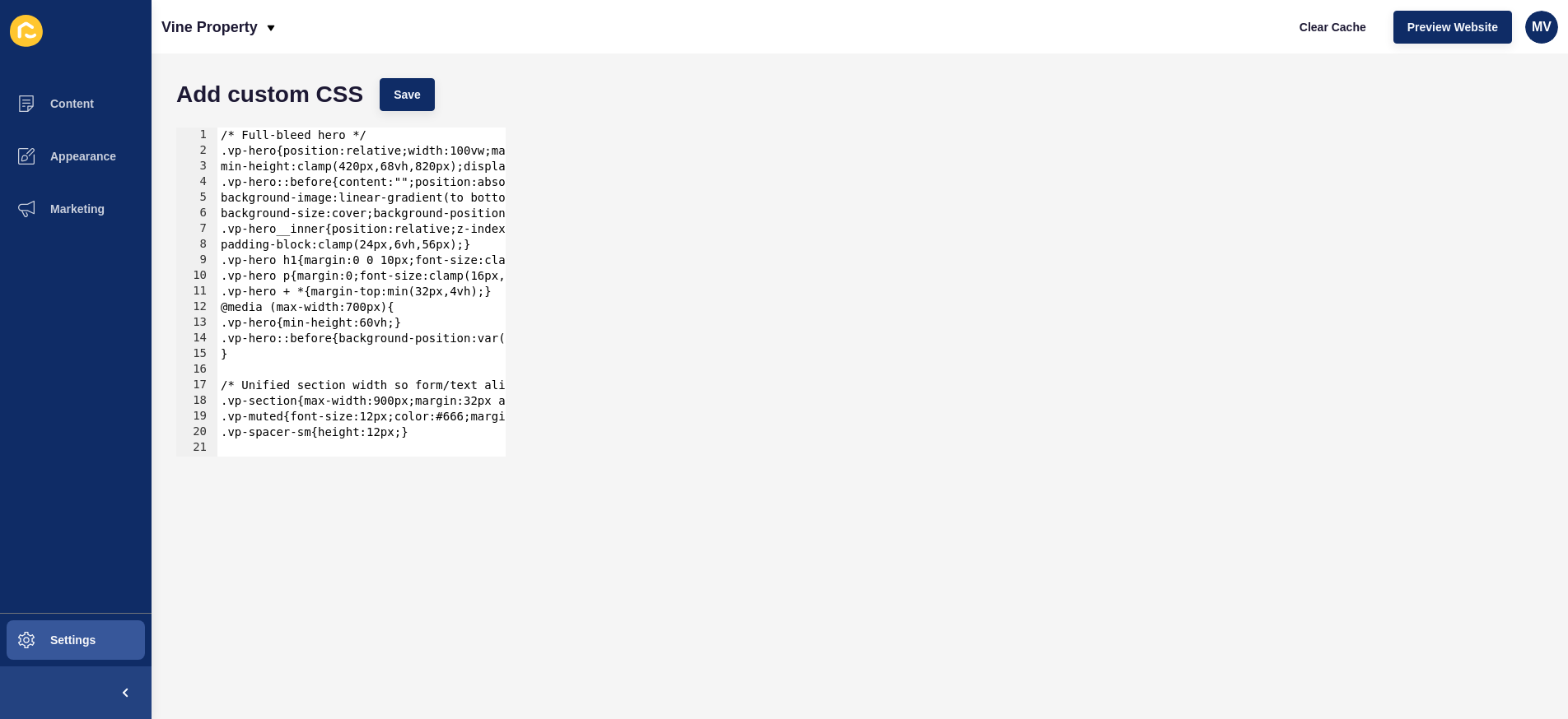
click at [363, 248] on div "/* Full-bleed hero */ .vp-hero{position:relative;width:100vw;margin-left:calc(5…" at bounding box center [643, 308] width 851 height 360
click at [763, 314] on div "padding-block:clamp(24px,6vh,56px);} 1 2 3 4 5 6 7 8 9 10 11 12 13 14 15 16 17 …" at bounding box center [859, 291] width 1383 height 346
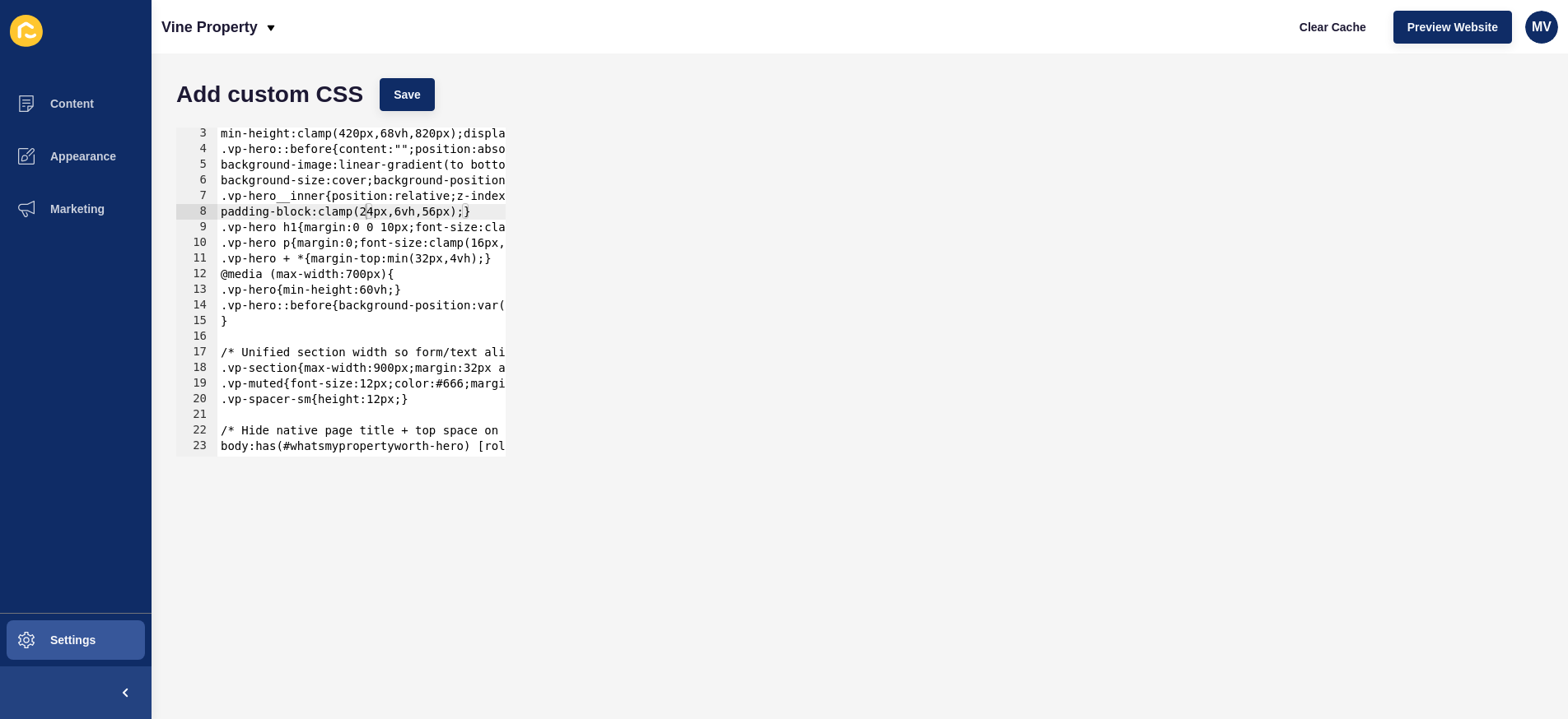
scroll to position [46, 0]
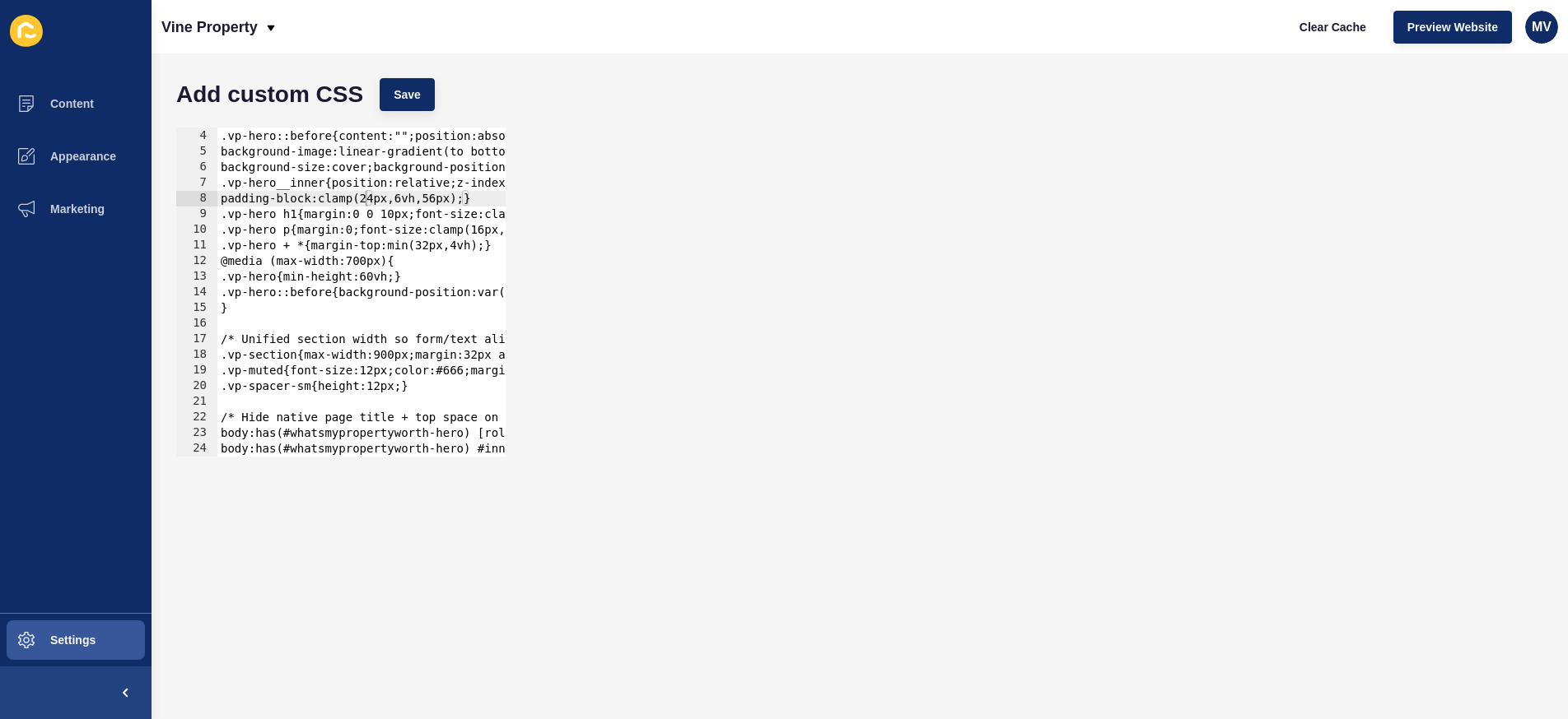
click at [405, 313] on div "min-height:clamp(420px,68vh,820px);display:grid;place-items:center;overflow:hid…" at bounding box center [643, 293] width 851 height 360
type textarea "body:has(#whatsmypropertyworth-hero) [role="text-alt-heading-title]{display:non…"
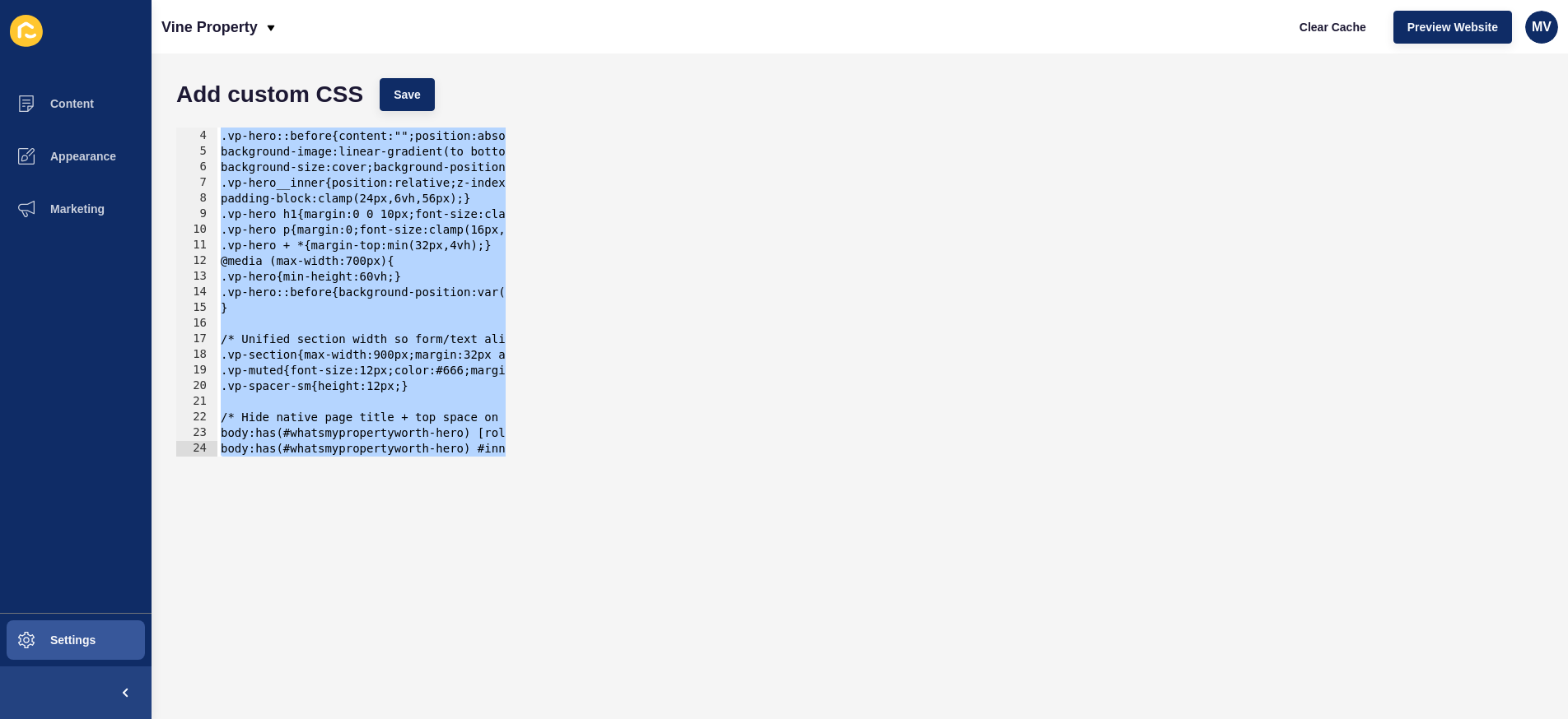
click at [339, 394] on div "min-height:clamp(420px,68vh,820px);display:grid;place-items:center;overflow:hid…" at bounding box center [643, 293] width 851 height 360
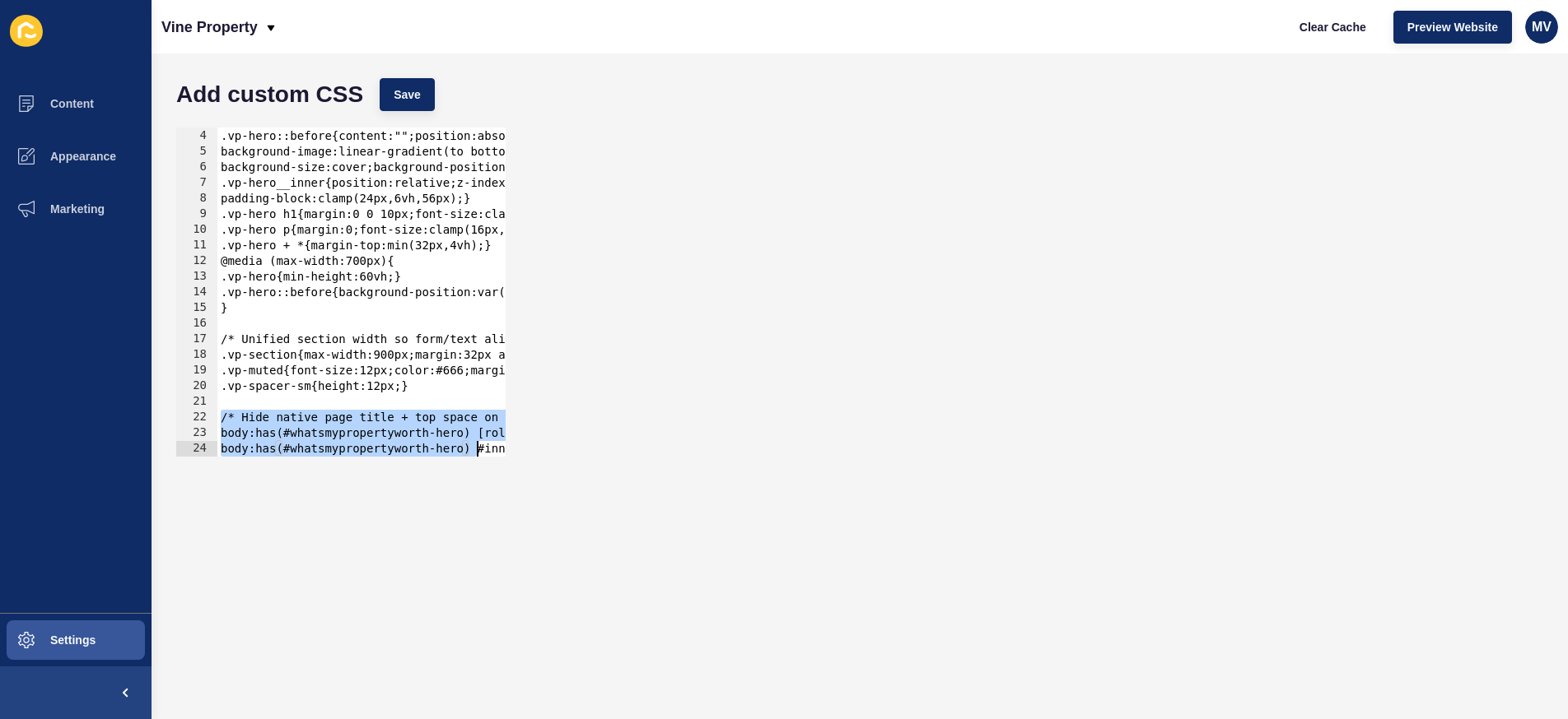
scroll to position [0, 456]
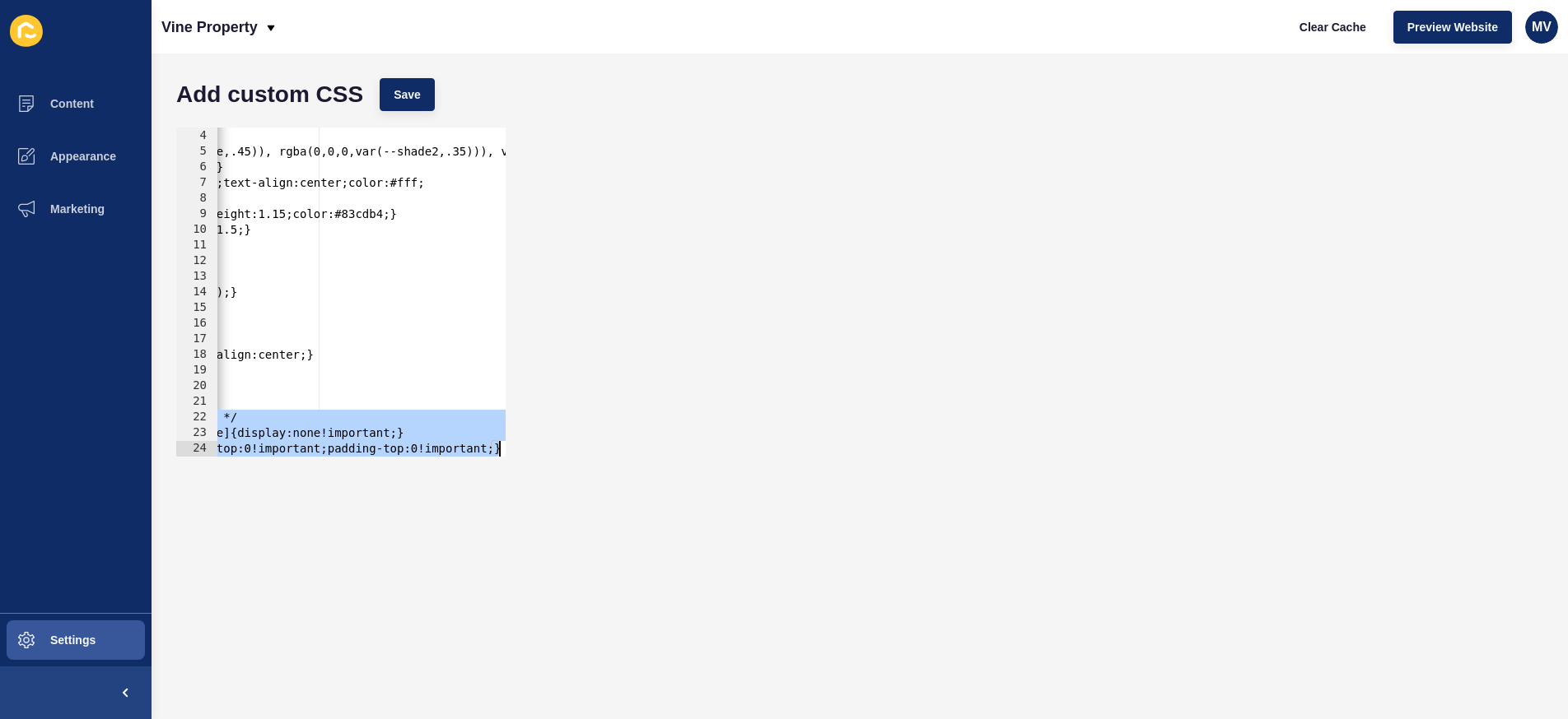
drag, startPoint x: 221, startPoint y: 420, endPoint x: 646, endPoint y: 492, distance: 431.1
click at [646, 492] on form "Add custom CSS Save 3 4 5 6 7 8 9 10 11 12 13 14 15 16 17 18 19 20 21 22 23 24 …" at bounding box center [859, 386] width 1383 height 633
type textarea "body:has(#whatsmypropertyworth-hero) [role="text-alt-heading-title]{display:non…"
paste textarea
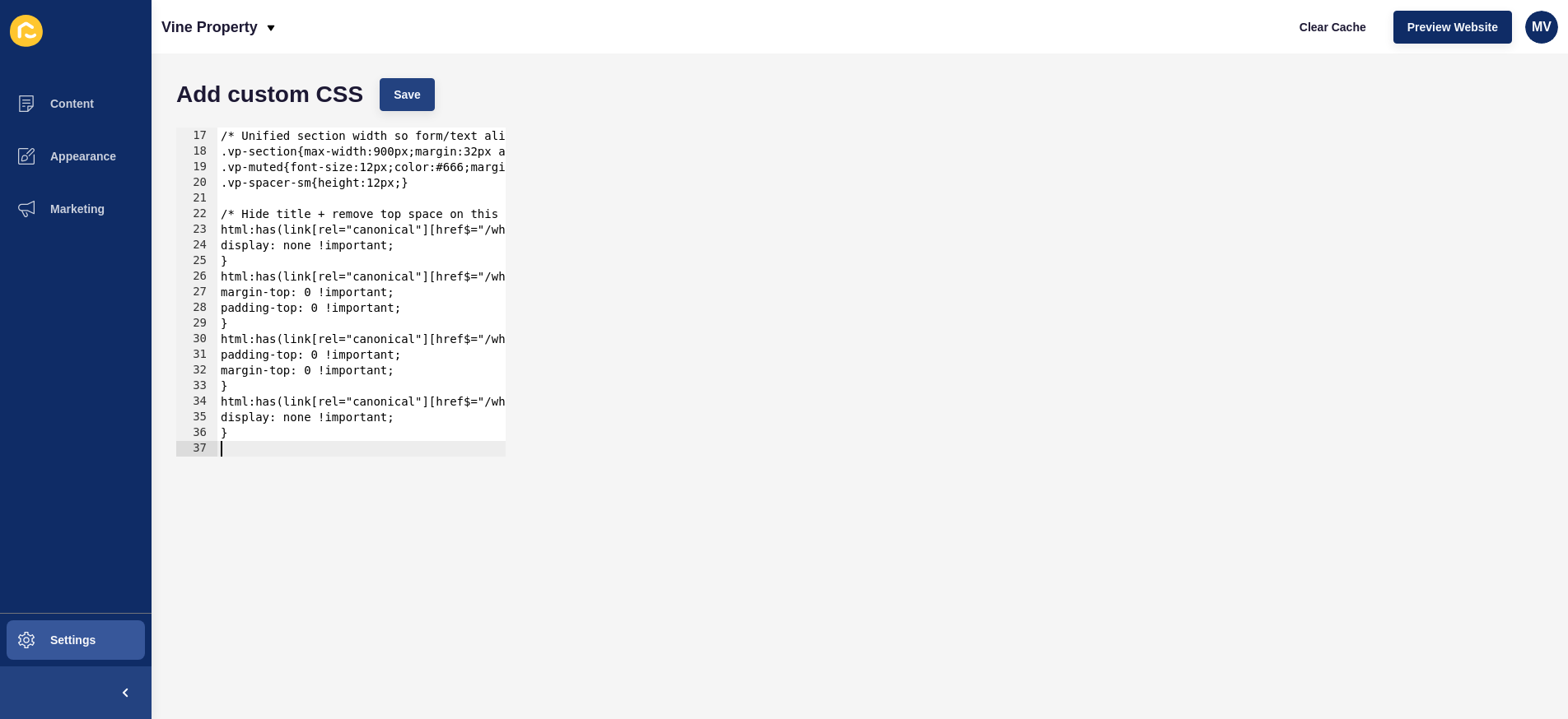
click at [405, 99] on span "Save" at bounding box center [407, 94] width 27 height 16
click at [99, 104] on button "Content" at bounding box center [76, 104] width 152 height 53
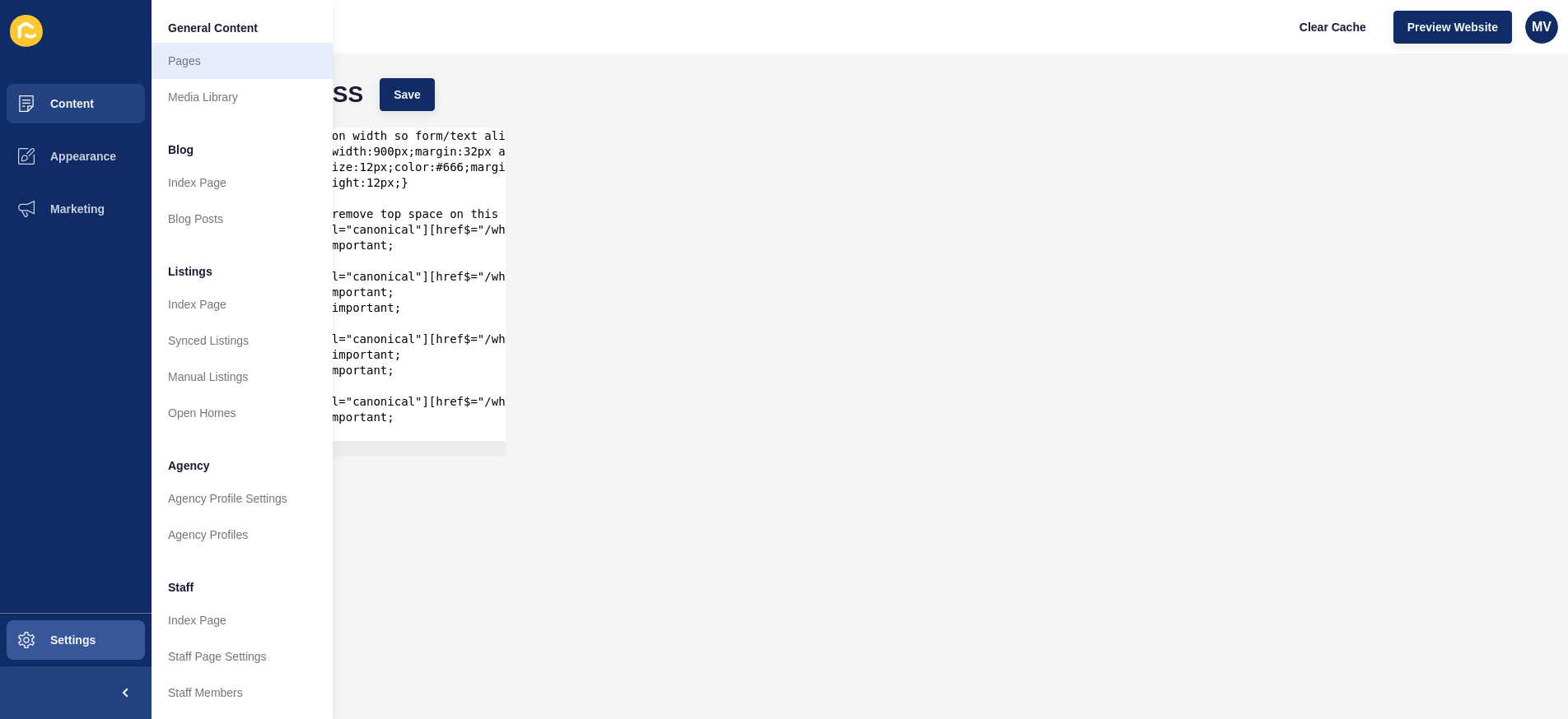
click at [186, 67] on link "Pages" at bounding box center [242, 61] width 181 height 36
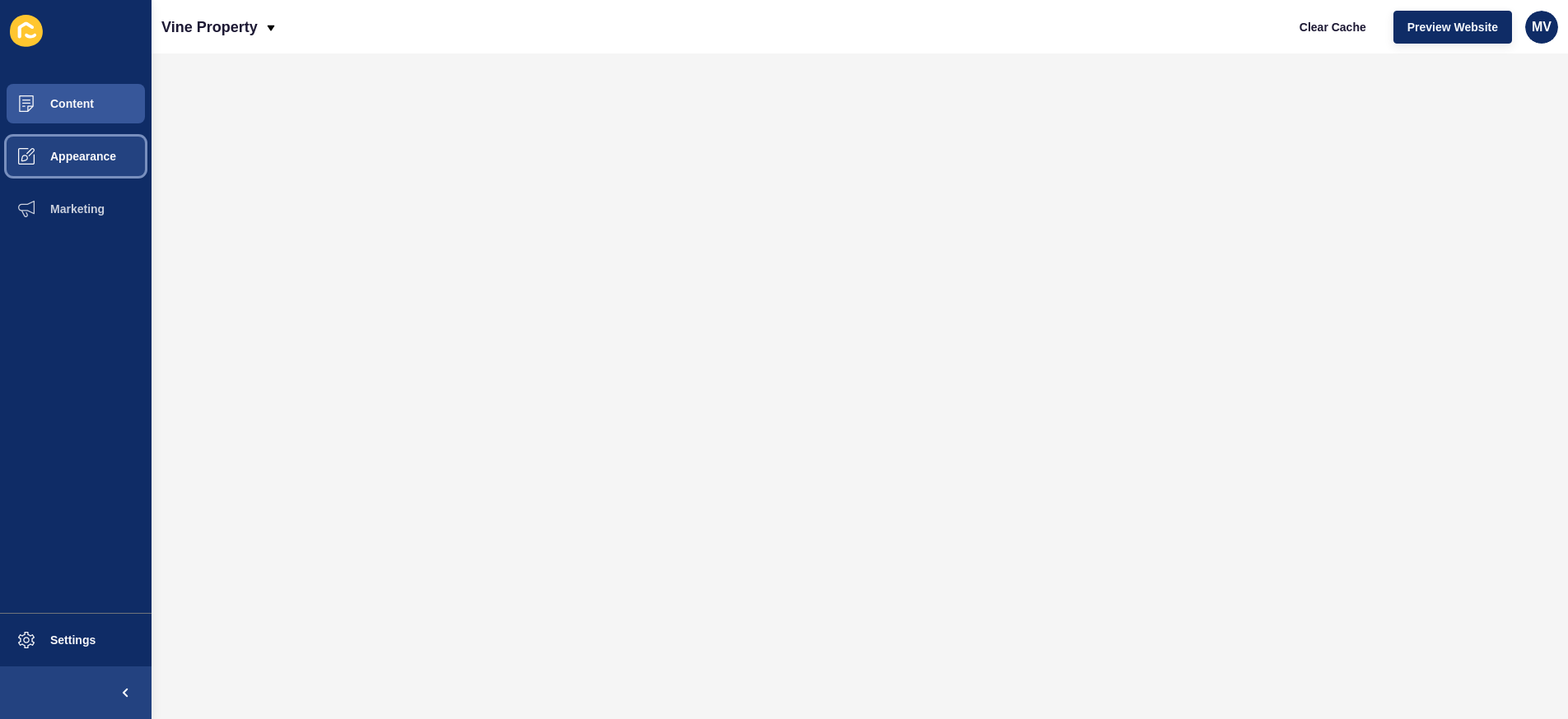
click at [99, 160] on span "Appearance" at bounding box center [57, 156] width 119 height 13
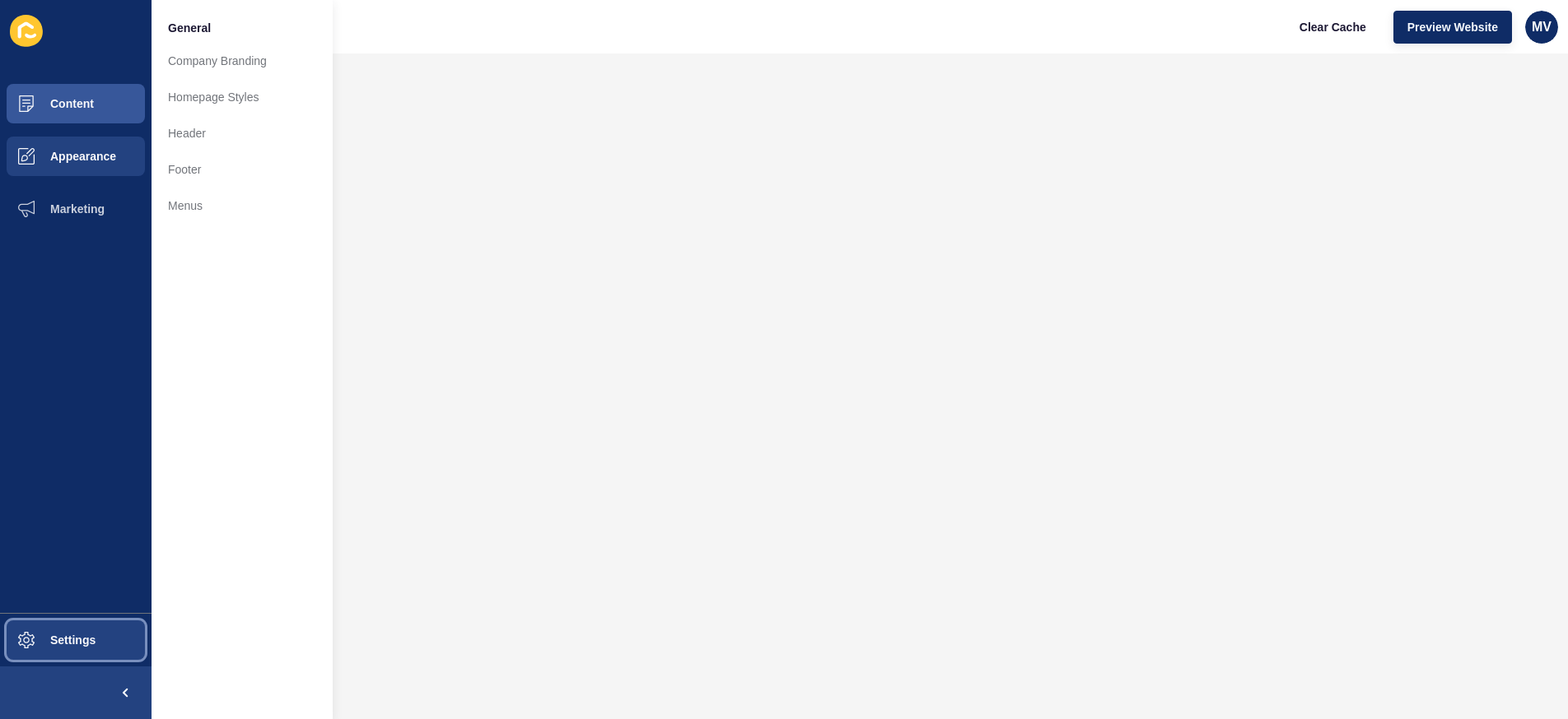
click at [53, 637] on span "Settings" at bounding box center [46, 640] width 98 height 13
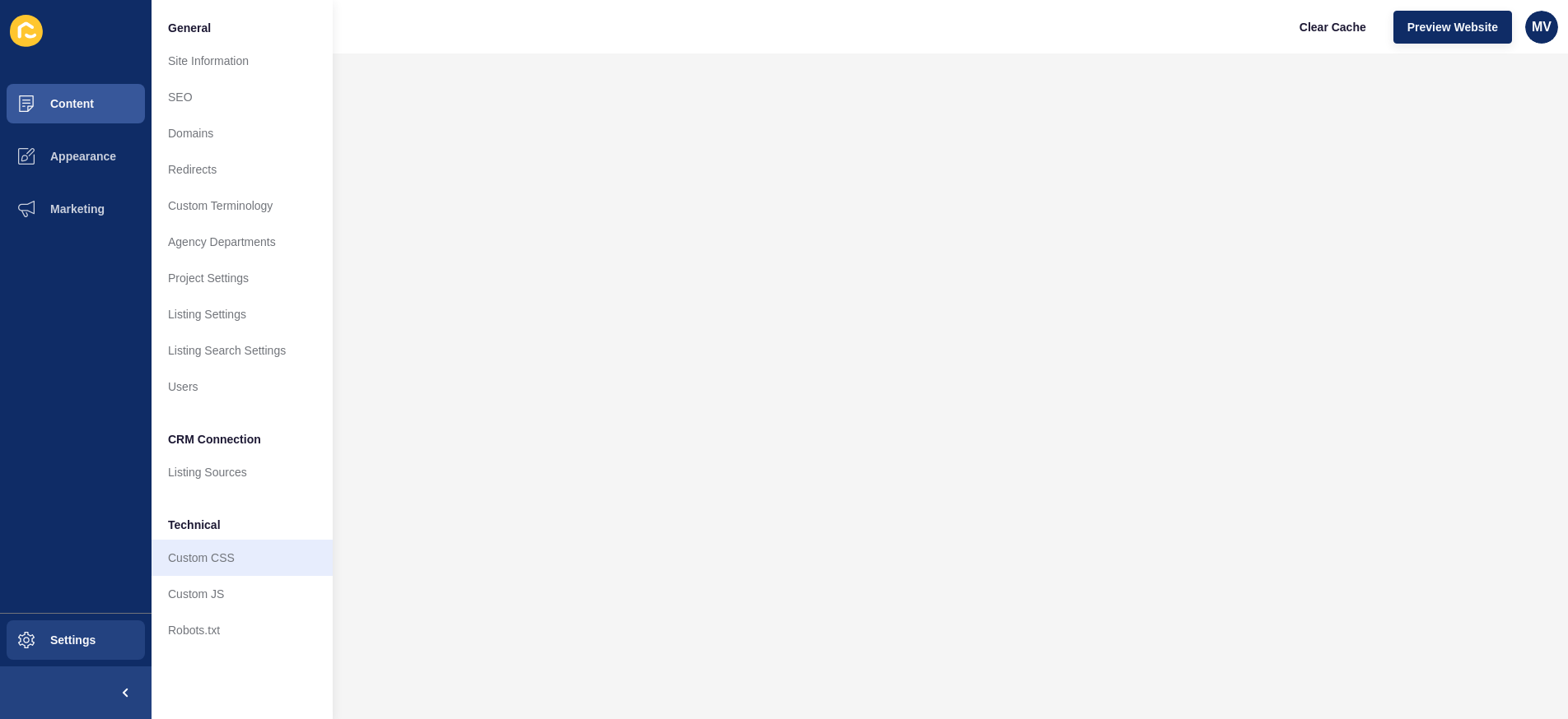
click at [212, 555] on link "Custom CSS" at bounding box center [242, 558] width 181 height 36
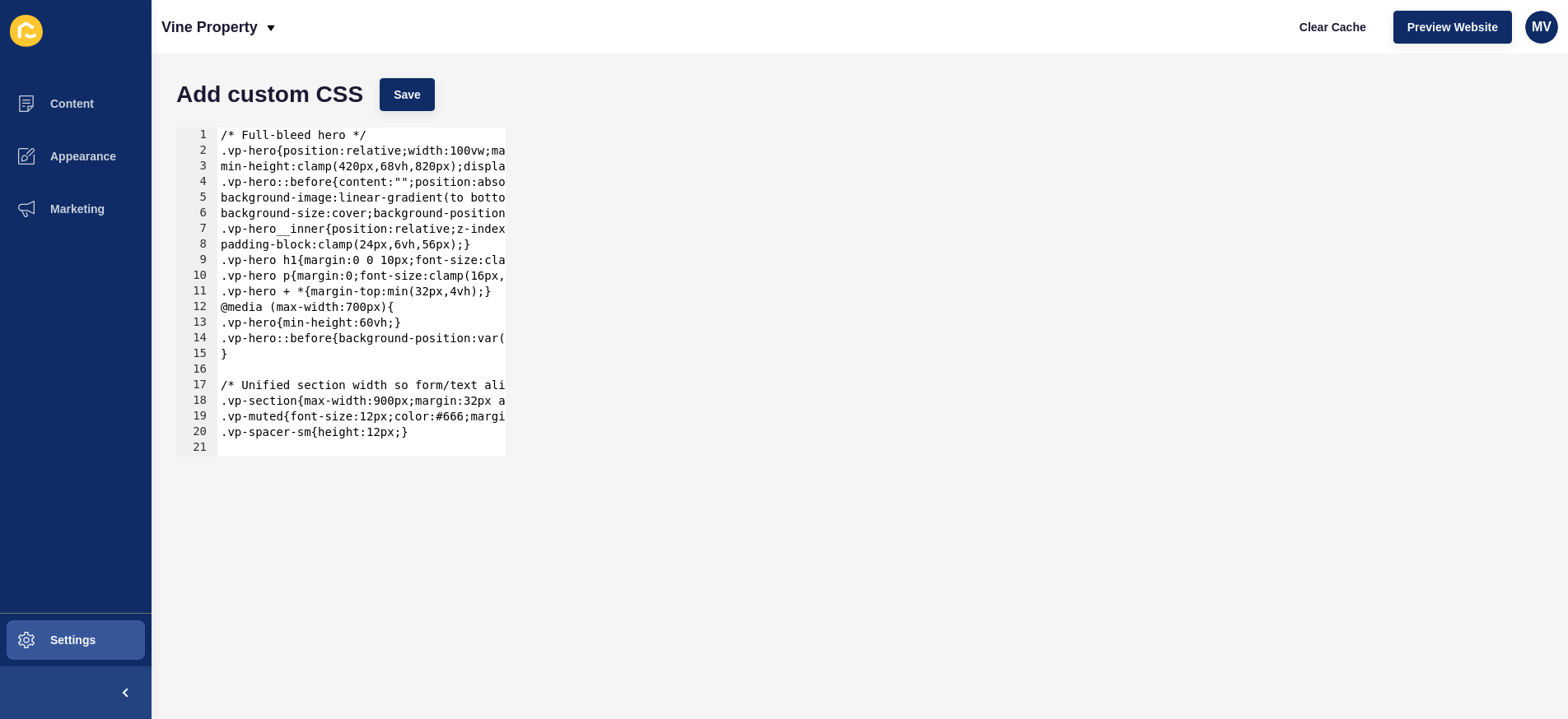
type textarea ".vp-spacer-sm{height:12px;}"
click at [432, 437] on div "/* Full-bleed hero */ .vp-hero{position:relative;width:100vw;margin-left:calc(5…" at bounding box center [677, 308] width 920 height 360
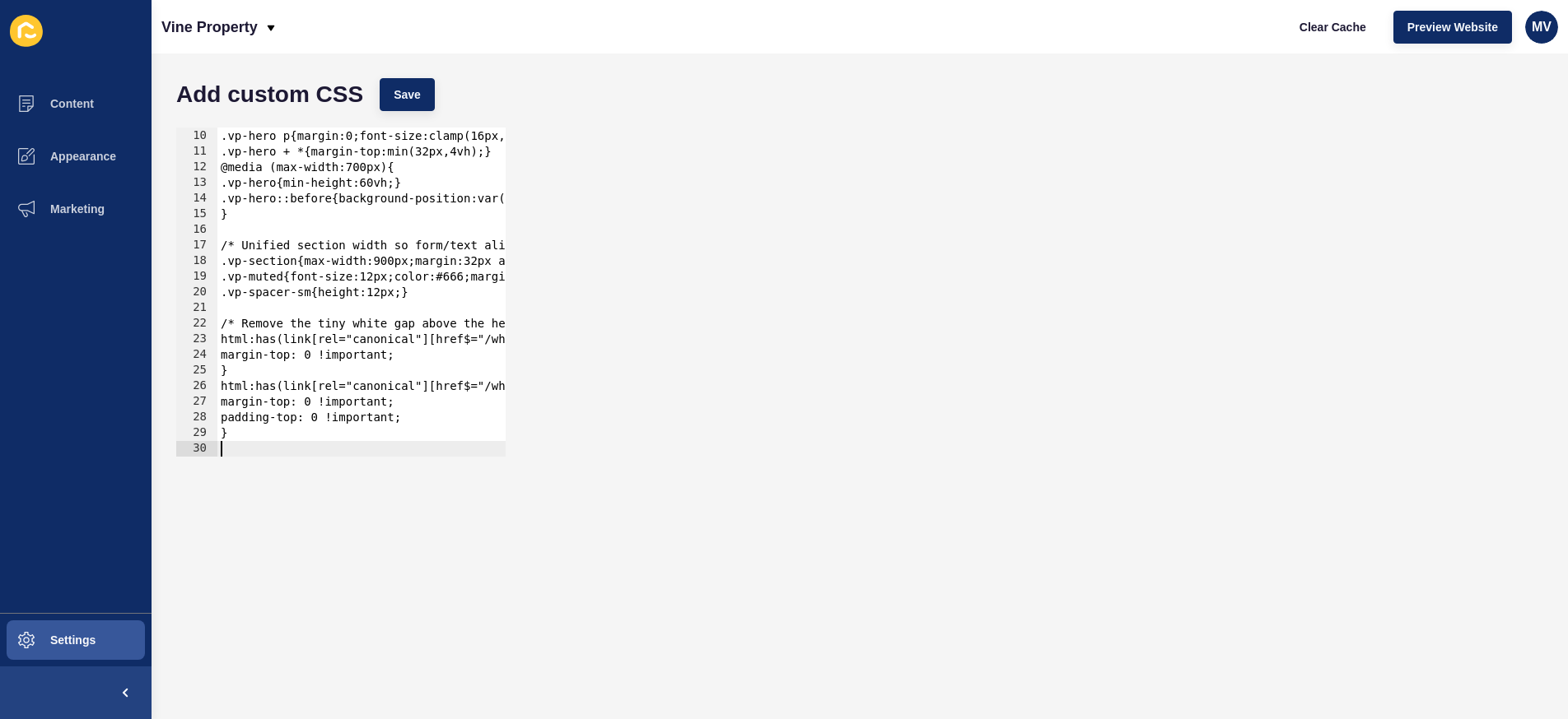
scroll to position [140, 0]
click at [408, 97] on span "Save" at bounding box center [407, 94] width 27 height 16
click at [58, 113] on button "Content" at bounding box center [76, 104] width 152 height 53
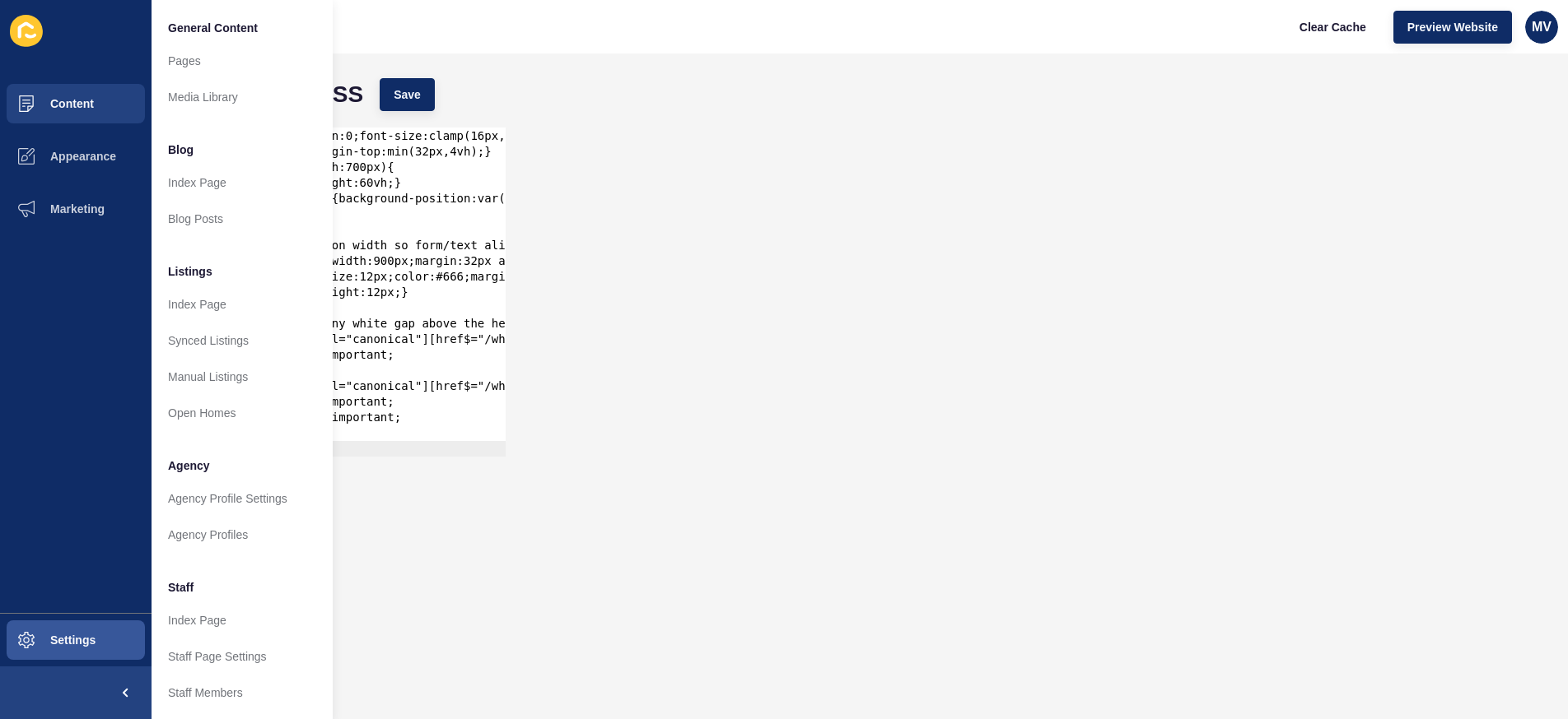
click at [224, 68] on link "Pages" at bounding box center [242, 61] width 181 height 36
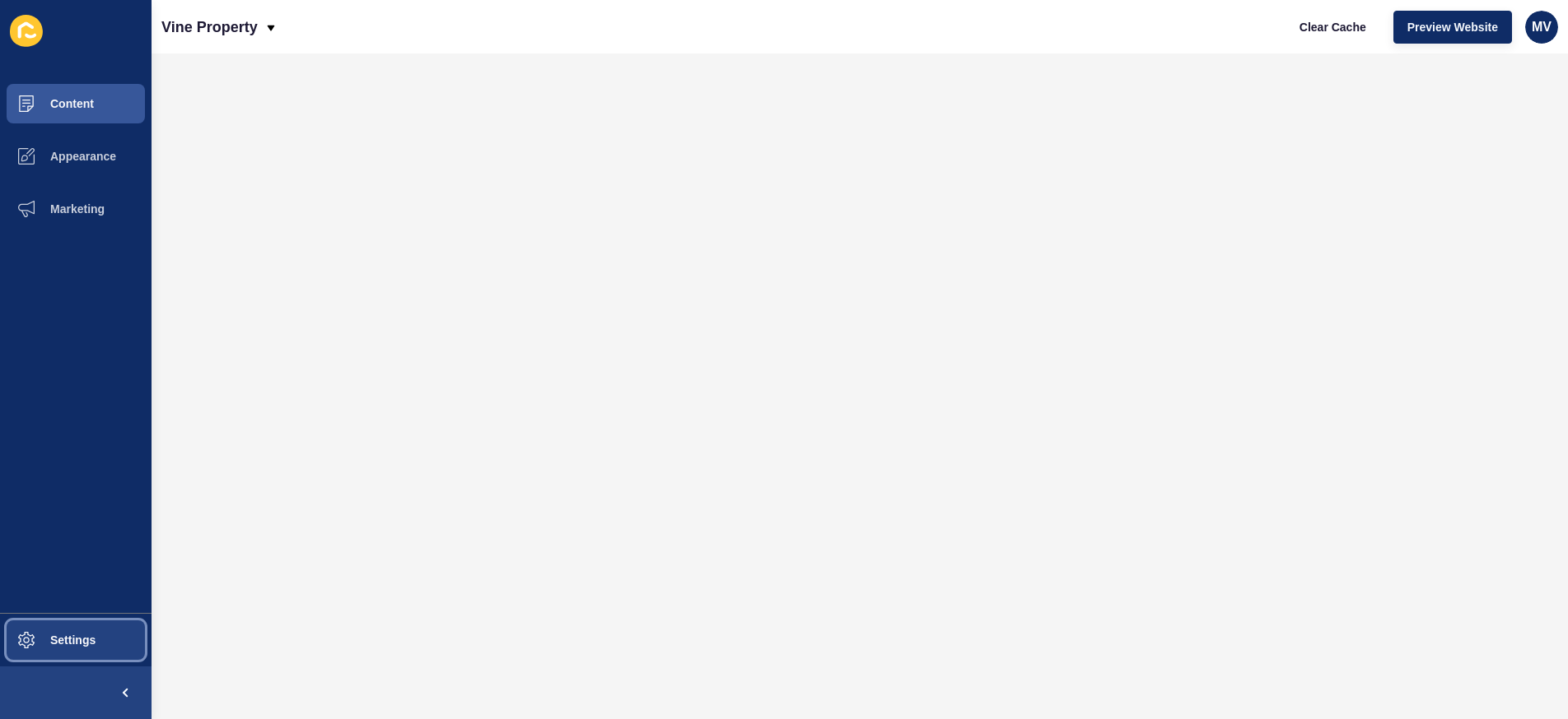
click at [57, 655] on button "Settings" at bounding box center [76, 639] width 152 height 53
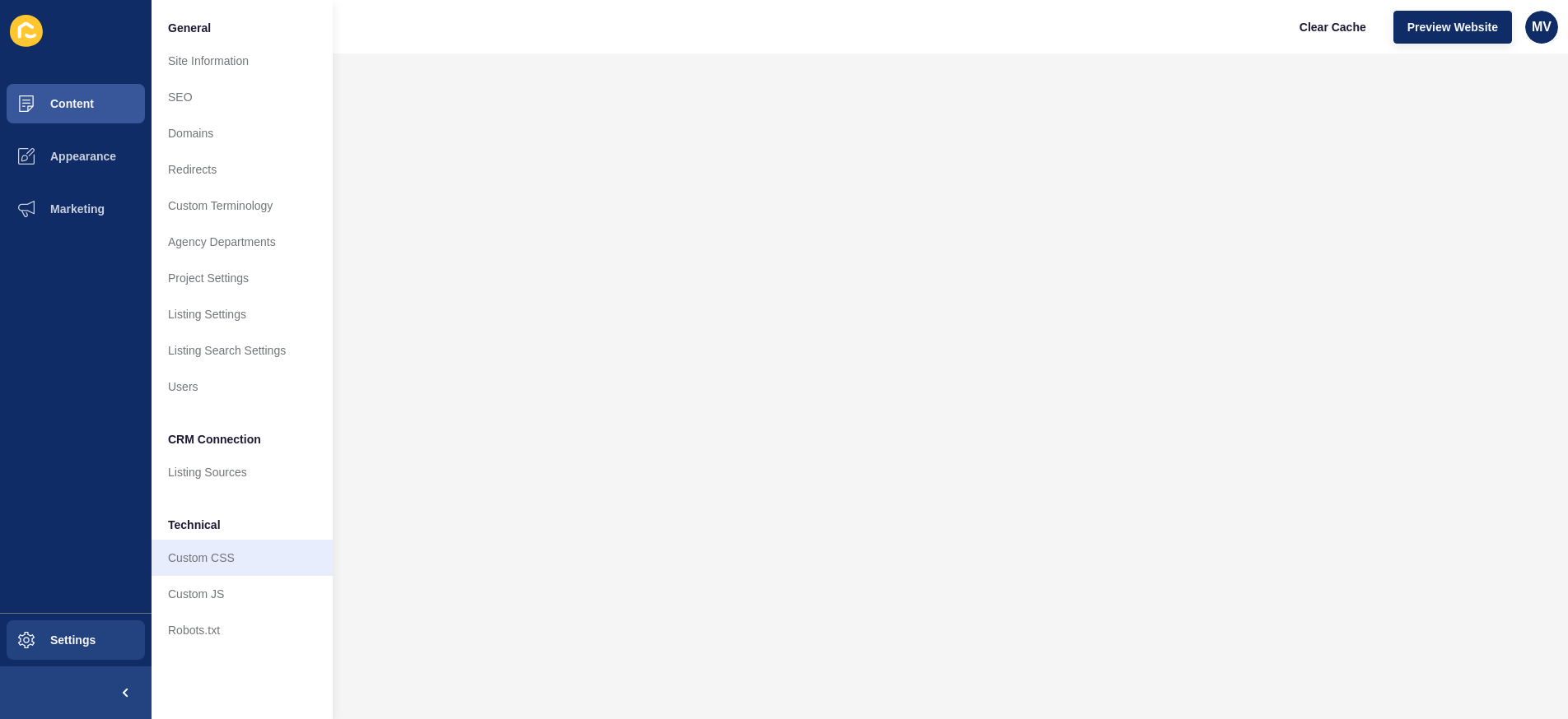
click at [199, 560] on link "Custom CSS" at bounding box center [242, 558] width 181 height 36
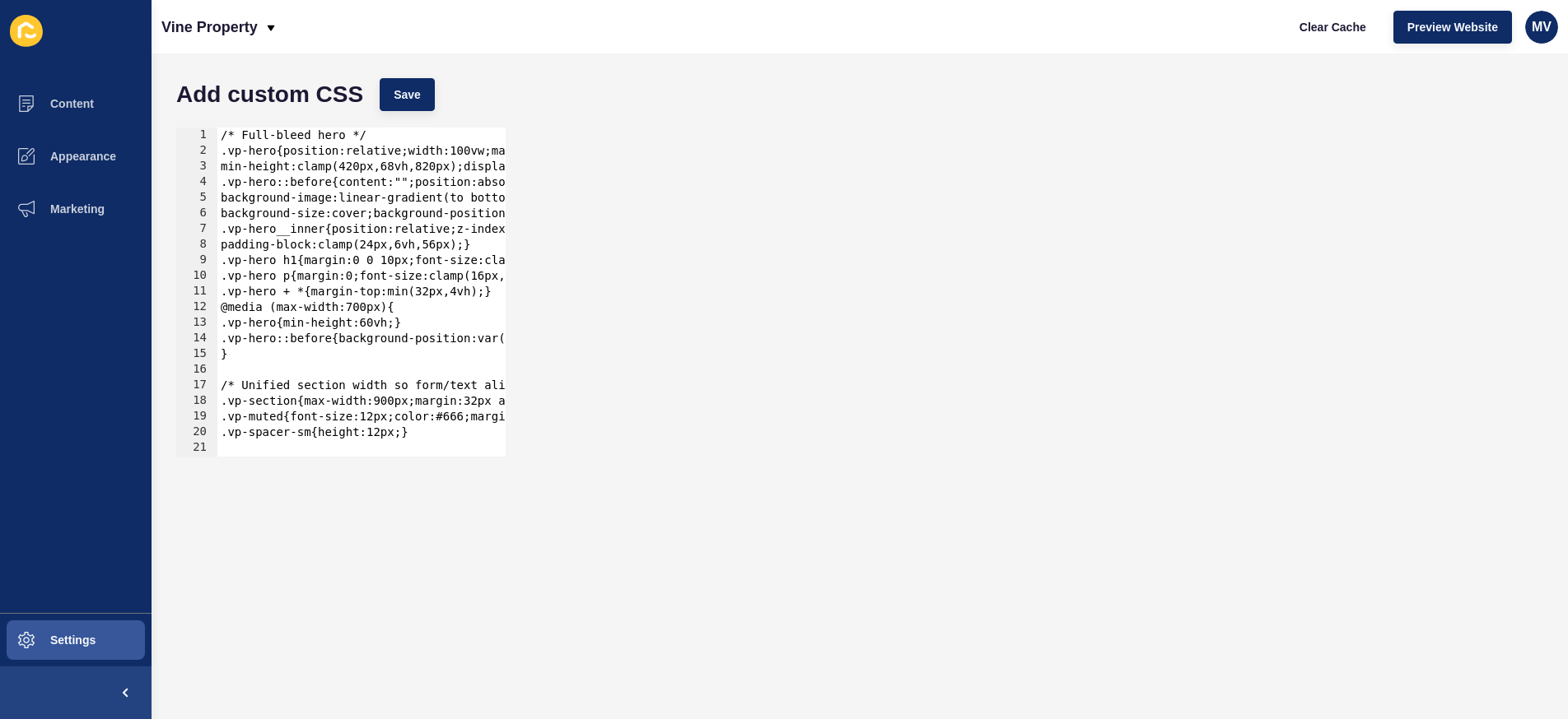
type textarea ".vp-spacer-sm{height:12px;}"
click at [444, 437] on div "/* Full-bleed hero */ .vp-hero{position:relative;width:100vw;margin-left:calc(5…" at bounding box center [677, 308] width 920 height 360
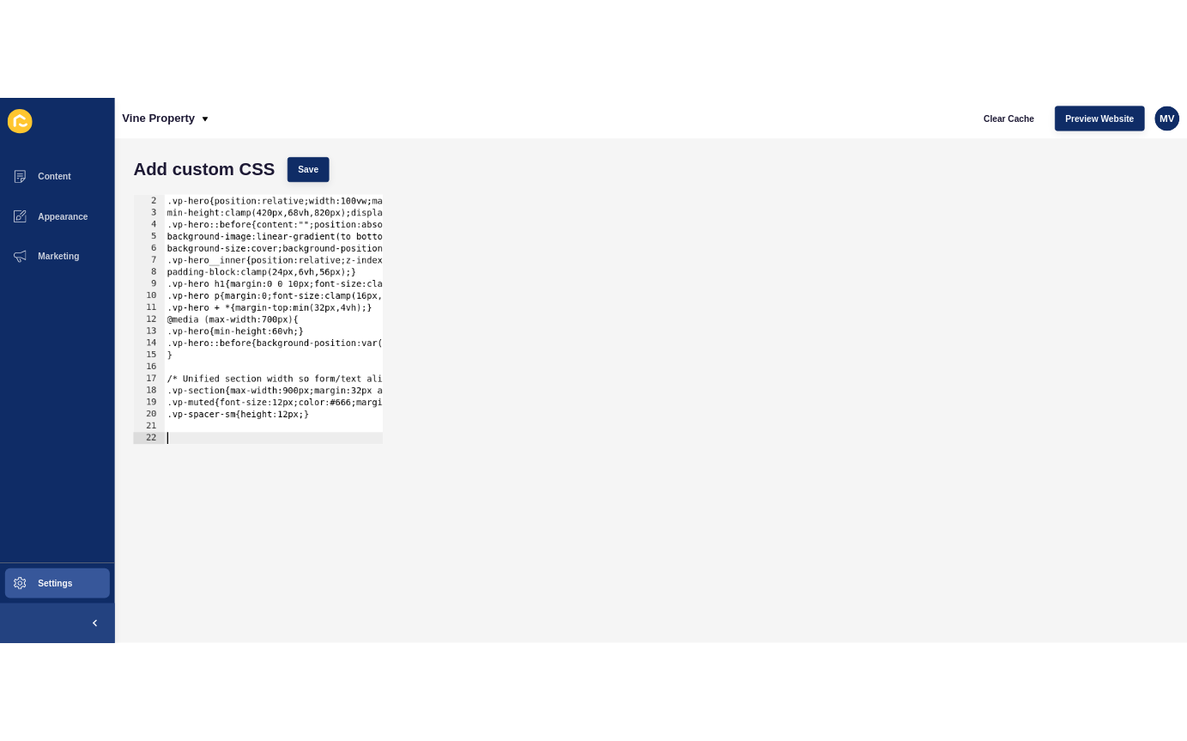
scroll to position [162, 0]
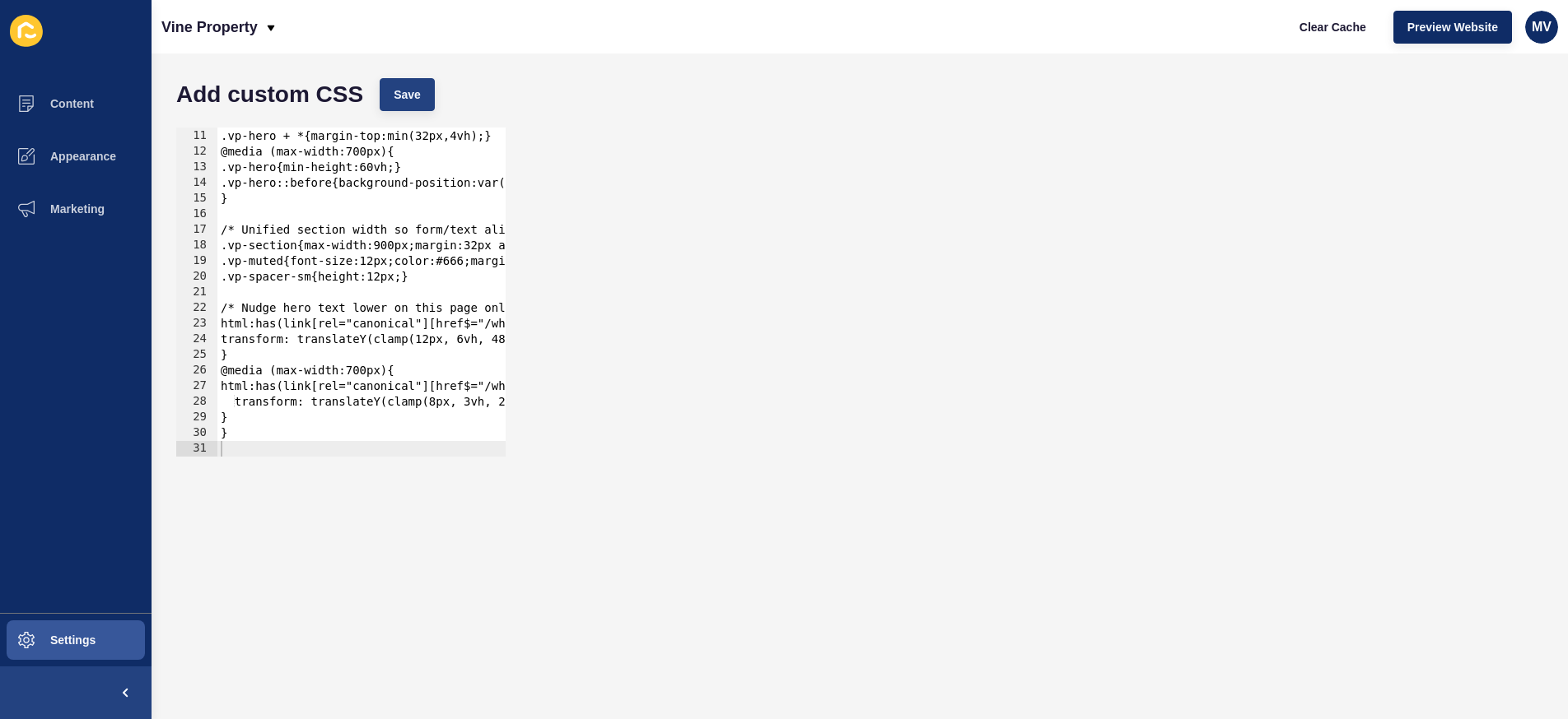
click at [397, 90] on span "Save" at bounding box center [407, 94] width 27 height 16
click at [82, 95] on button "Content" at bounding box center [76, 104] width 152 height 53
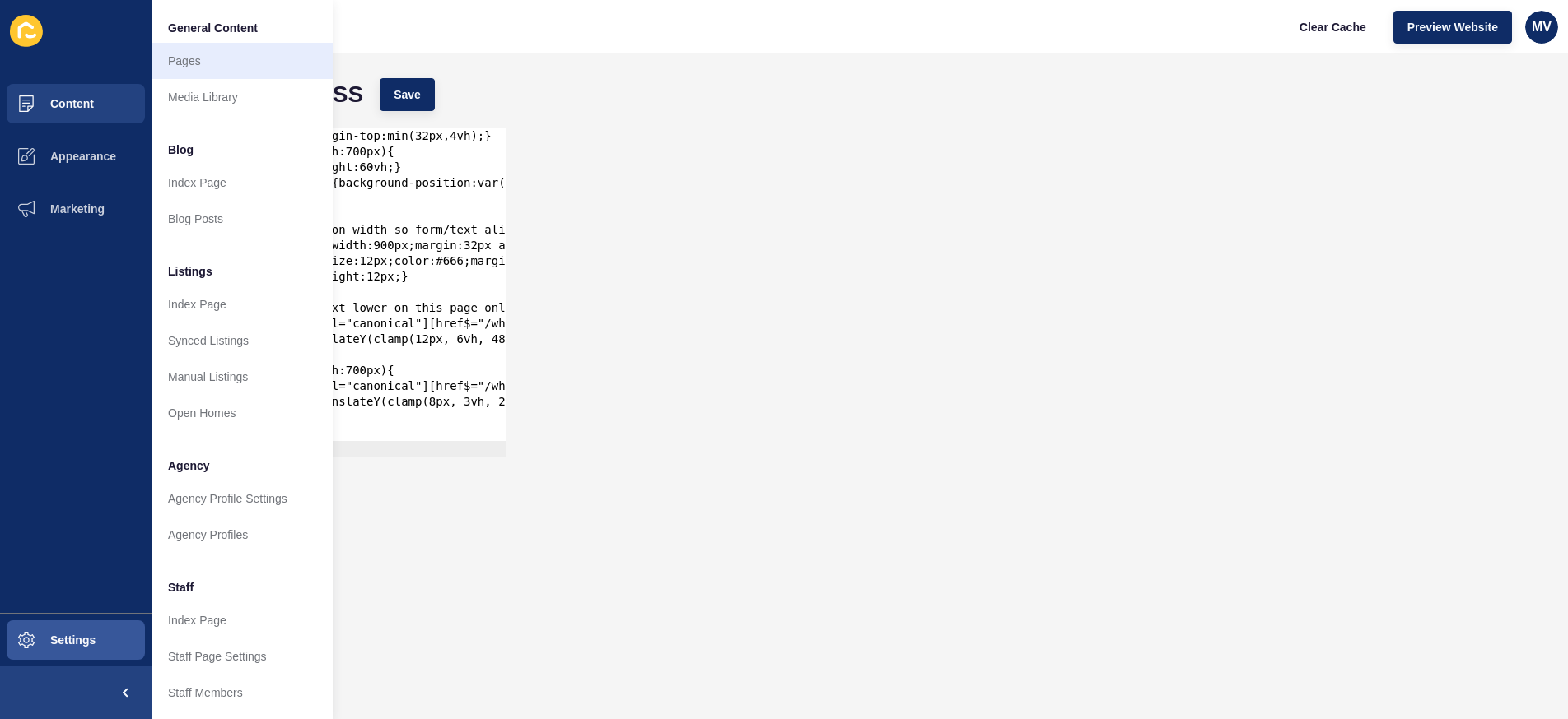
click at [174, 61] on link "Pages" at bounding box center [242, 61] width 181 height 36
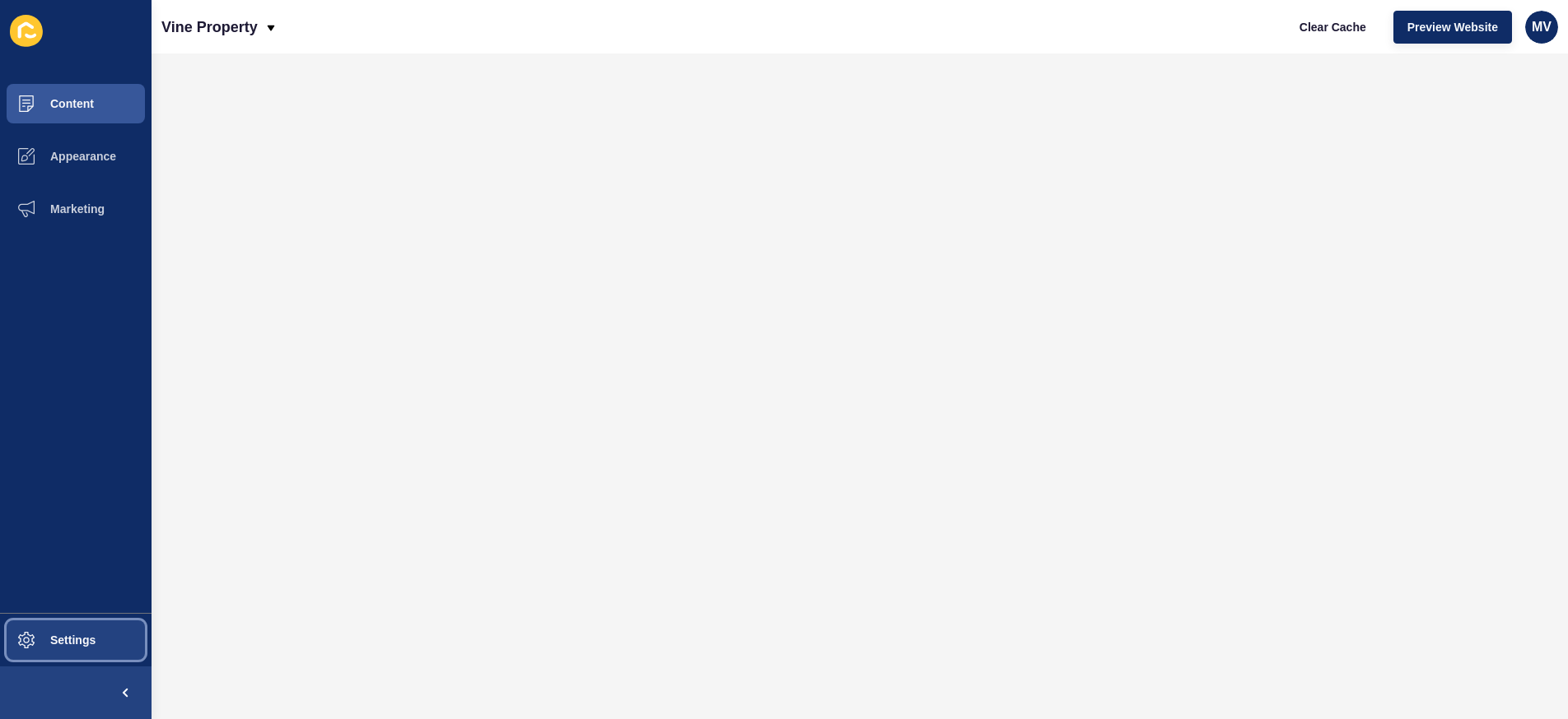
drag, startPoint x: 190, startPoint y: 67, endPoint x: 65, endPoint y: 638, distance: 584.5
click at [65, 638] on span "Settings" at bounding box center [46, 640] width 98 height 13
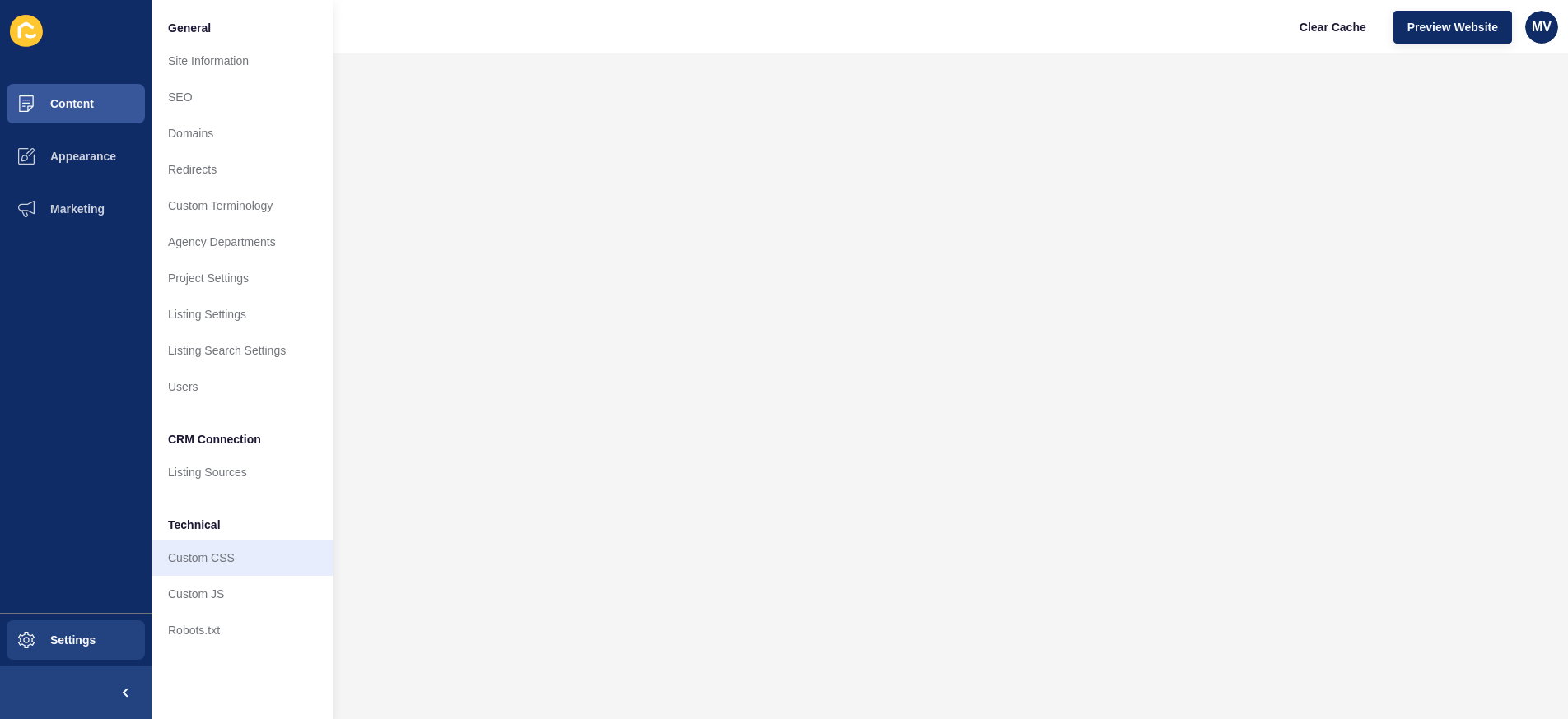
click at [199, 562] on link "Custom CSS" at bounding box center [242, 558] width 181 height 36
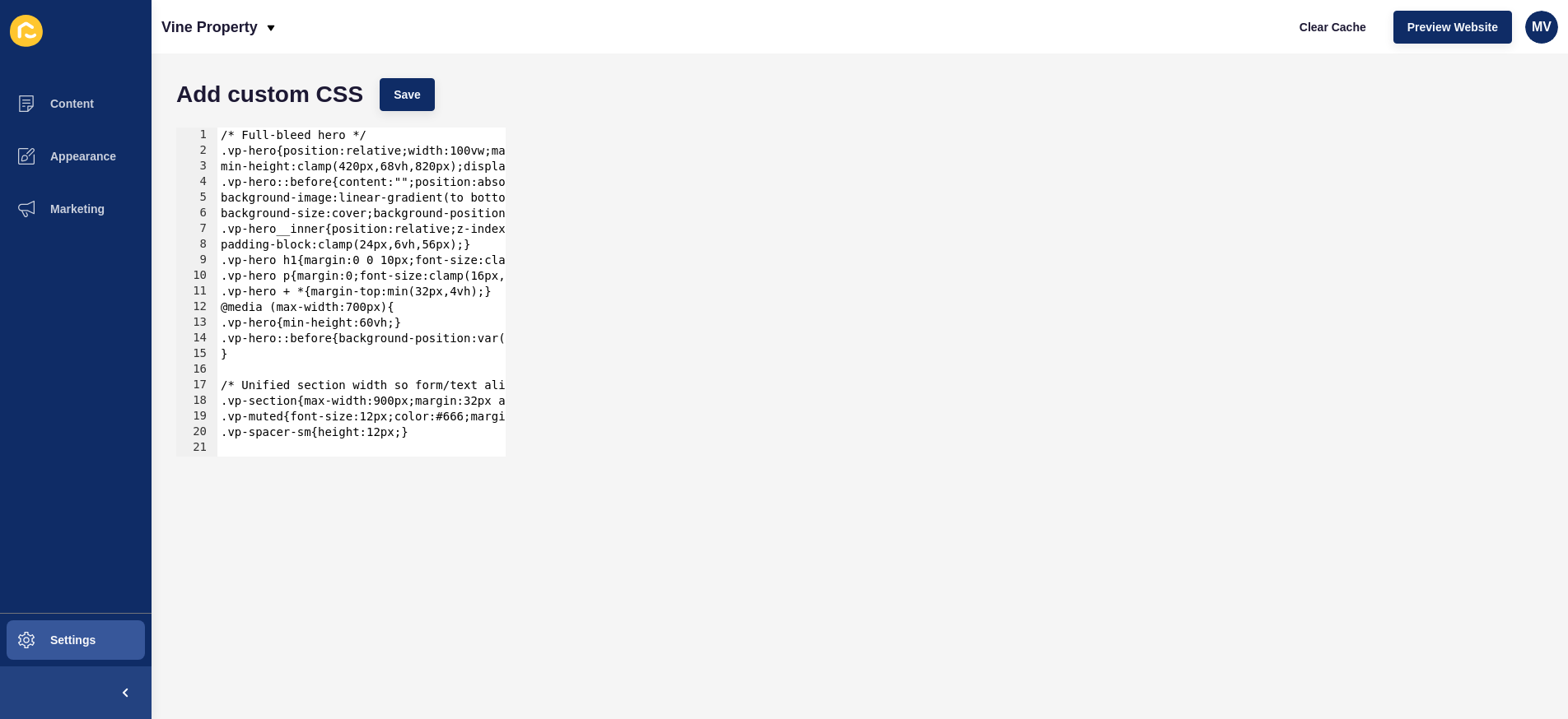
click at [352, 358] on div "/* Full-bleed hero */ .vp-hero{position:relative;width:100vw;margin-left:calc(5…" at bounding box center [677, 308] width 920 height 360
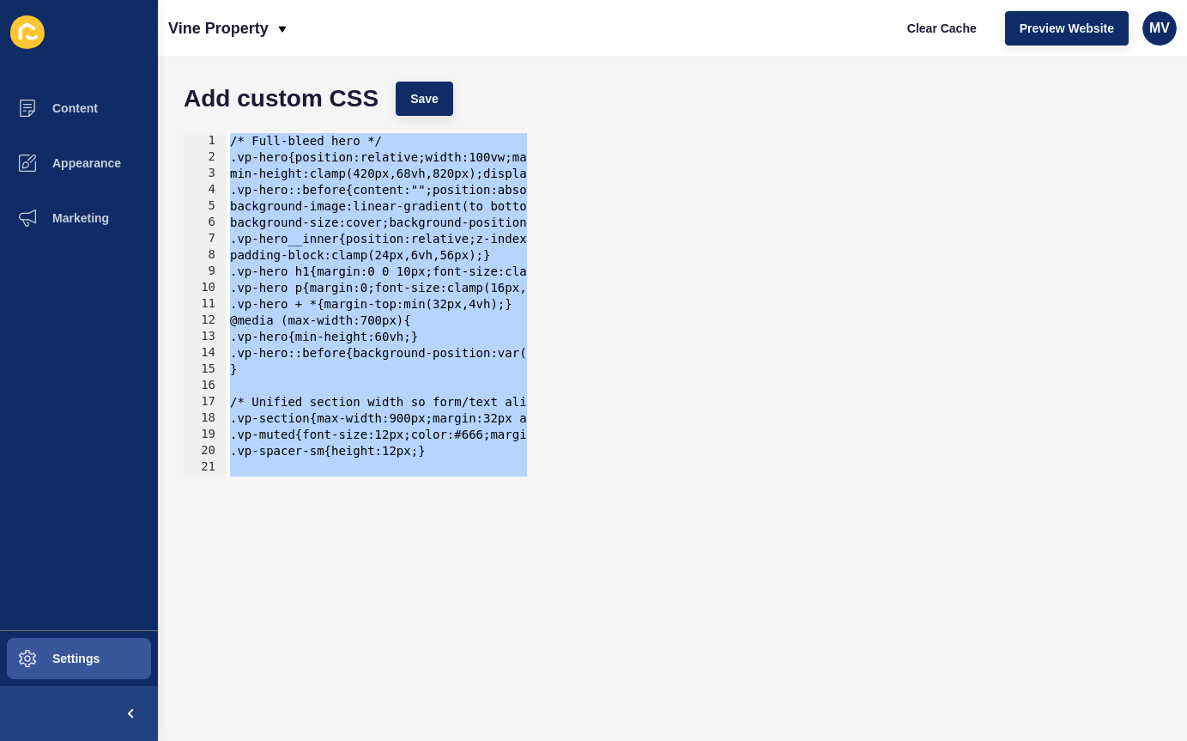
click at [418, 317] on div "/* Full-bleed hero */ .vp-hero{position:relative;width:100vw;margin-left:calc(5…" at bounding box center [706, 321] width 959 height 376
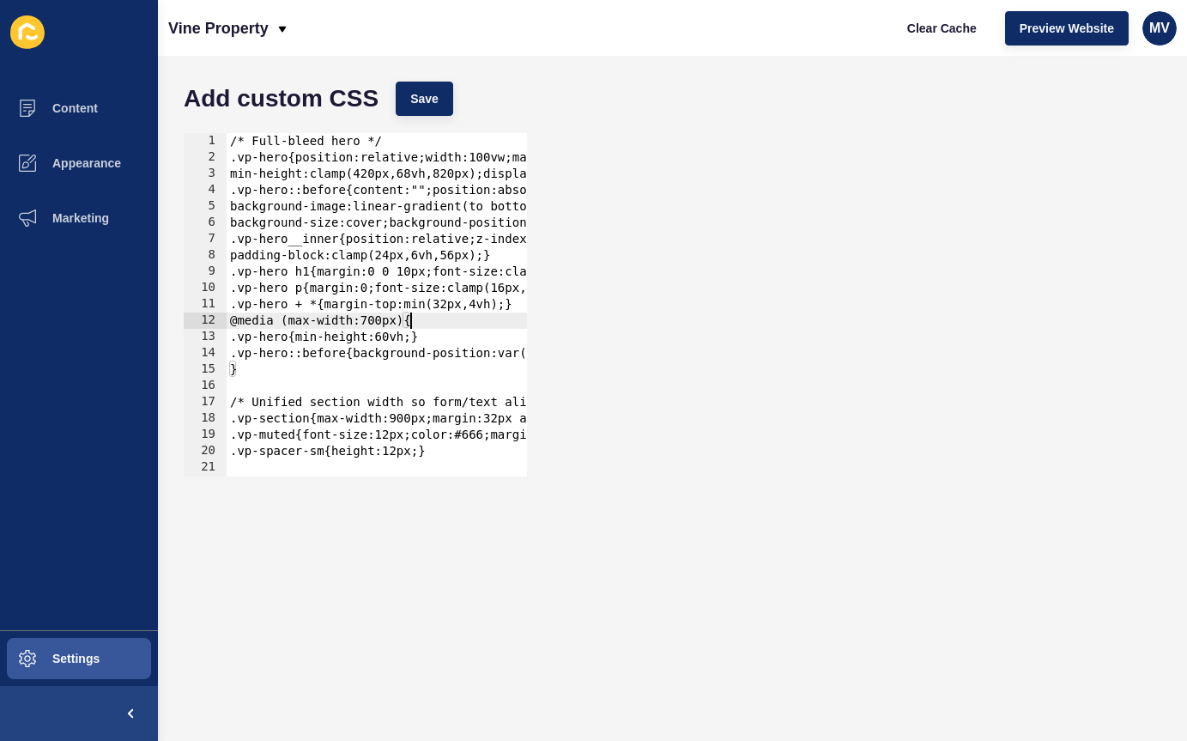
type textarea "display: none !important; }"
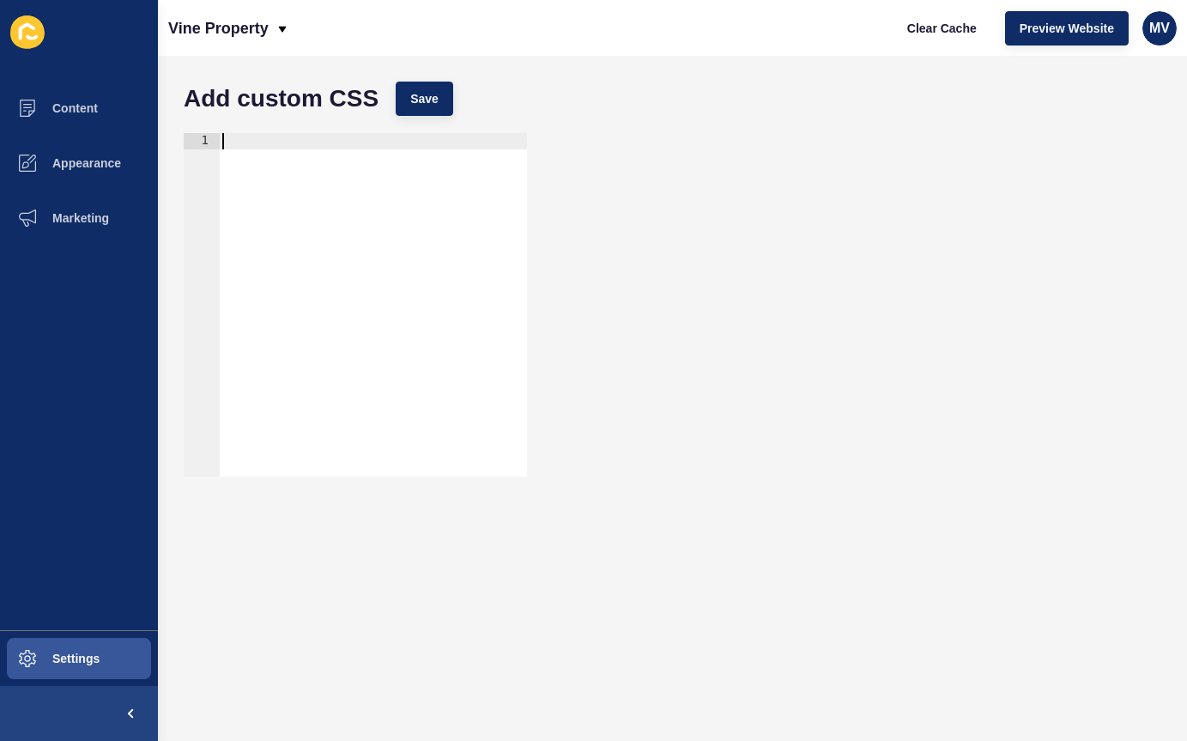
scroll to position [603, 0]
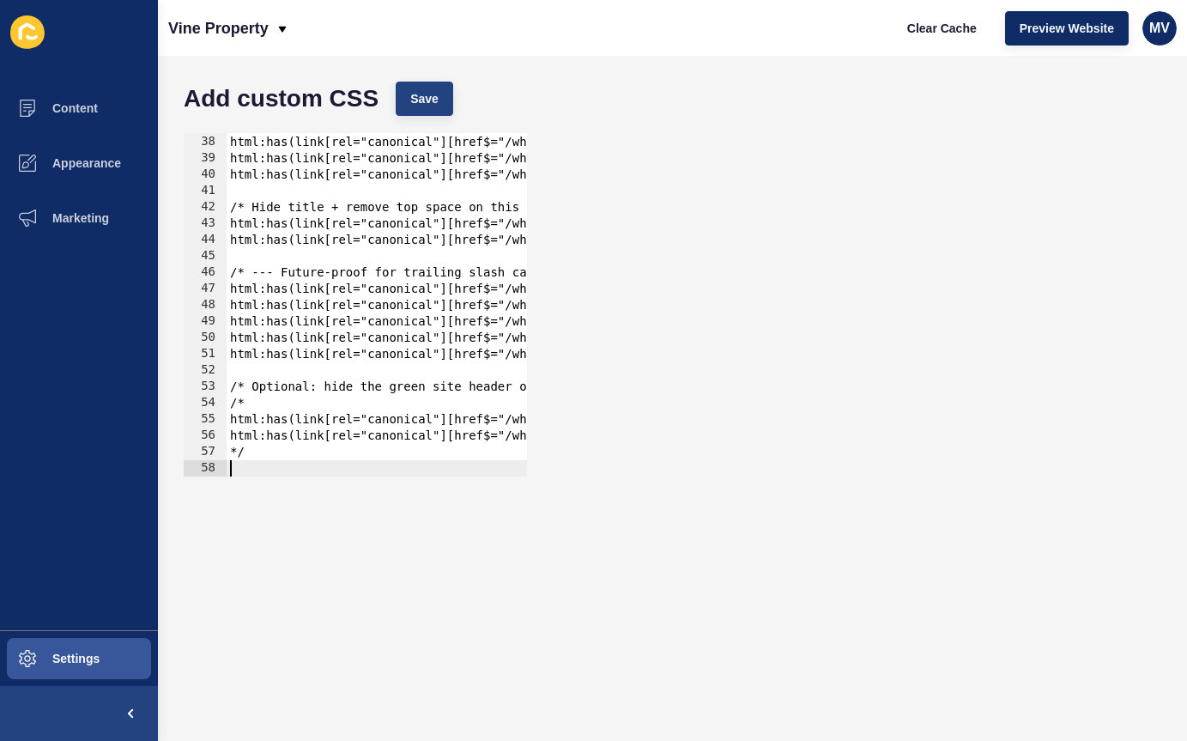
click at [440, 103] on button "Save" at bounding box center [425, 99] width 58 height 34
click at [59, 106] on span "Content" at bounding box center [47, 108] width 100 height 14
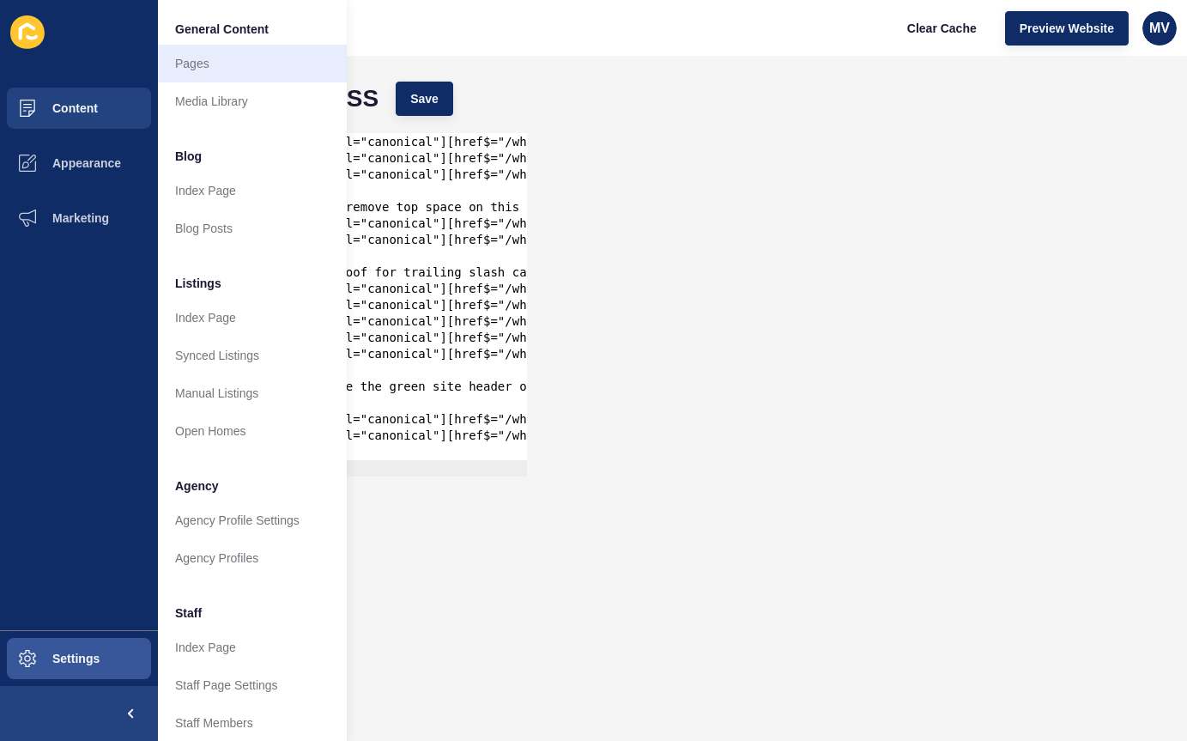
click at [178, 65] on link "Pages" at bounding box center [252, 64] width 189 height 38
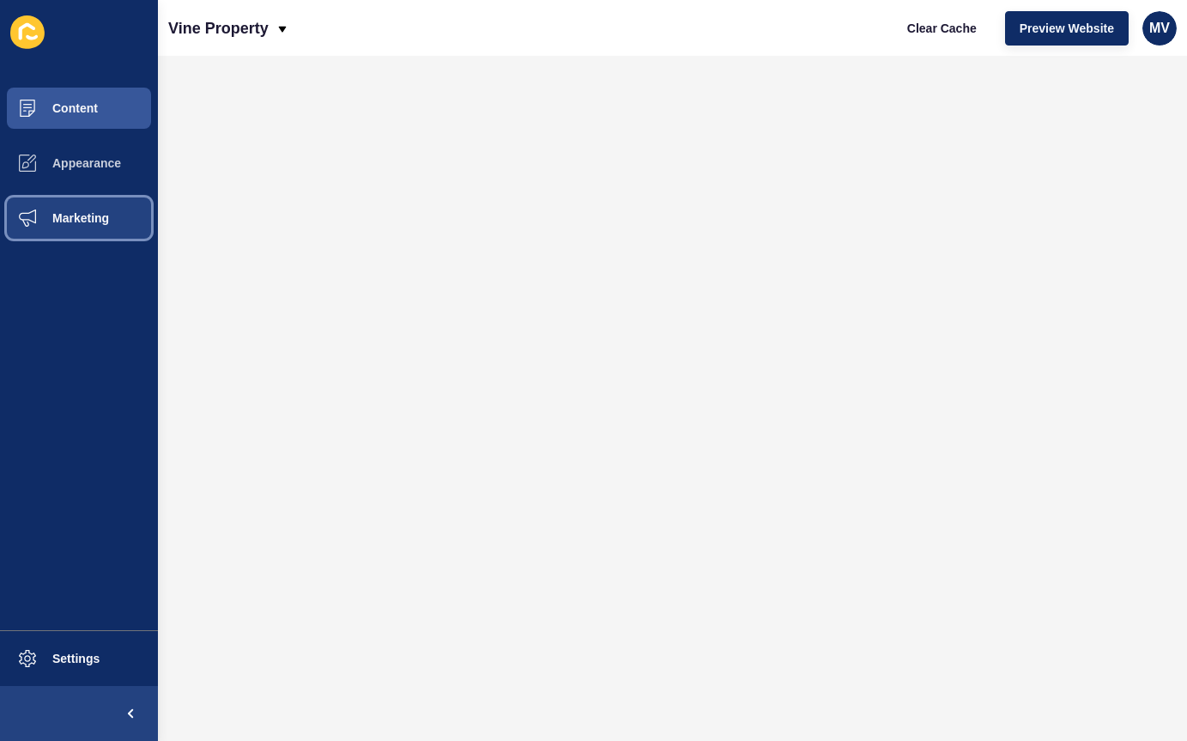
click at [66, 217] on span "Marketing" at bounding box center [53, 218] width 112 height 14
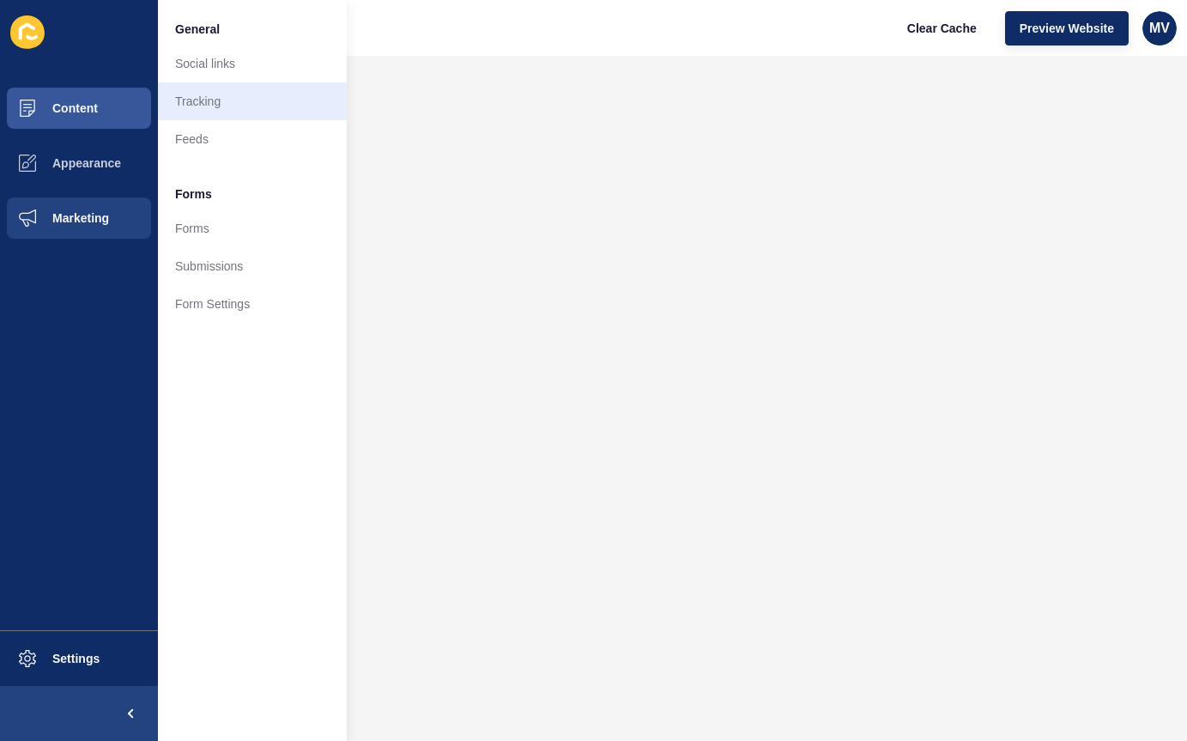
click at [192, 105] on link "Tracking" at bounding box center [252, 101] width 189 height 38
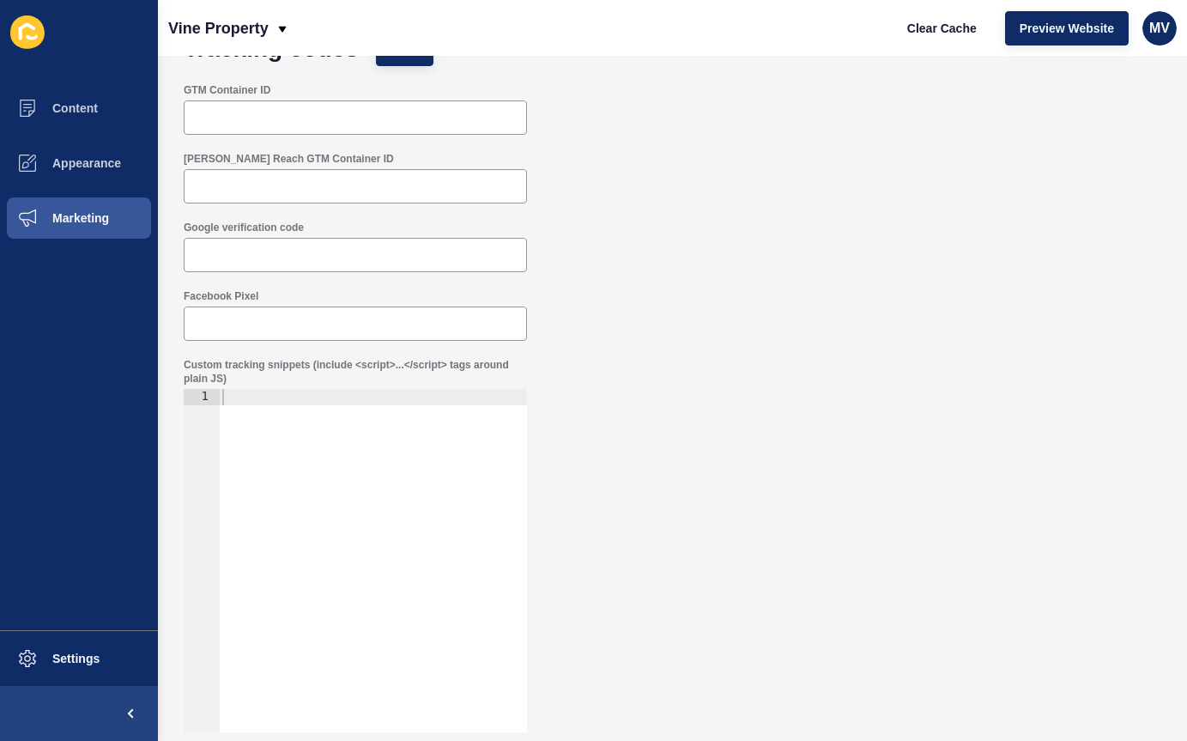
scroll to position [50, 0]
click at [288, 324] on input "Facebook Pixel" at bounding box center [355, 323] width 321 height 17
click at [280, 261] on input "Google verification code" at bounding box center [355, 254] width 321 height 17
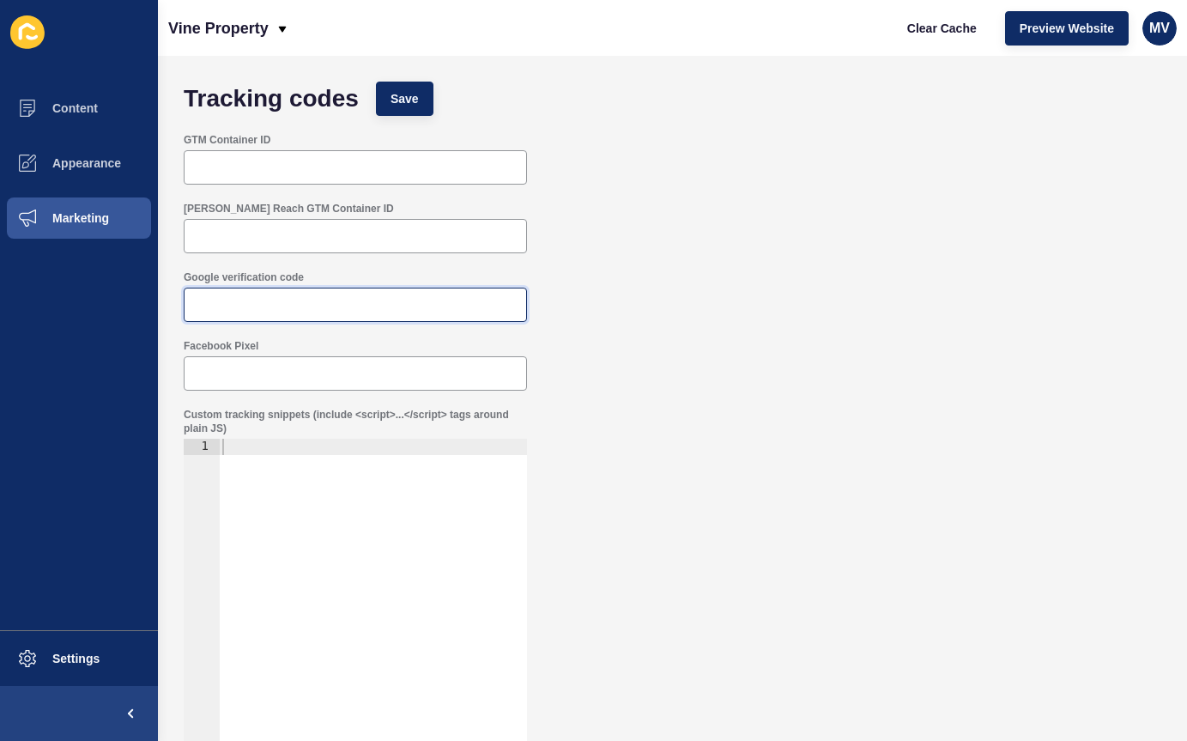
scroll to position [2, 0]
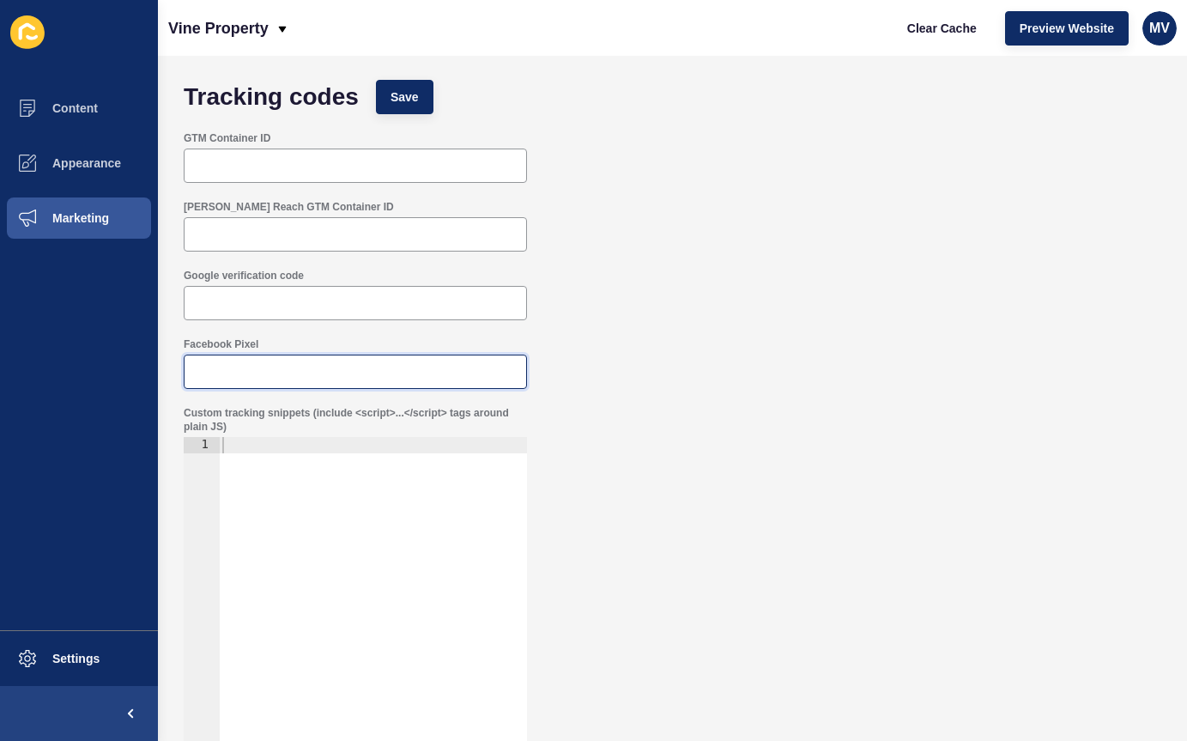
click at [277, 379] on input "Facebook Pixel" at bounding box center [355, 371] width 321 height 17
click at [275, 372] on input "Facebook Pixel" at bounding box center [355, 371] width 321 height 17
paste input "244520546454829"
type input "244520546454829"
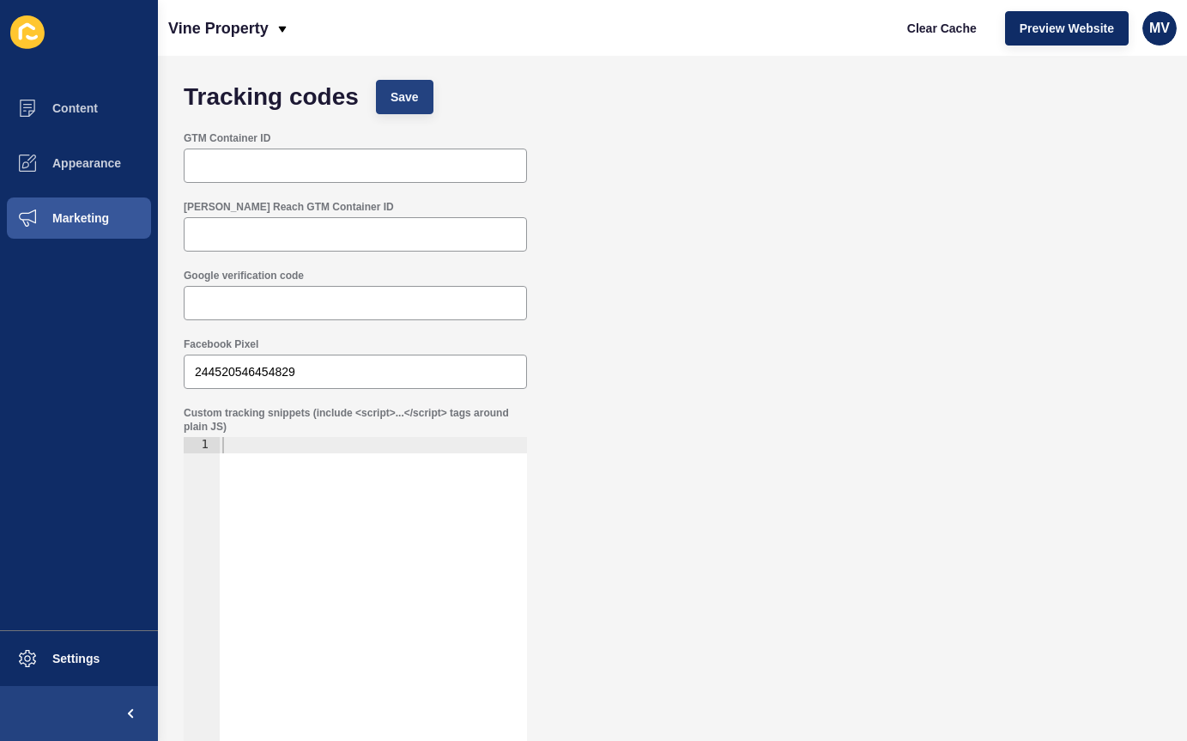
click at [385, 92] on button "Save" at bounding box center [405, 97] width 58 height 34
